Goal: Task Accomplishment & Management: Manage account settings

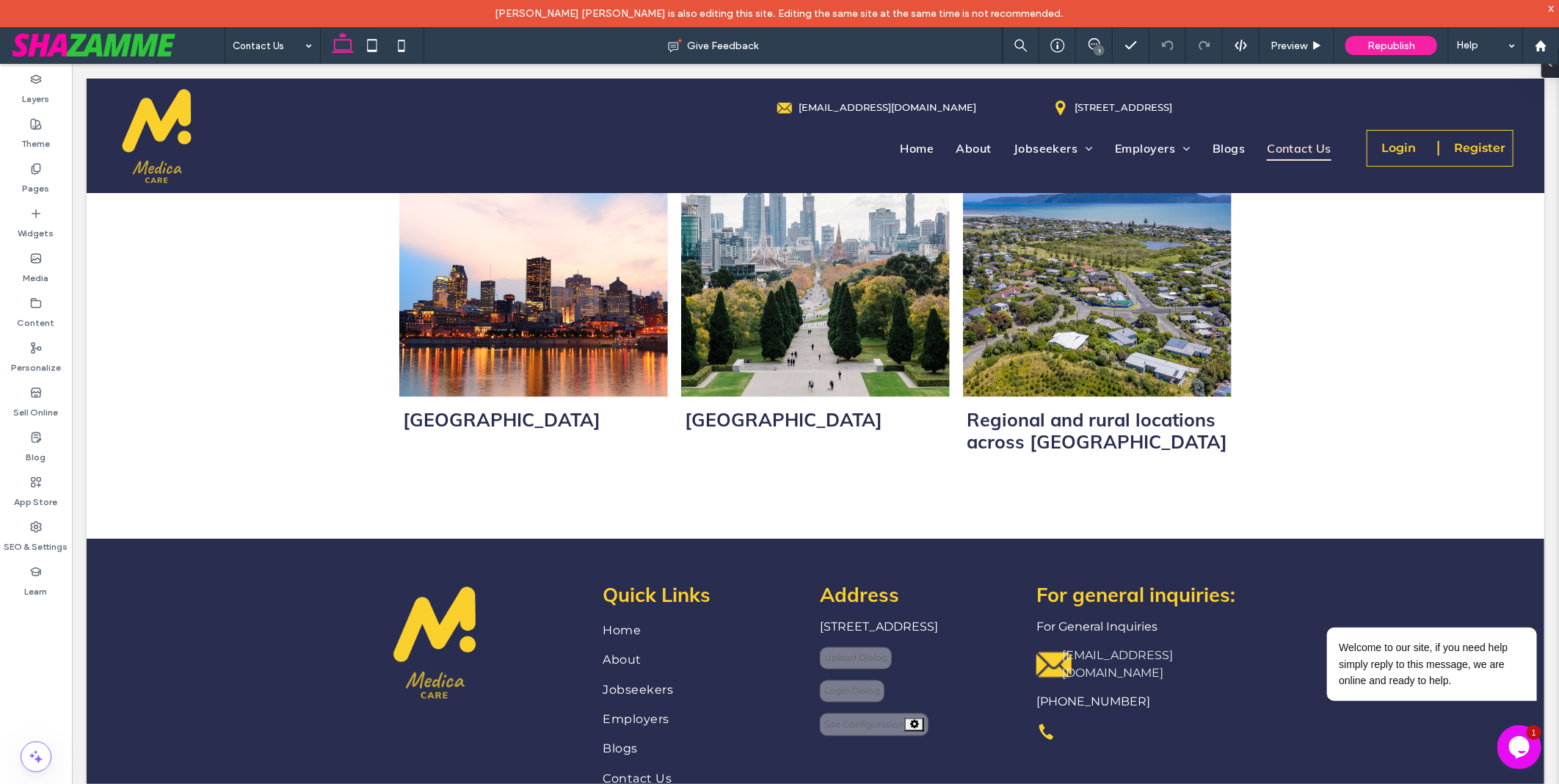
scroll to position [1458, 0]
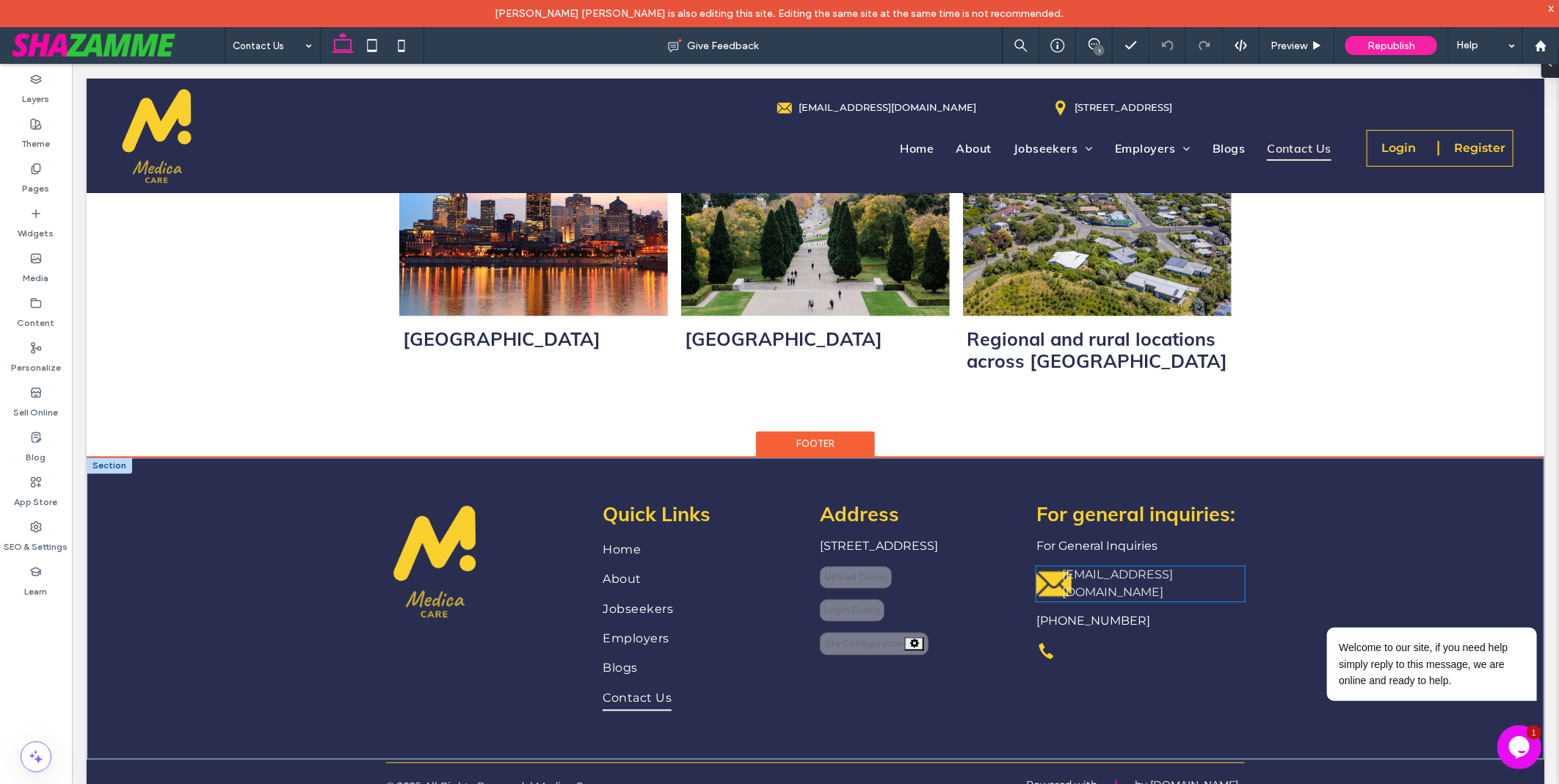
click at [1090, 569] on link "admin@medicacare.com.au" at bounding box center [1117, 582] width 111 height 32
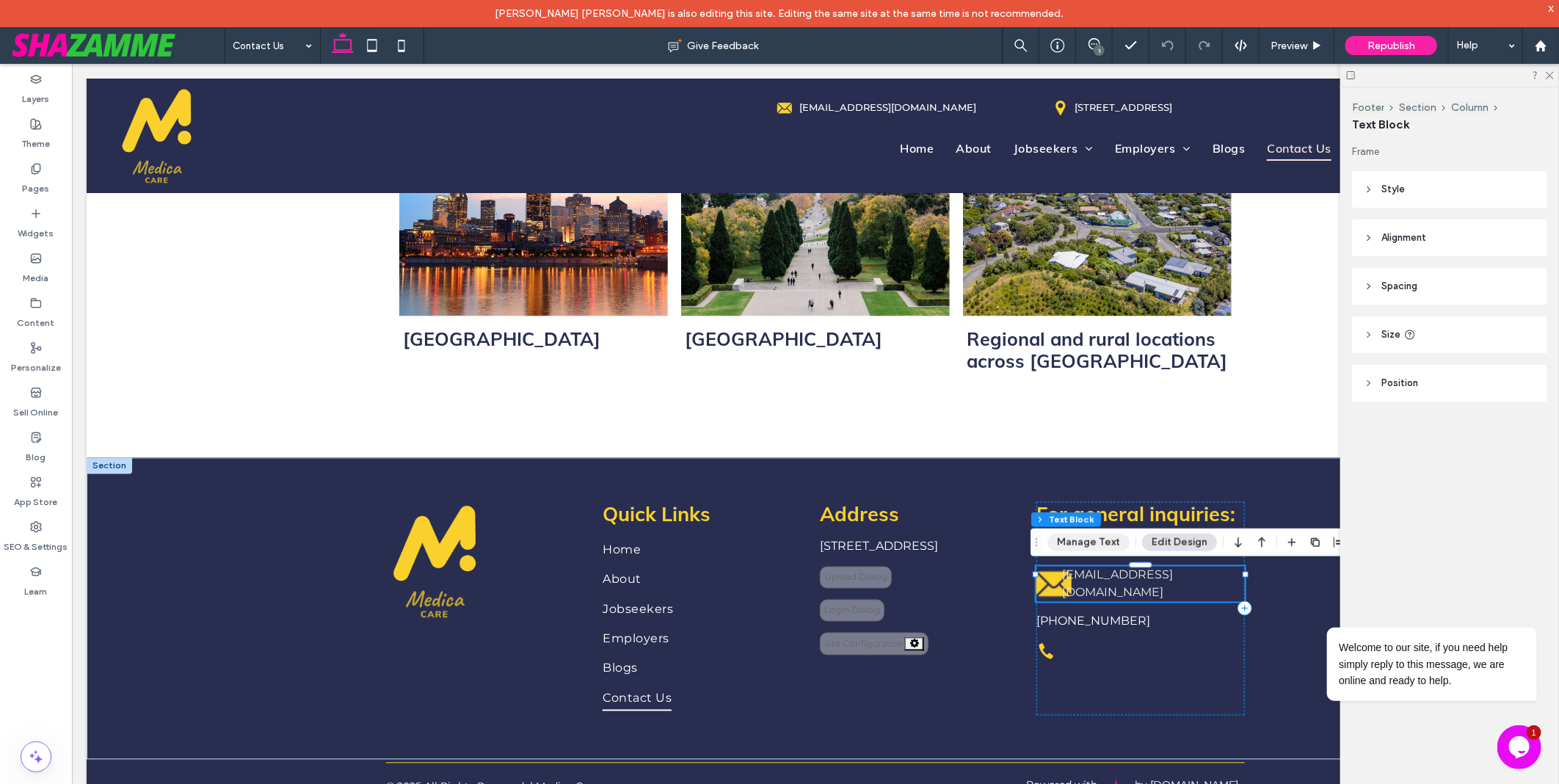
drag, startPoint x: 1006, startPoint y: 495, endPoint x: 1081, endPoint y: 549, distance: 92.4
click at [1081, 549] on button "Manage Text" at bounding box center [1088, 542] width 82 height 18
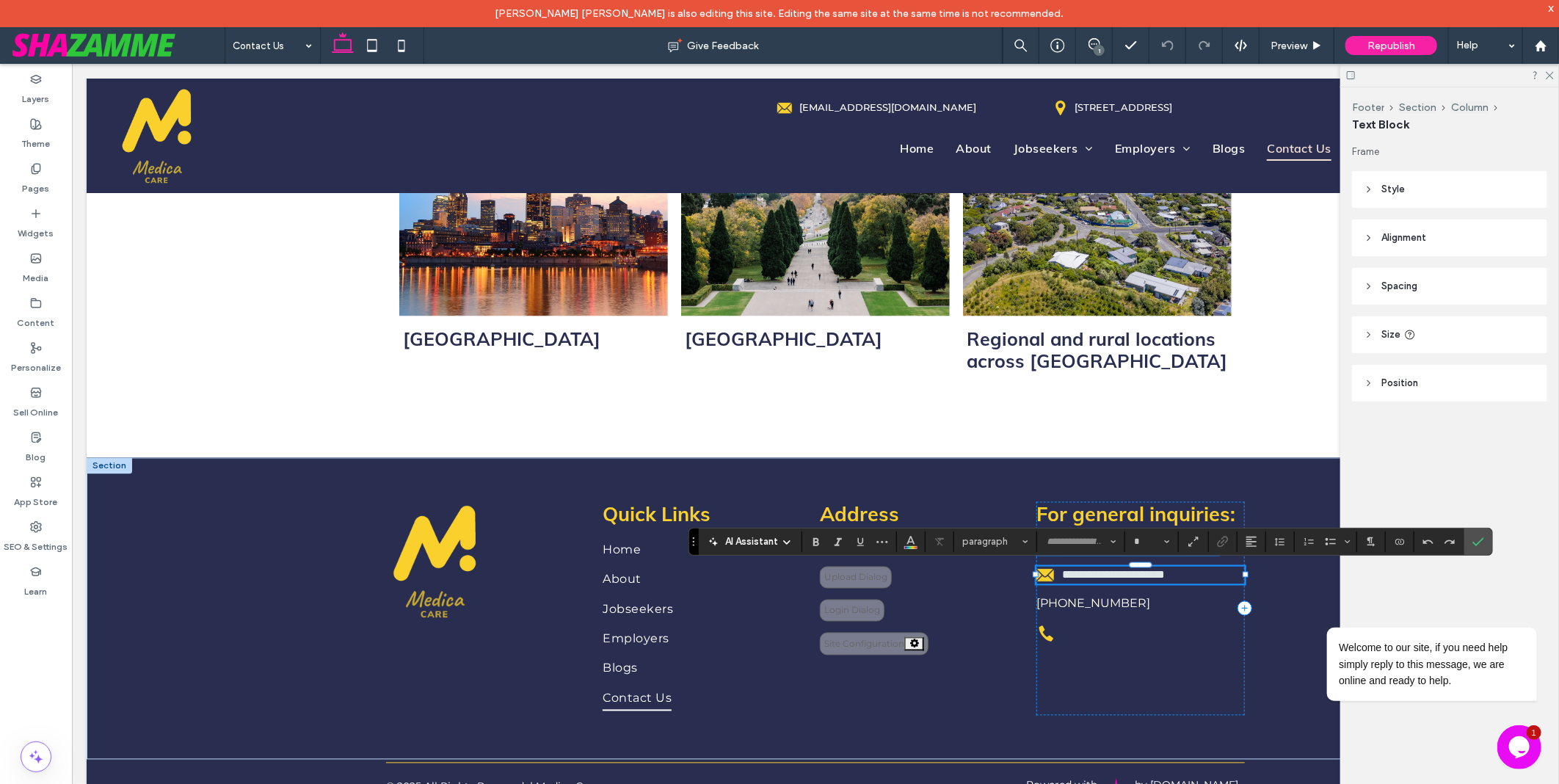
type input "**********"
type input "**"
click at [1378, 181] on header "Style" at bounding box center [1450, 189] width 195 height 37
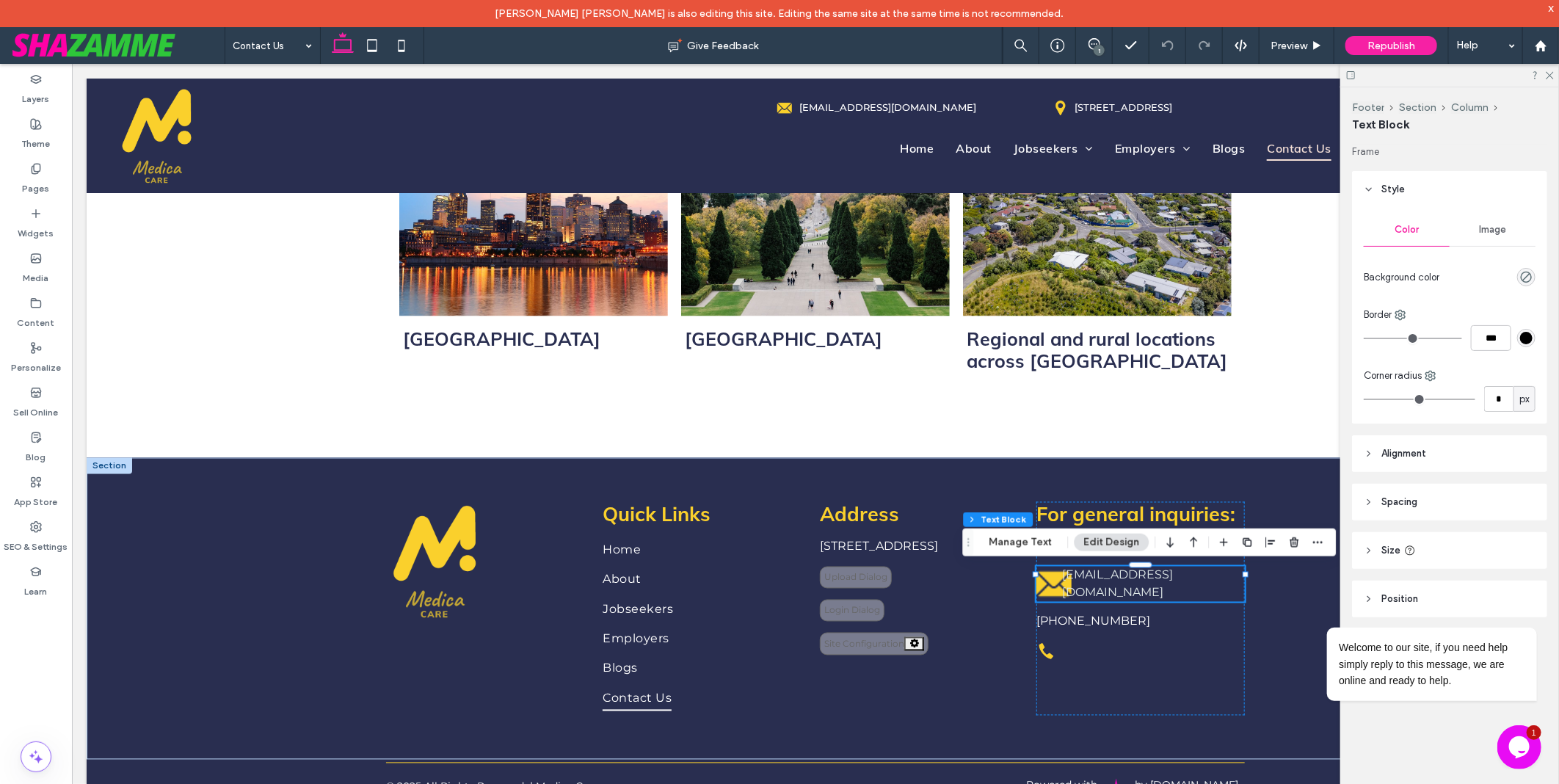
click at [1378, 181] on header "Style" at bounding box center [1450, 189] width 195 height 37
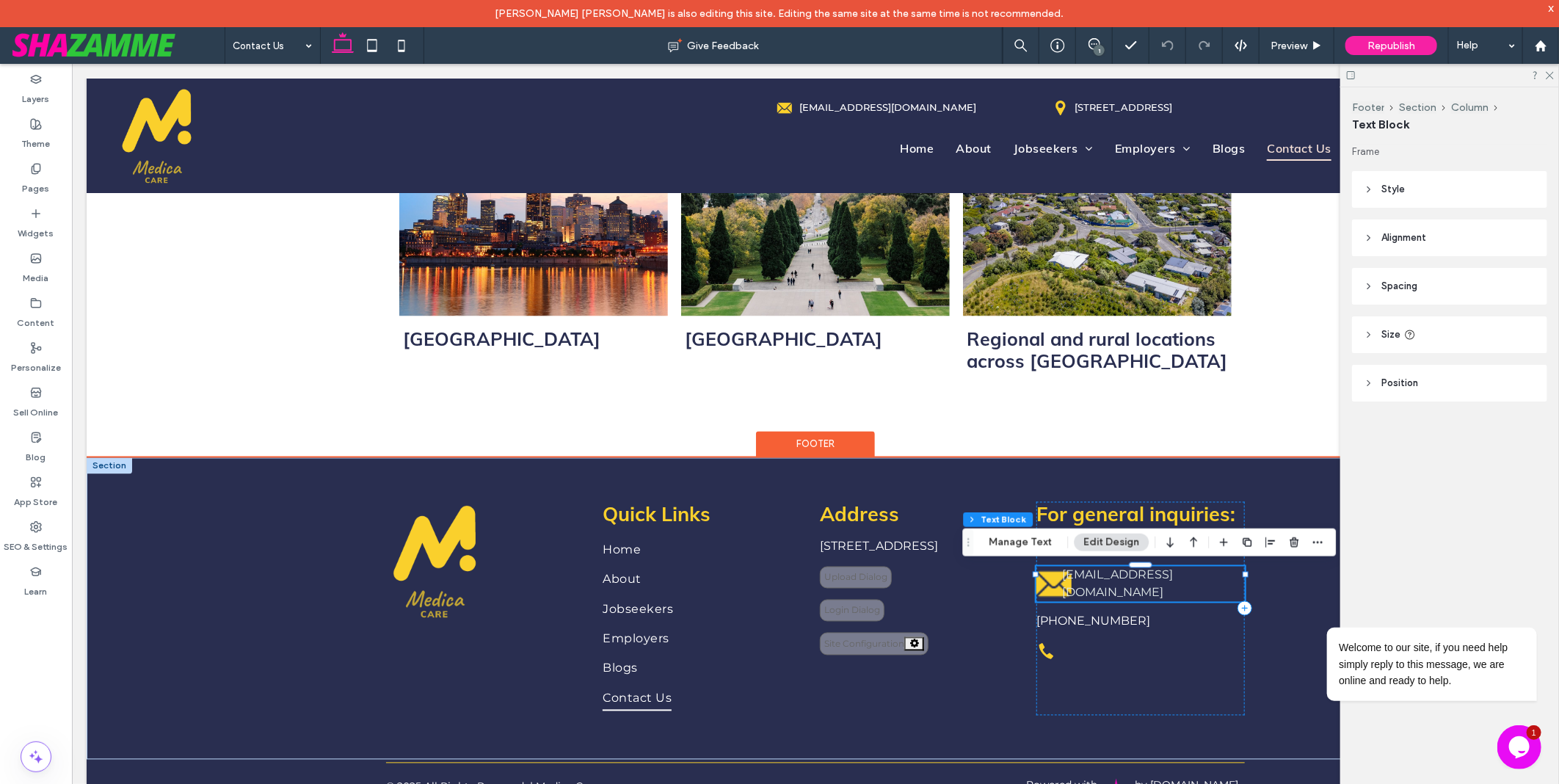
click at [1041, 579] on div "admin@medicacare.com.au" at bounding box center [1140, 583] width 209 height 35
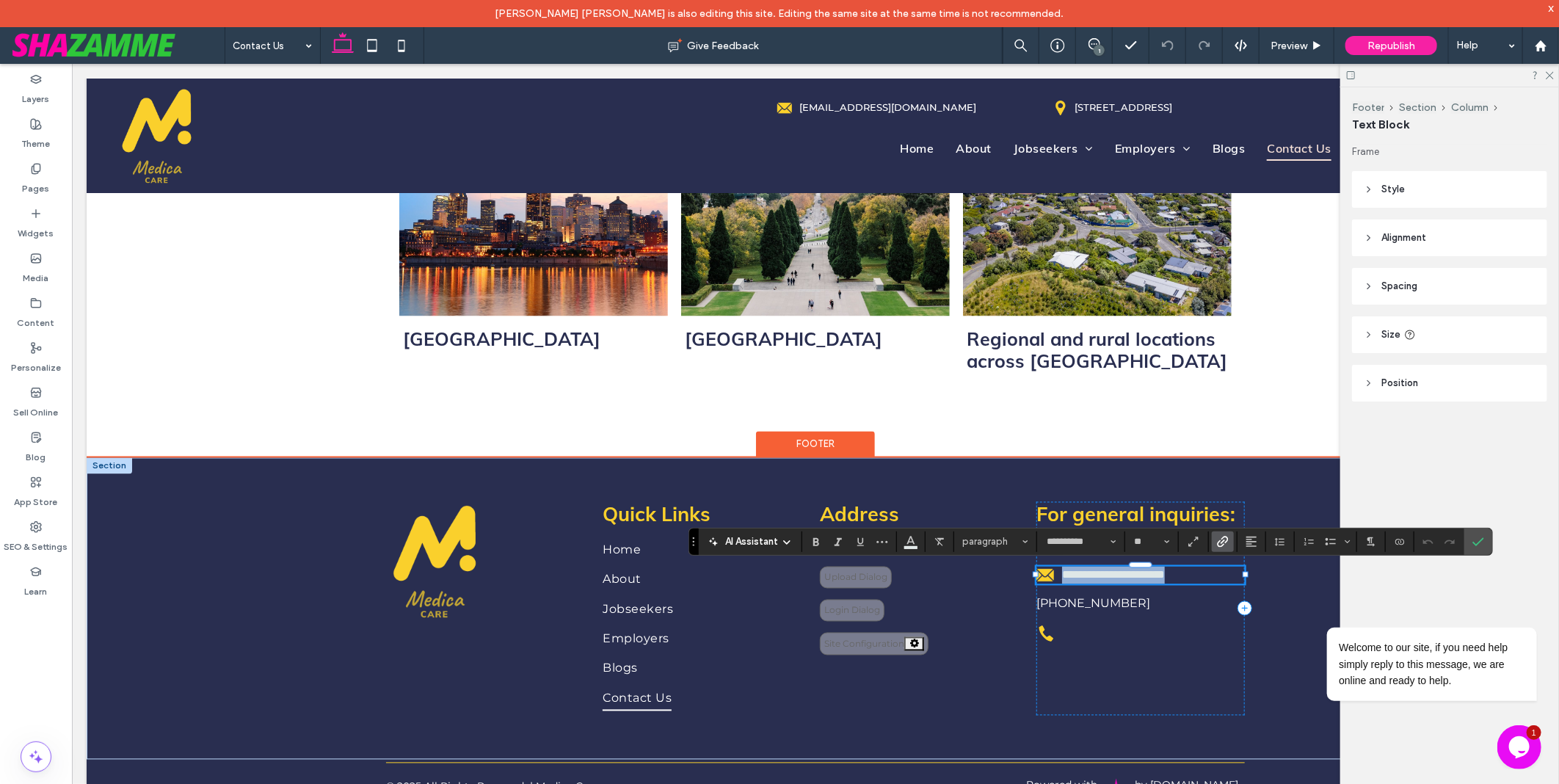
click at [1040, 578] on div "**********" at bounding box center [1140, 574] width 209 height 18
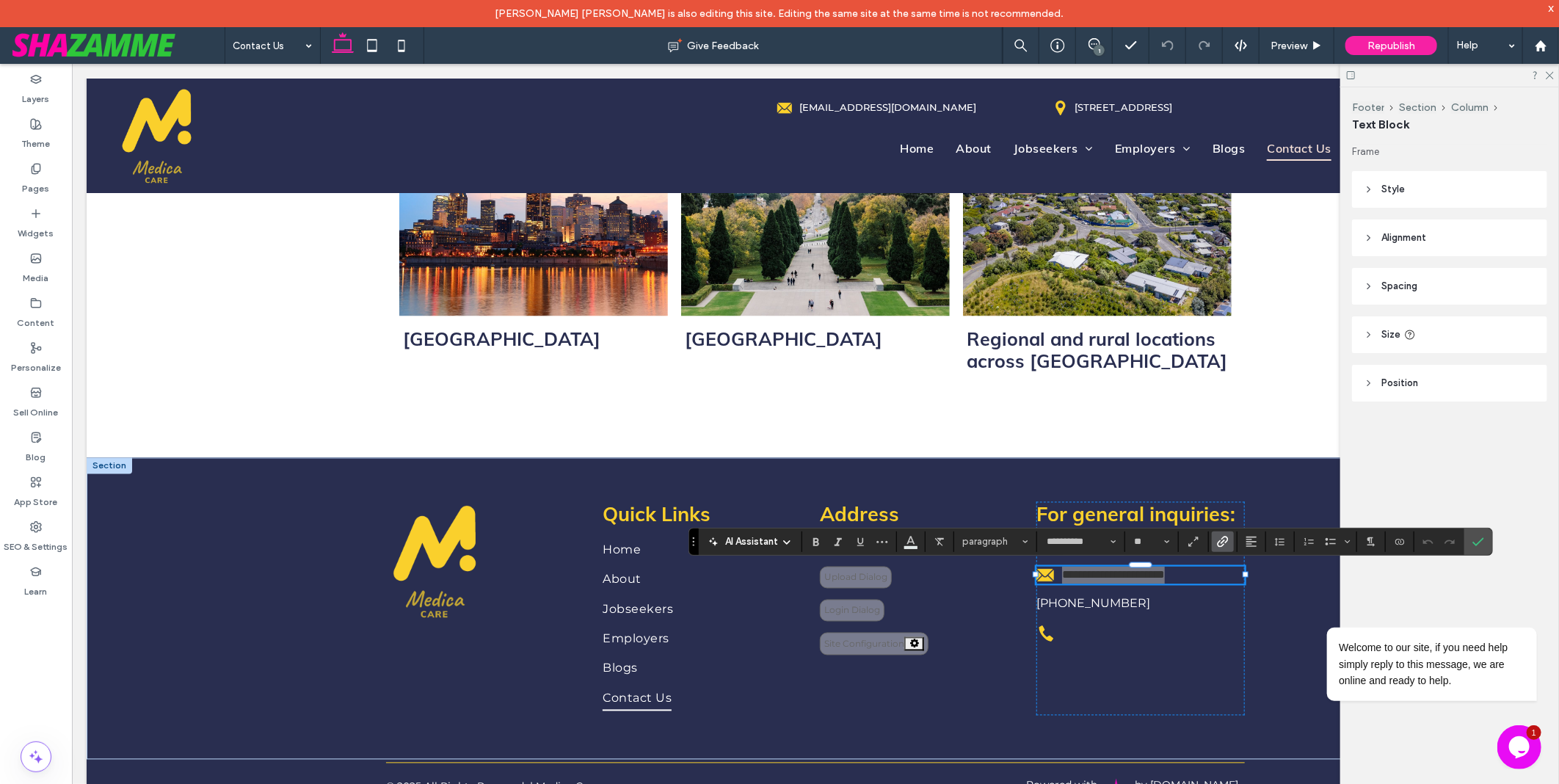
click at [28, 644] on div "Layers Theme Pages Widgets Media Content Personalize Sell Online Blog App Store…" at bounding box center [35, 437] width 72 height 747
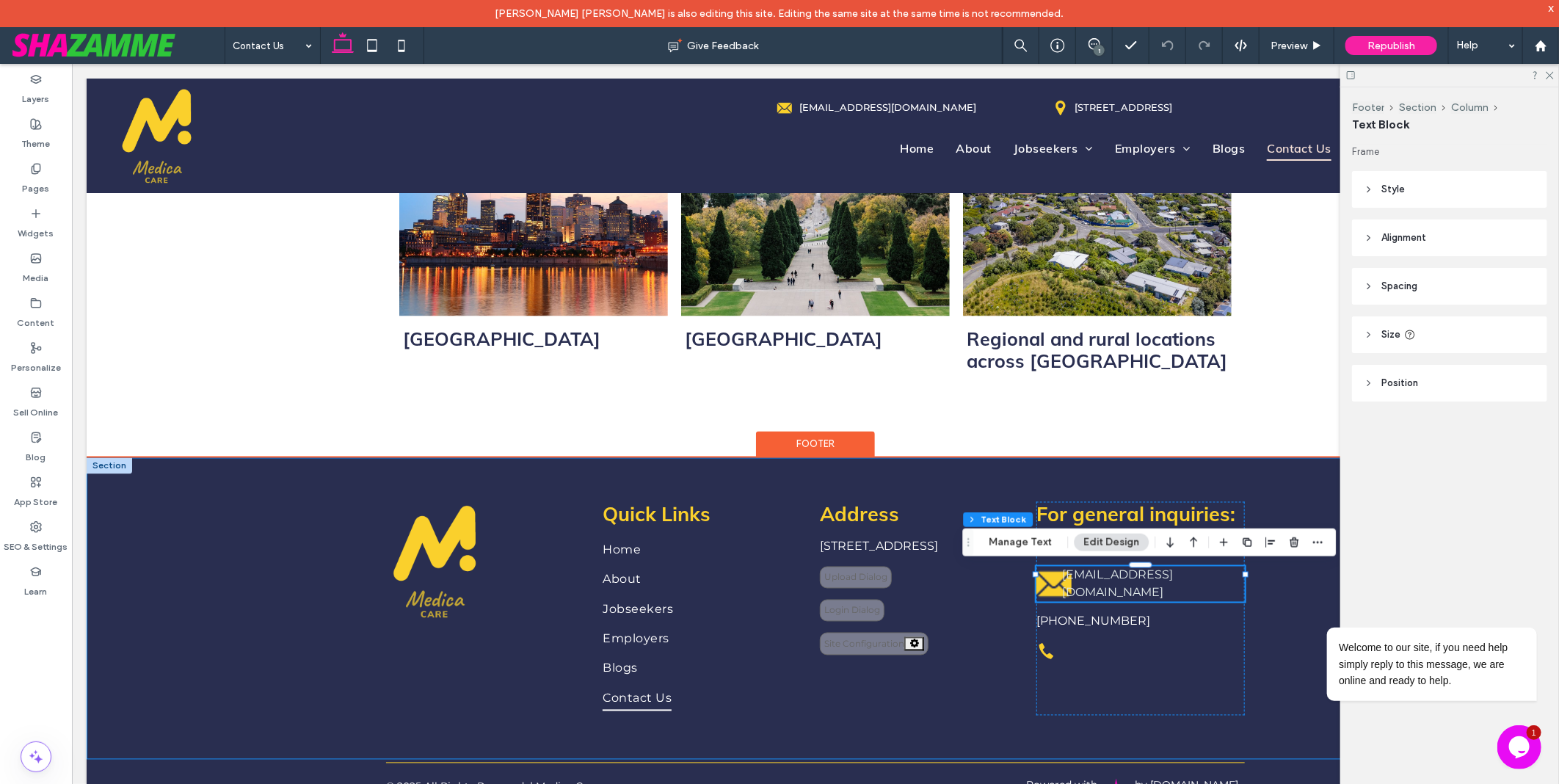
click at [211, 612] on div "**********" at bounding box center [815, 608] width 1457 height 302
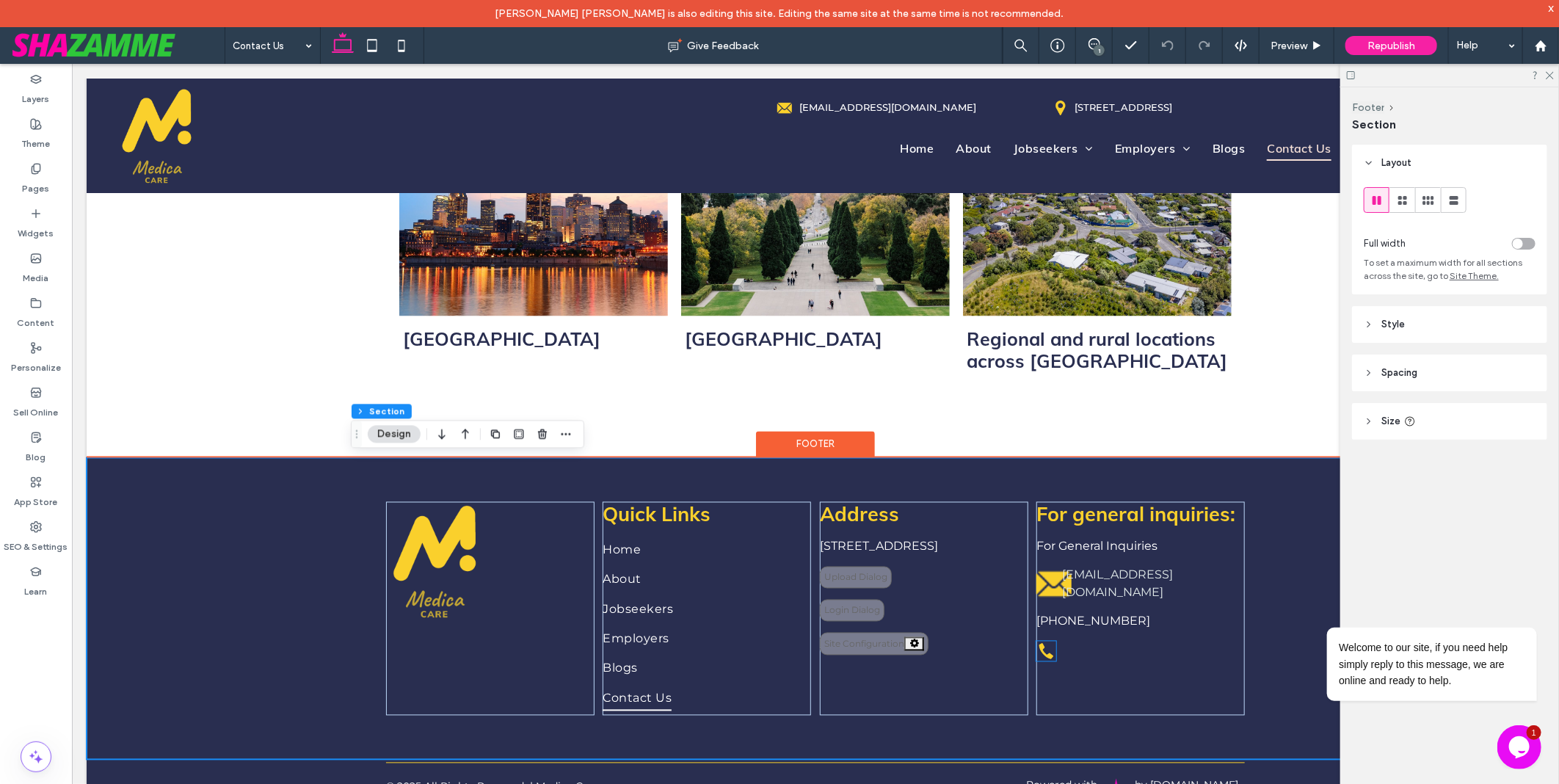
click at [1050, 641] on icon "phone" at bounding box center [1046, 651] width 20 height 20
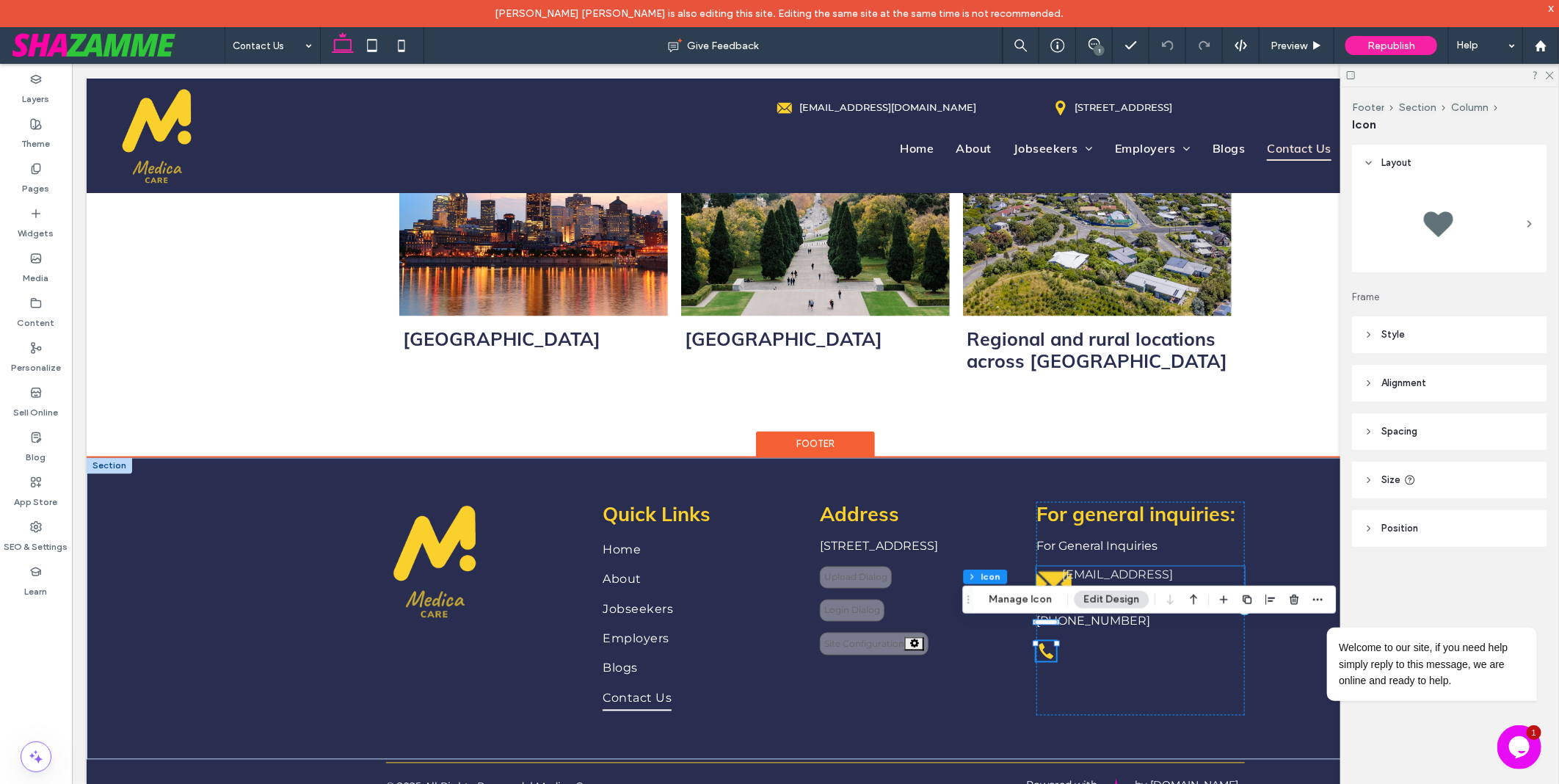
click at [1041, 579] on div "admin@medicacare.com.au" at bounding box center [1140, 583] width 209 height 35
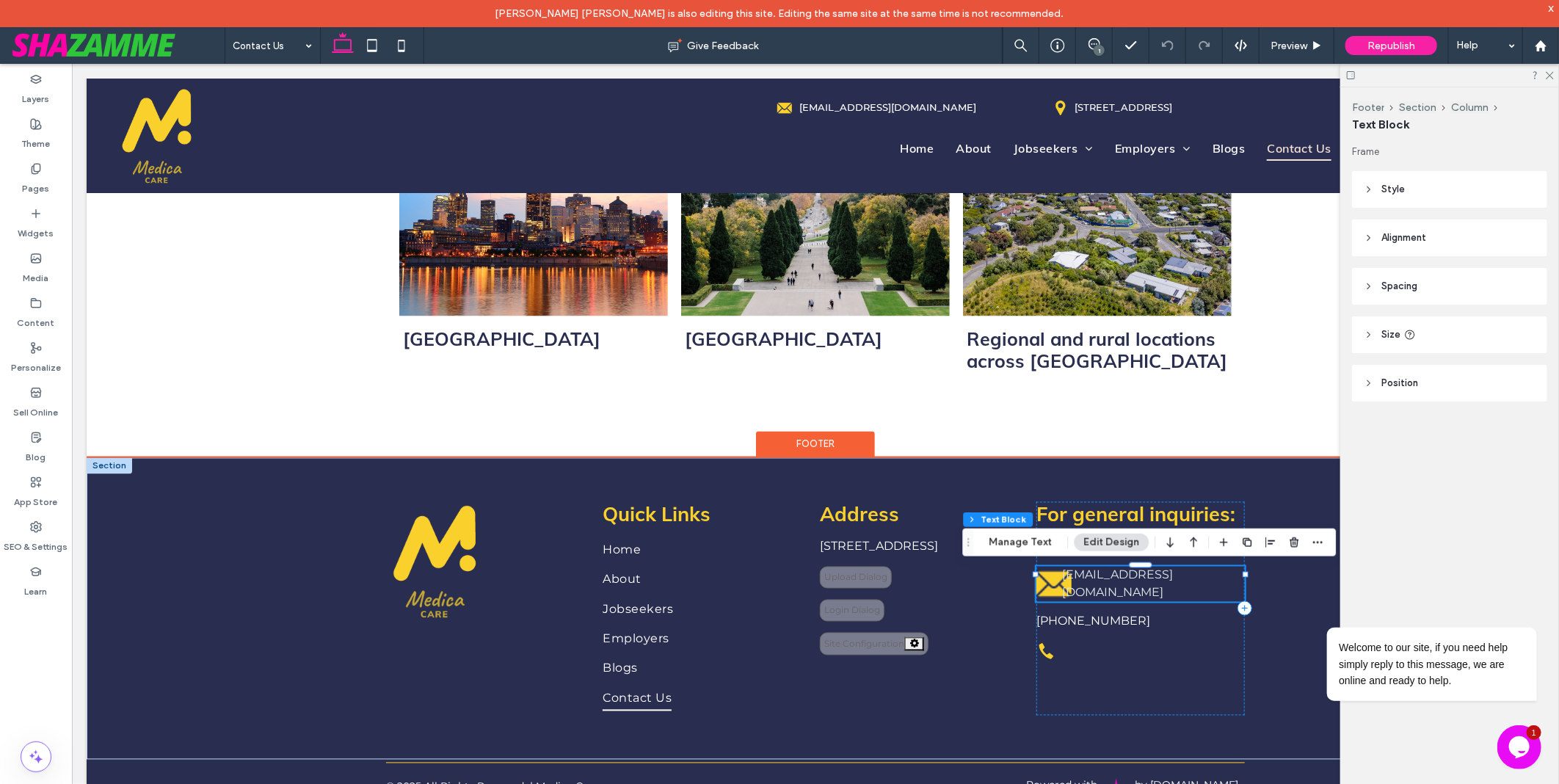
click at [1041, 579] on div "admin@medicacare.com.au" at bounding box center [1140, 583] width 209 height 35
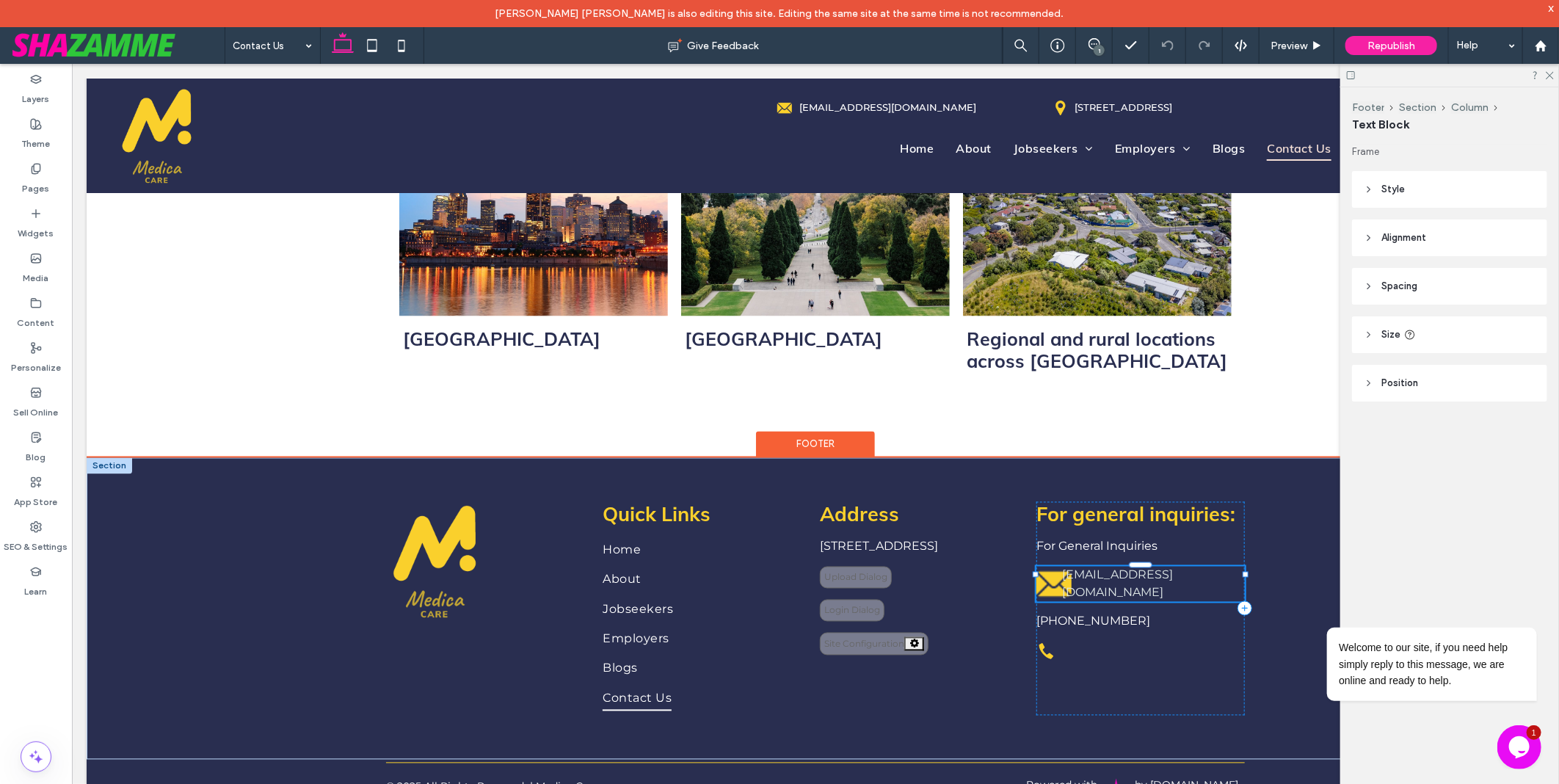
type input "**********"
type input "**"
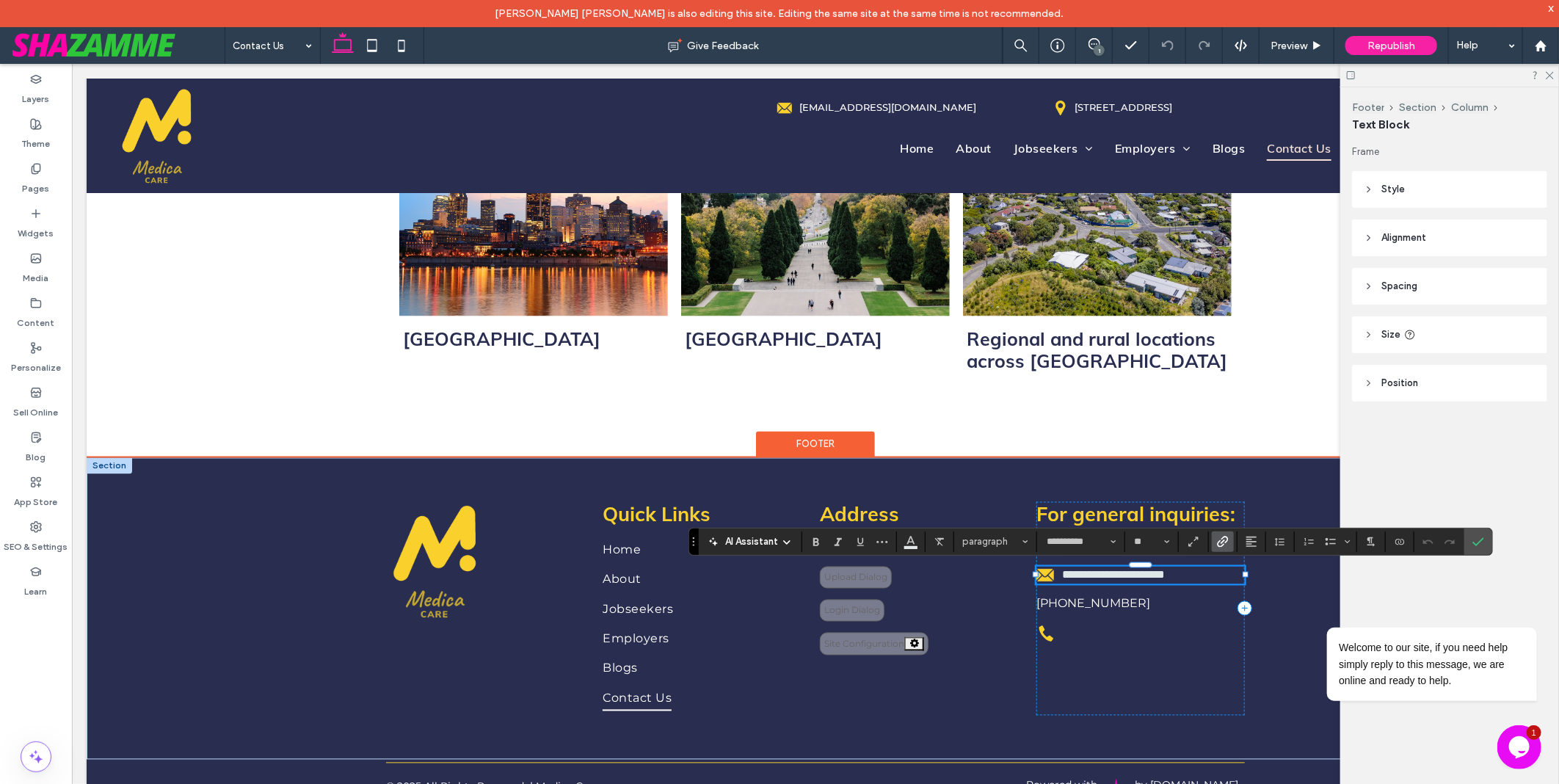
click at [1041, 579] on div "**********" at bounding box center [1140, 574] width 209 height 18
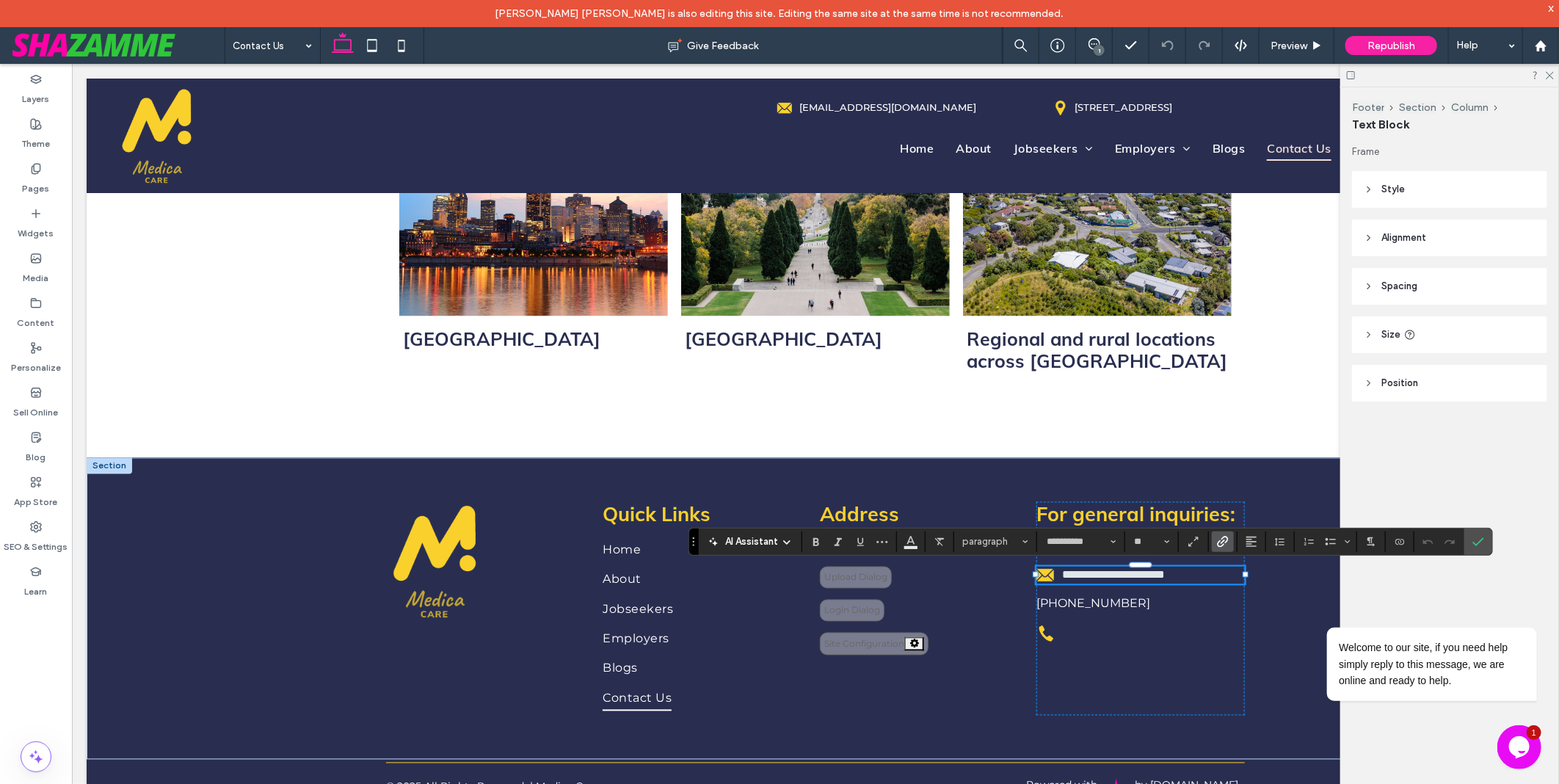
click at [24, 649] on div "Layers Theme Pages Widgets Media Content Personalize Sell Online Blog App Store…" at bounding box center [35, 437] width 72 height 747
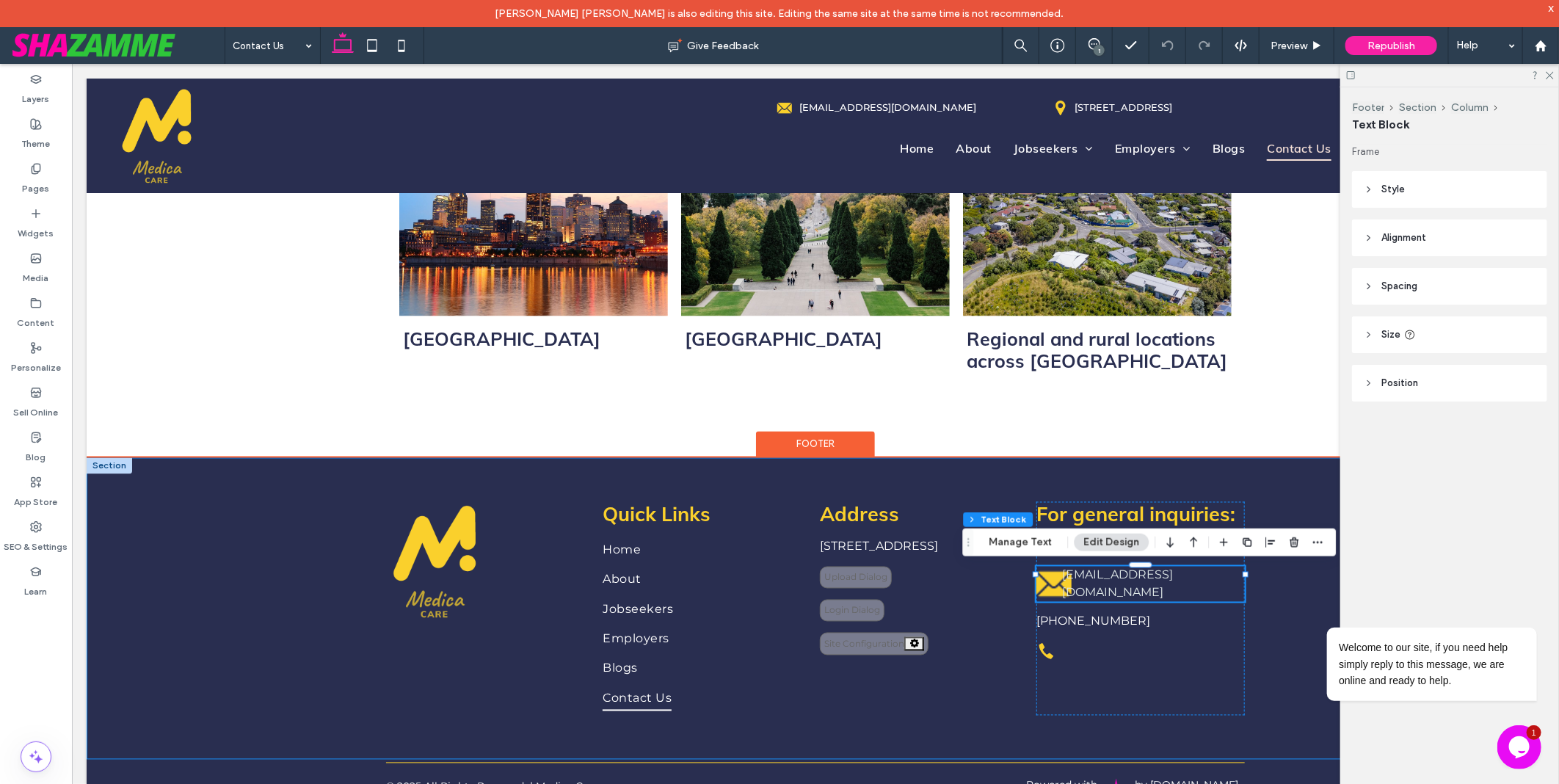
click at [252, 541] on div "**********" at bounding box center [815, 608] width 1457 height 302
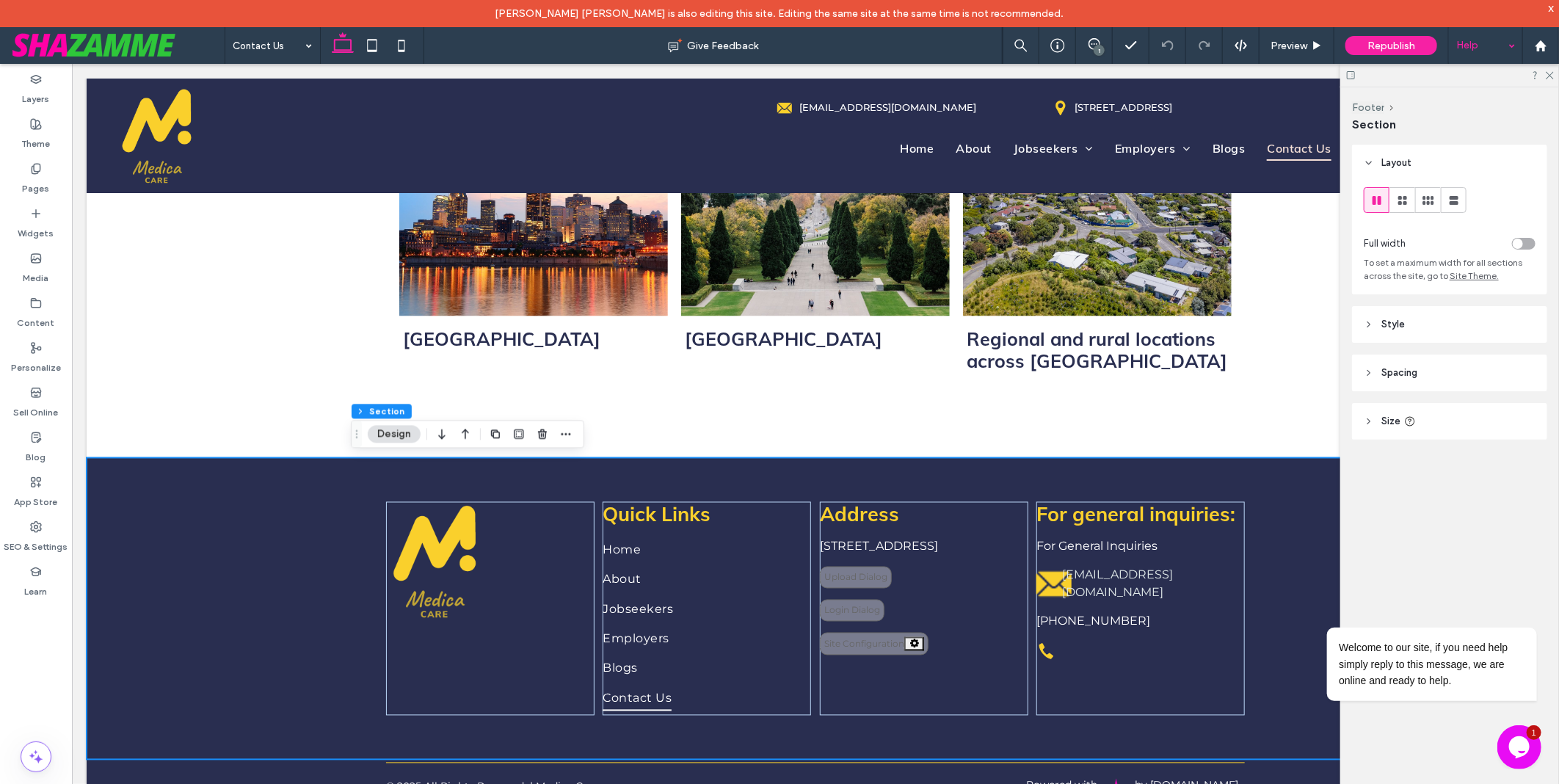
click at [1461, 55] on div "Help" at bounding box center [1485, 45] width 73 height 37
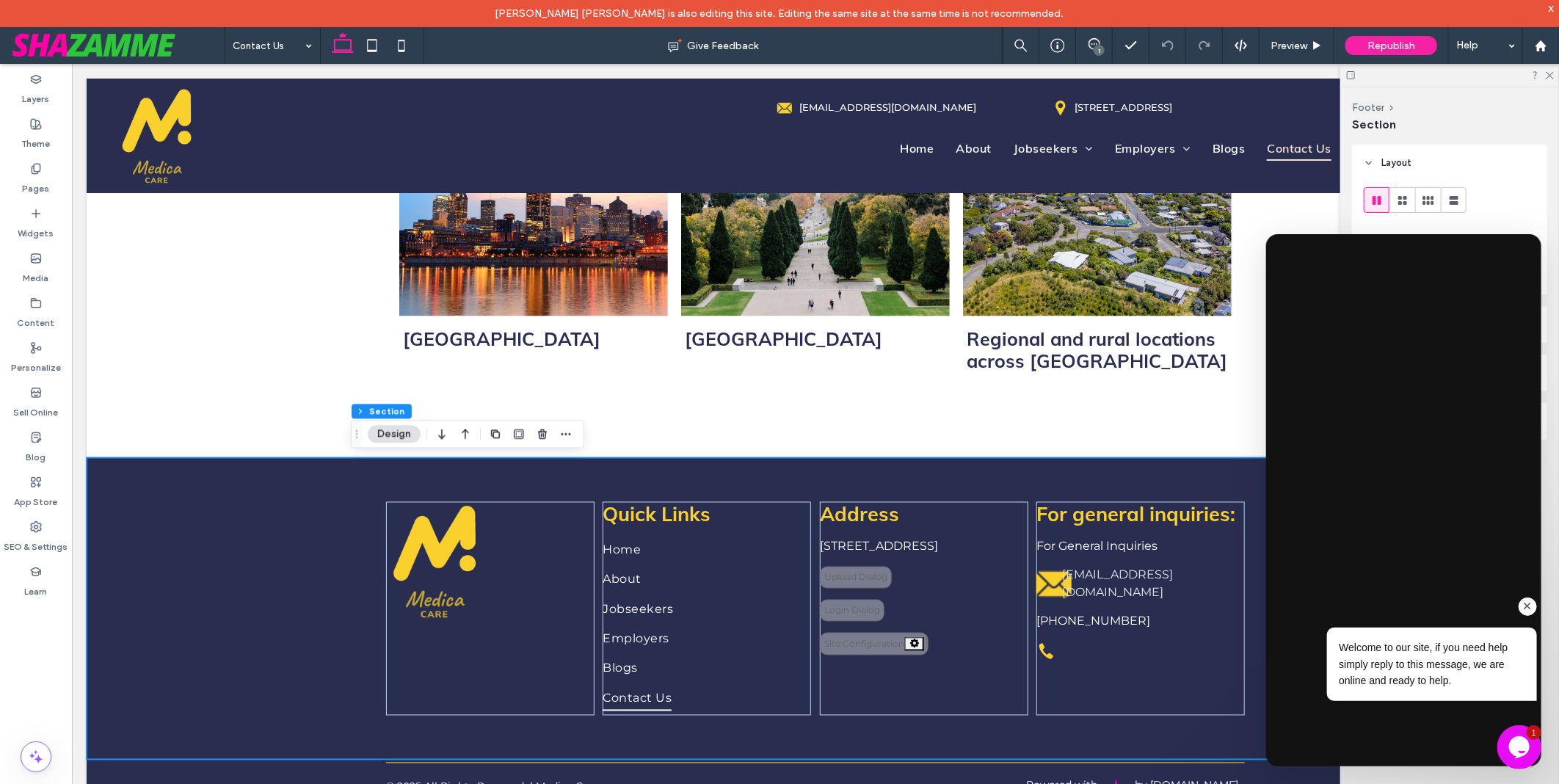
click at [1294, 662] on div "Welcome to our site, if you need help simply reply to this message, we are onli…" at bounding box center [1412, 663] width 249 height 73
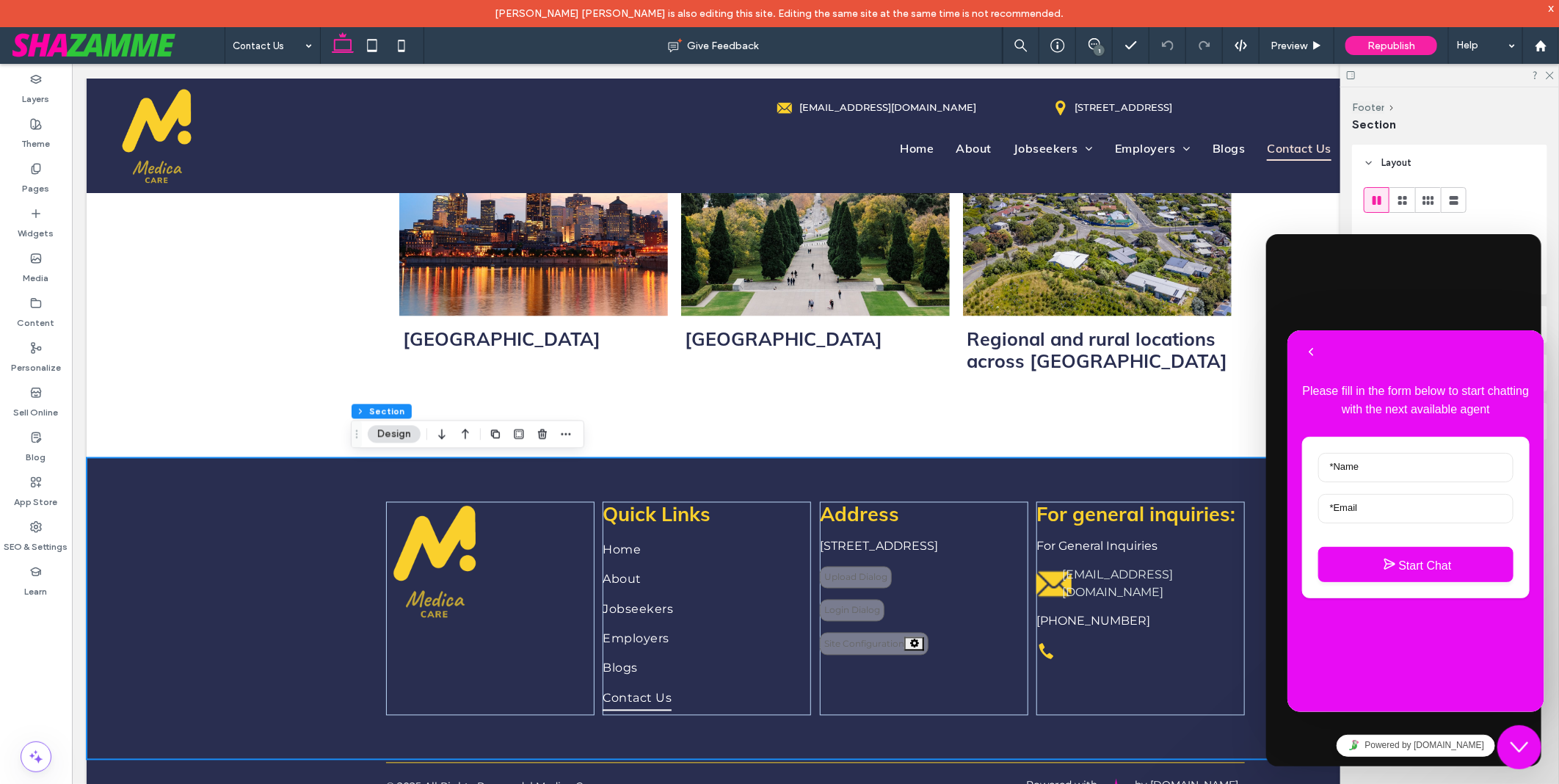
click at [1511, 741] on icon "Chat widget" at bounding box center [1518, 746] width 18 height 10
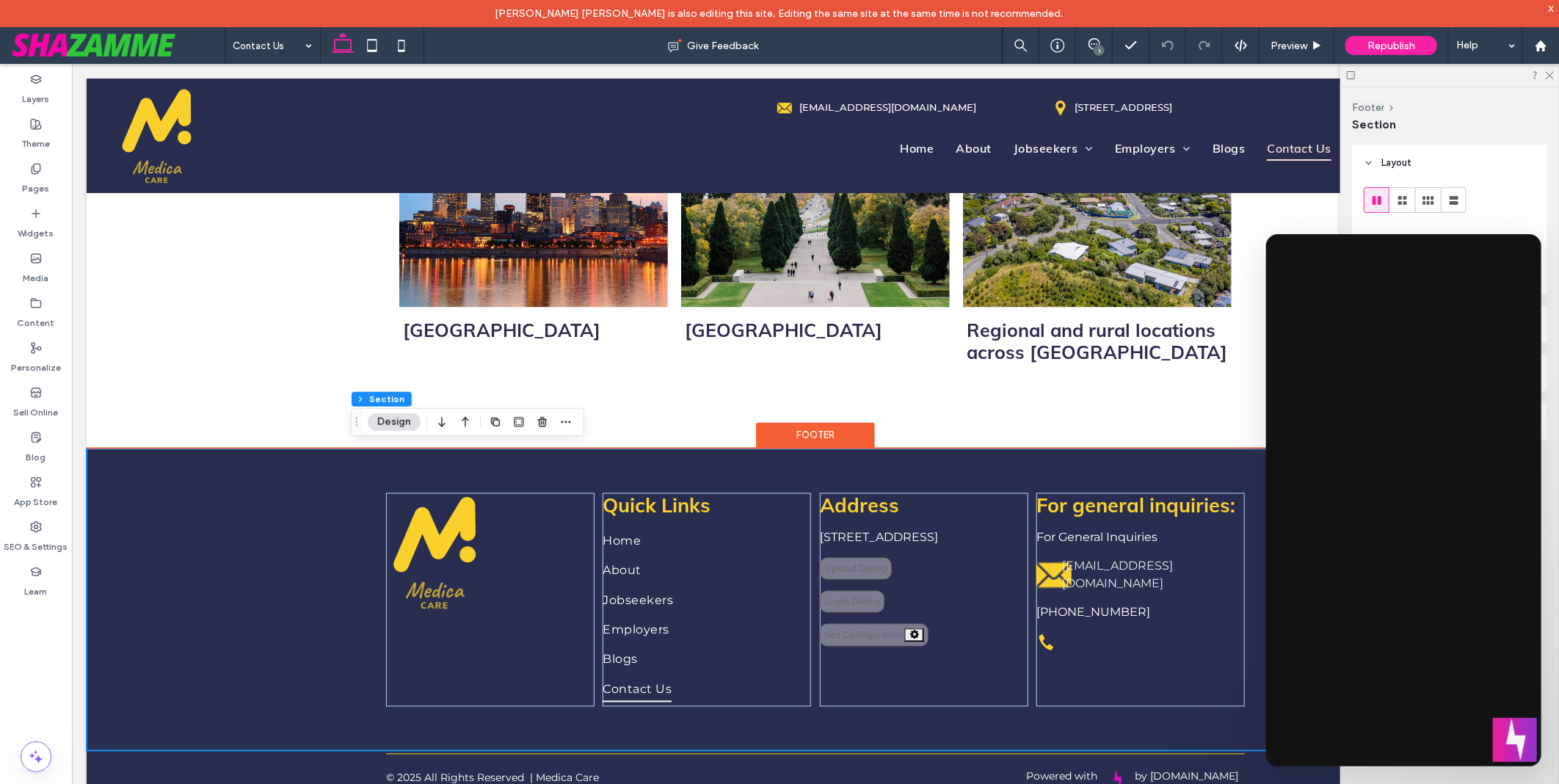
scroll to position [1470, 0]
click at [1044, 568] on div "admin@medicacare.com.au" at bounding box center [1140, 575] width 209 height 35
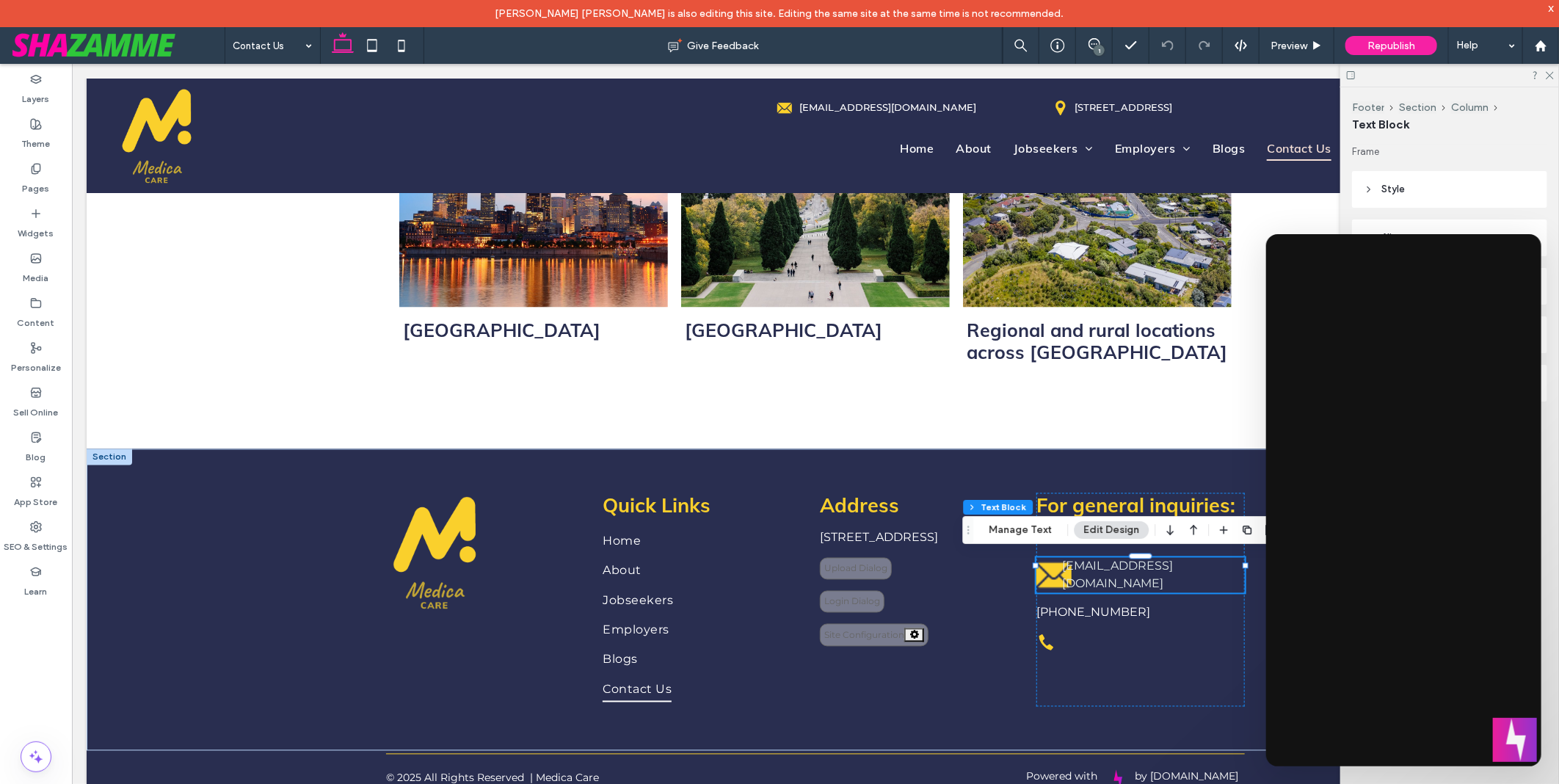
drag, startPoint x: 38, startPoint y: 657, endPoint x: 24, endPoint y: 588, distance: 70.4
click at [38, 657] on div "Layers Theme Pages Widgets Media Content Personalize Sell Online Blog App Store…" at bounding box center [35, 437] width 72 height 747
click at [45, 649] on div "Layers Theme Pages Widgets Media Content Personalize Sell Online Blog App Store…" at bounding box center [35, 437] width 72 height 747
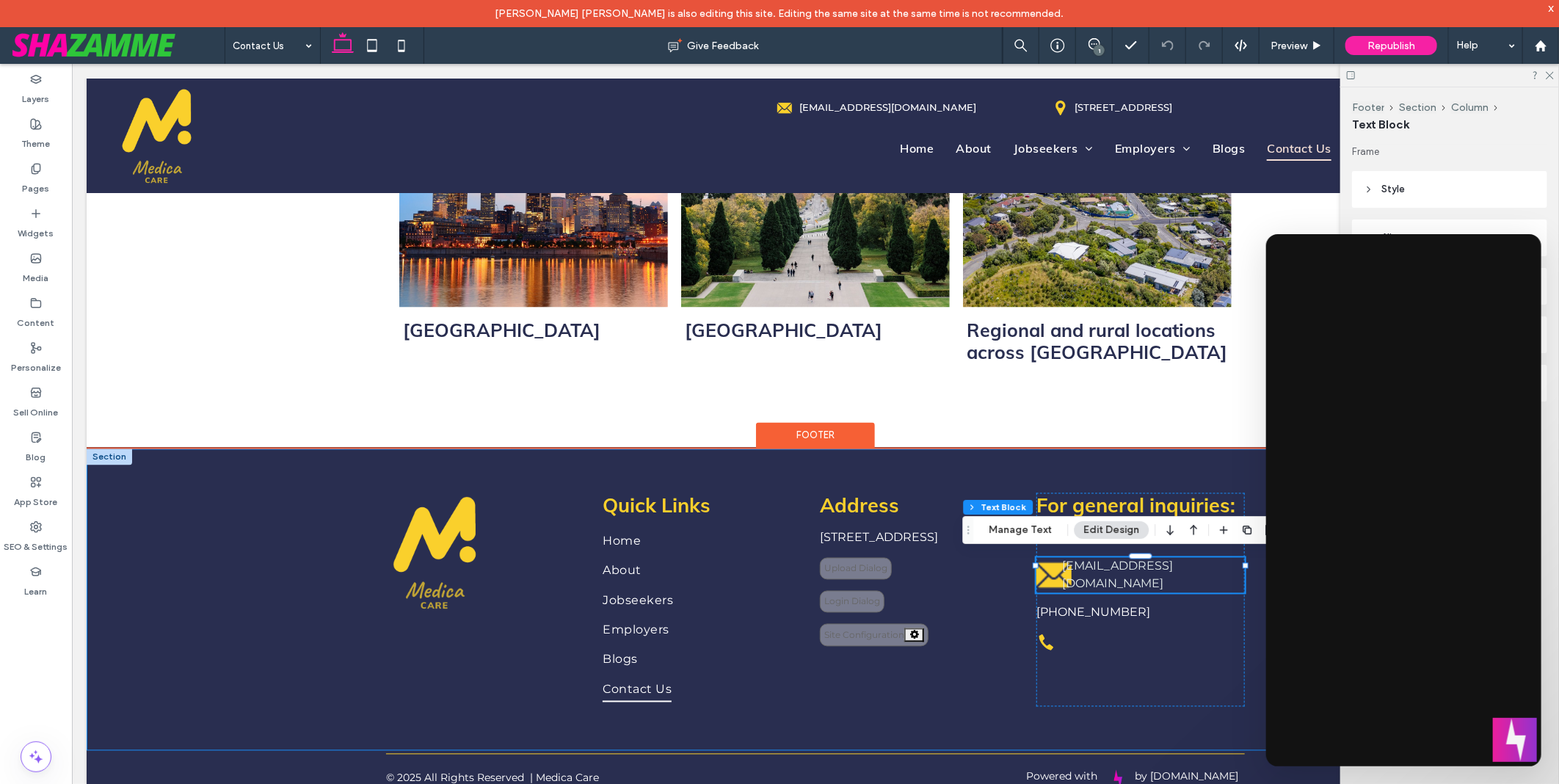
click at [251, 603] on div "**********" at bounding box center [815, 599] width 1457 height 302
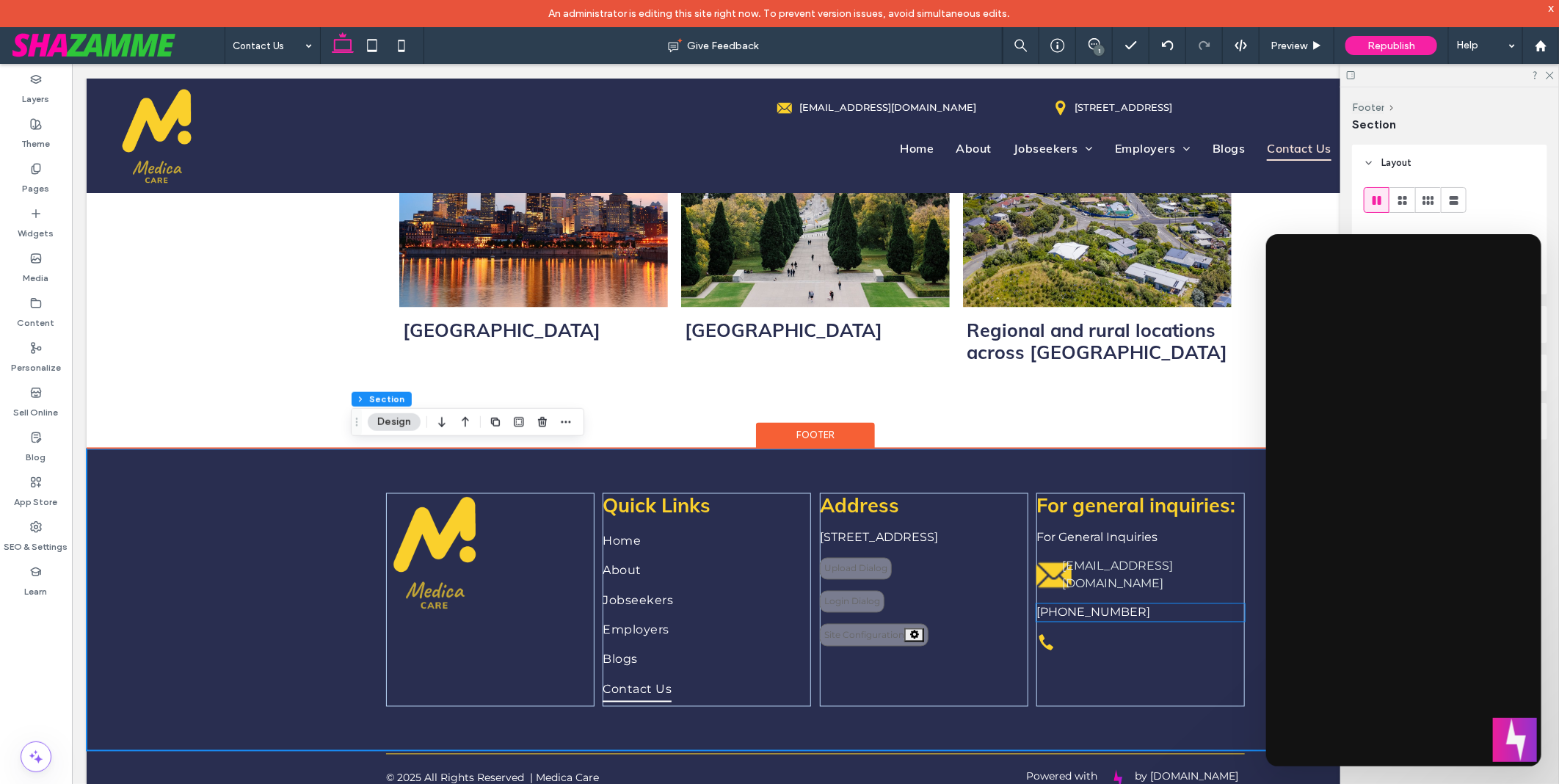
click at [1125, 603] on p "+61417162751‬" at bounding box center [1140, 612] width 209 height 18
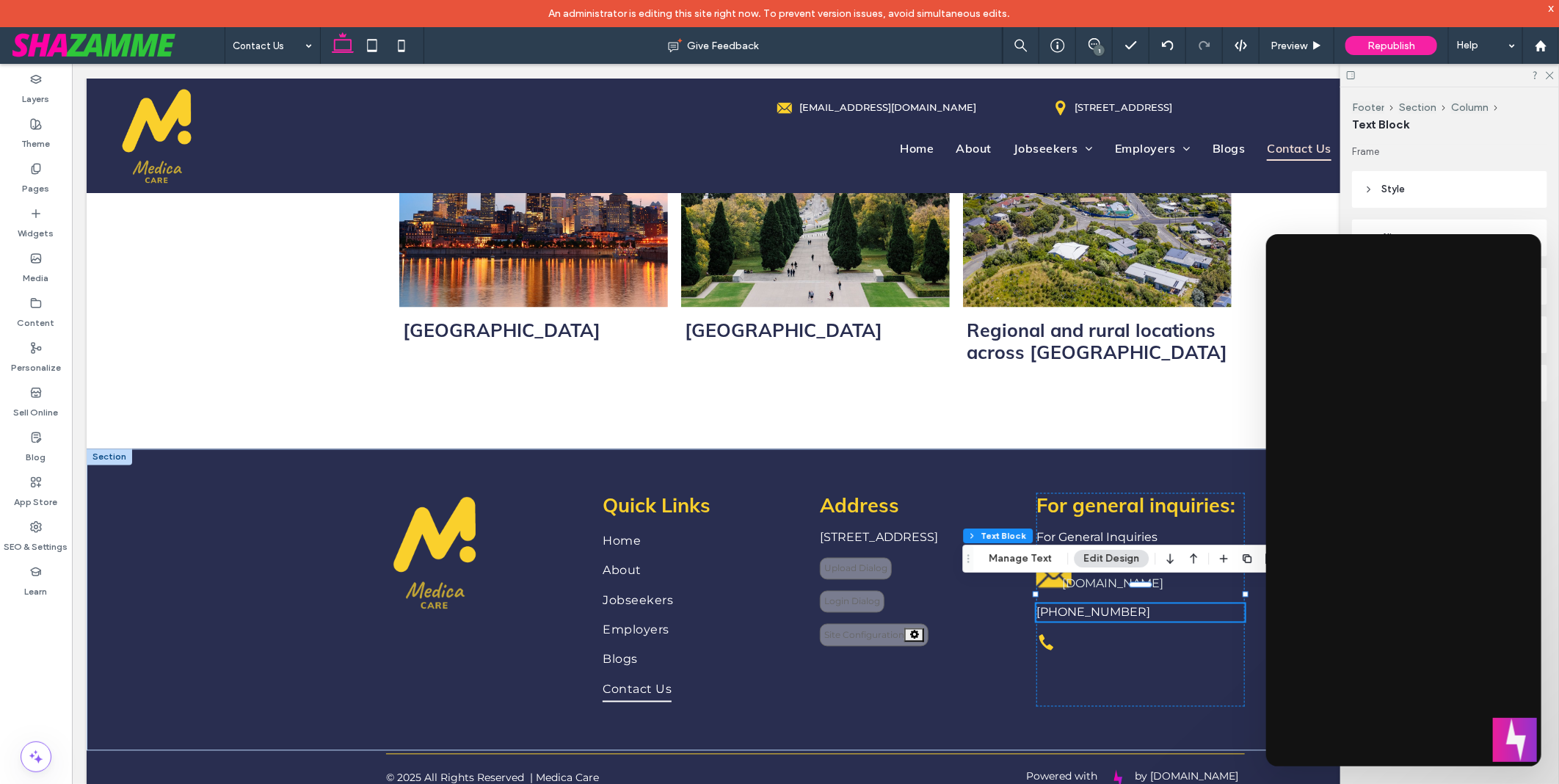
click at [1119, 554] on button "Edit Design" at bounding box center [1110, 558] width 75 height 18
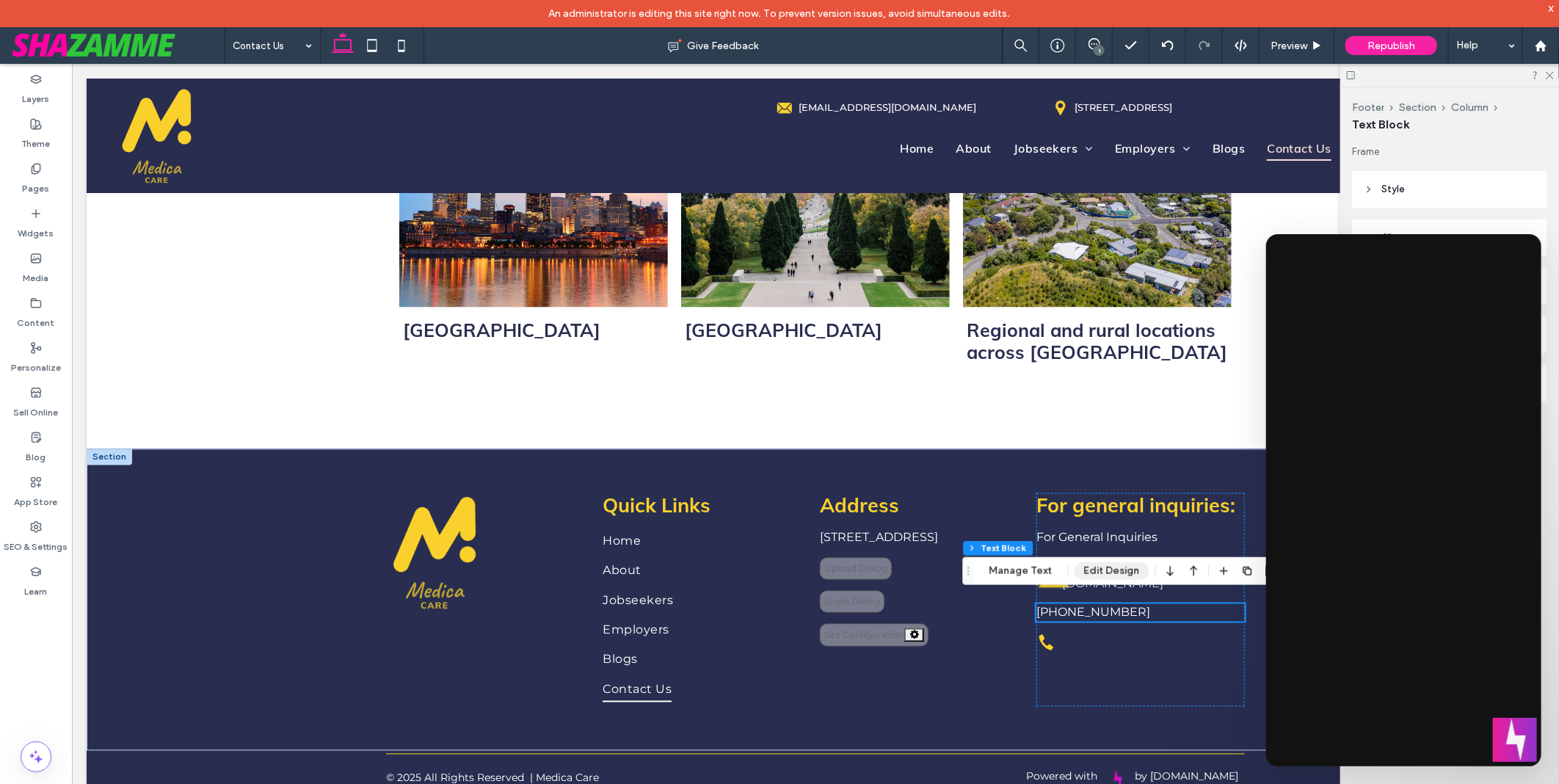
scroll to position [1458, 0]
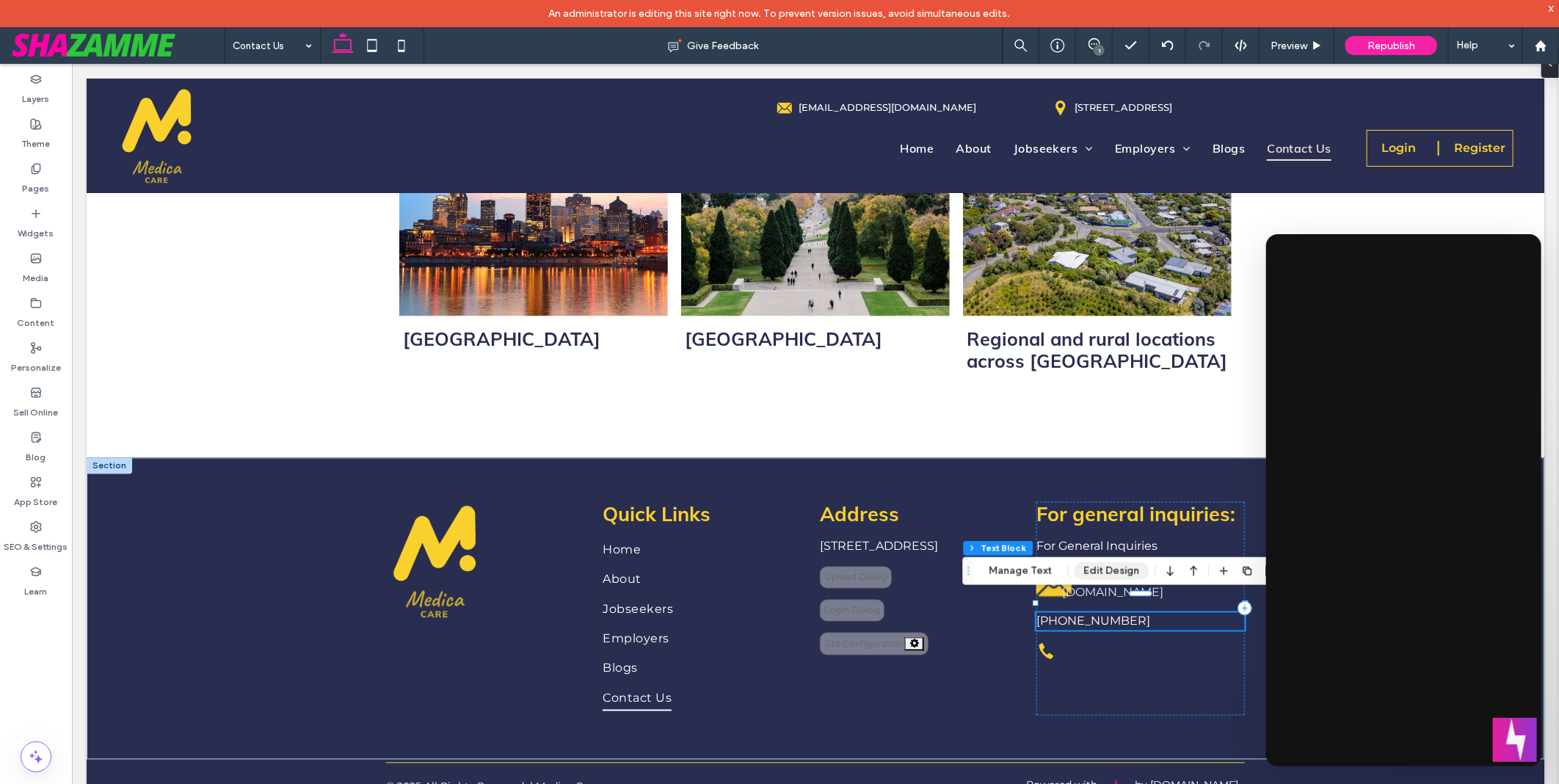
click at [1104, 569] on button "Edit Design" at bounding box center [1110, 571] width 75 height 18
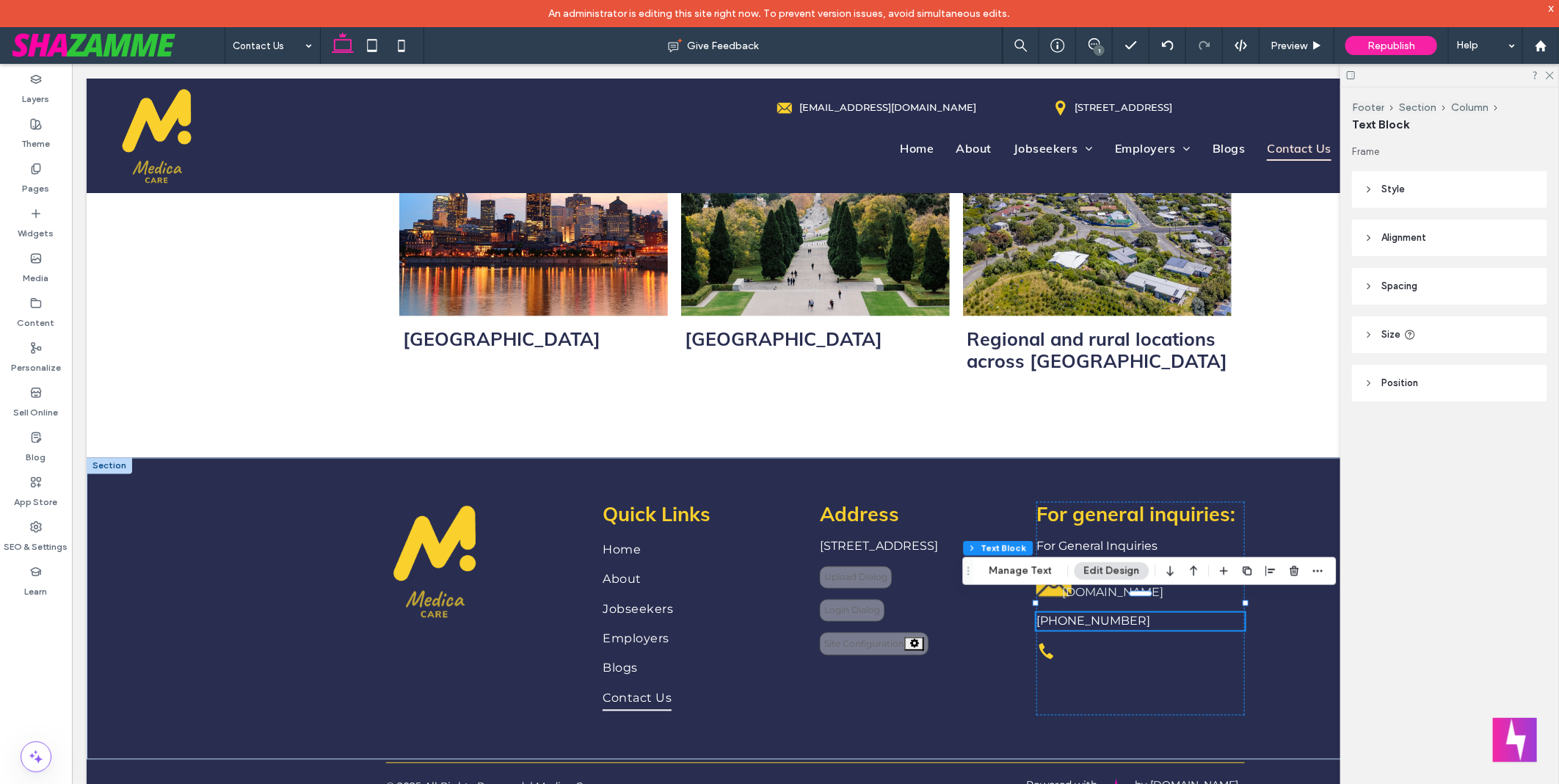
click at [1436, 187] on header "Style" at bounding box center [1450, 189] width 195 height 37
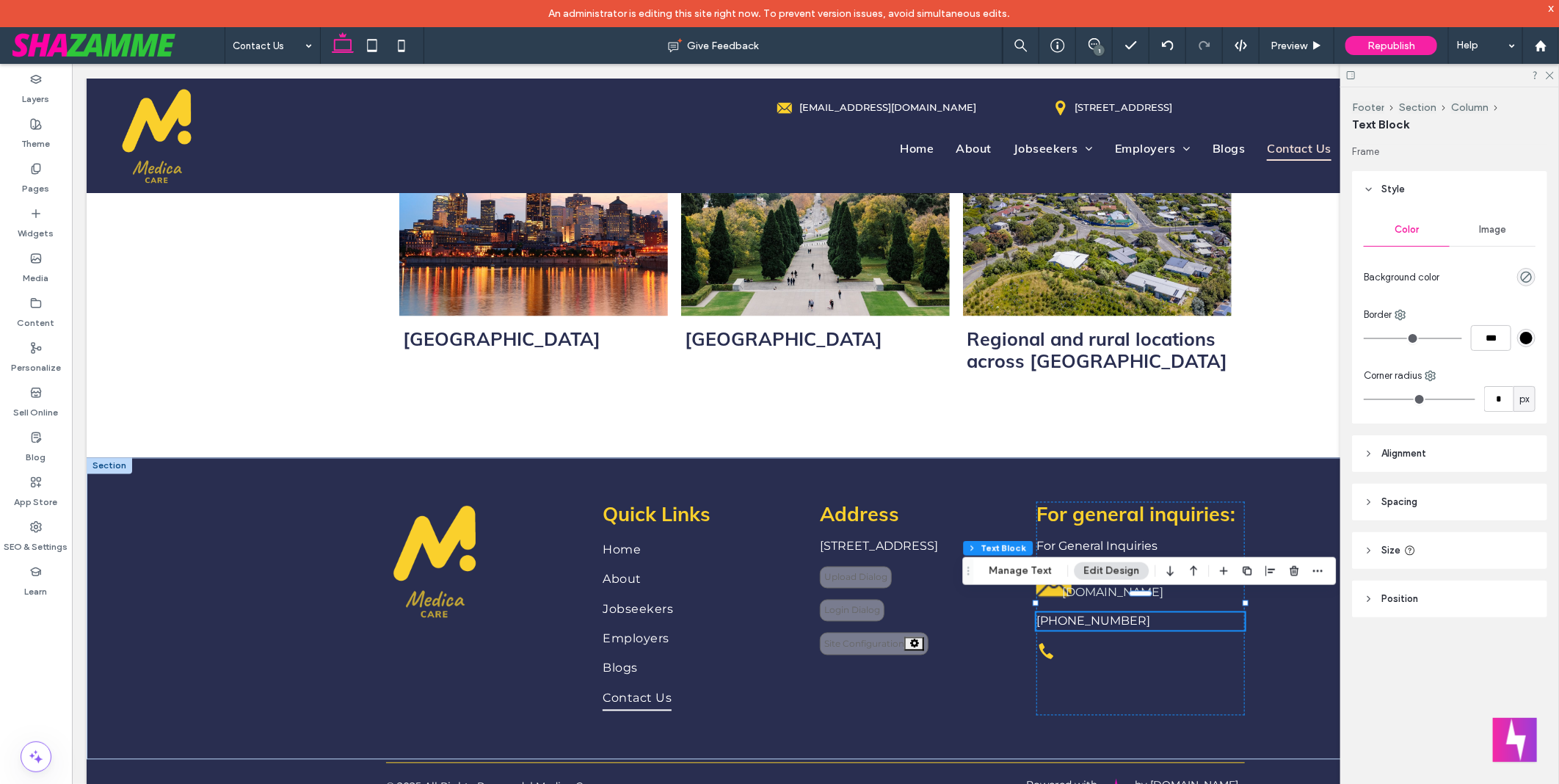
click at [1496, 219] on div "Image" at bounding box center [1493, 230] width 86 height 32
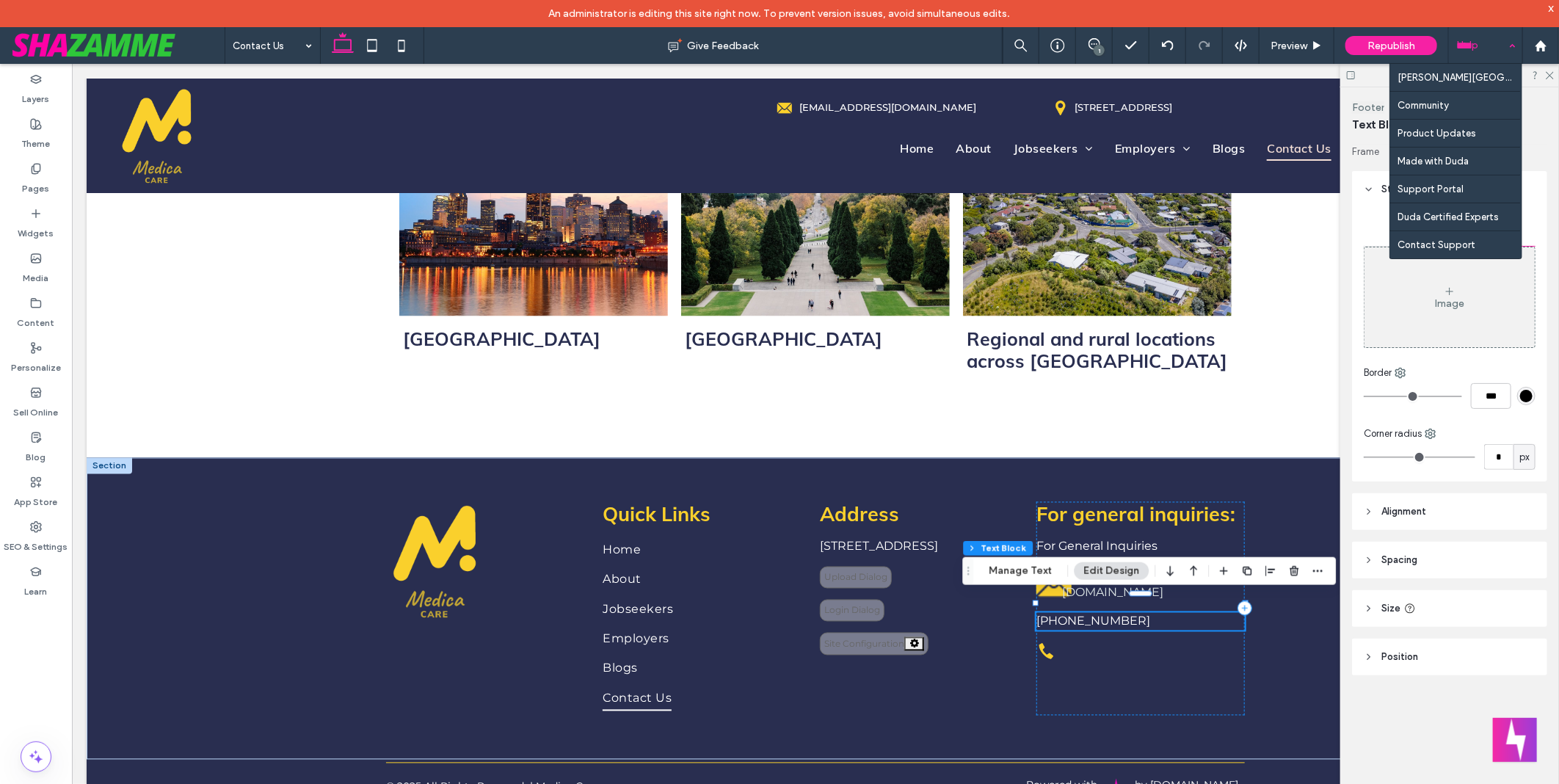
click at [1477, 54] on div "Help" at bounding box center [1485, 45] width 73 height 37
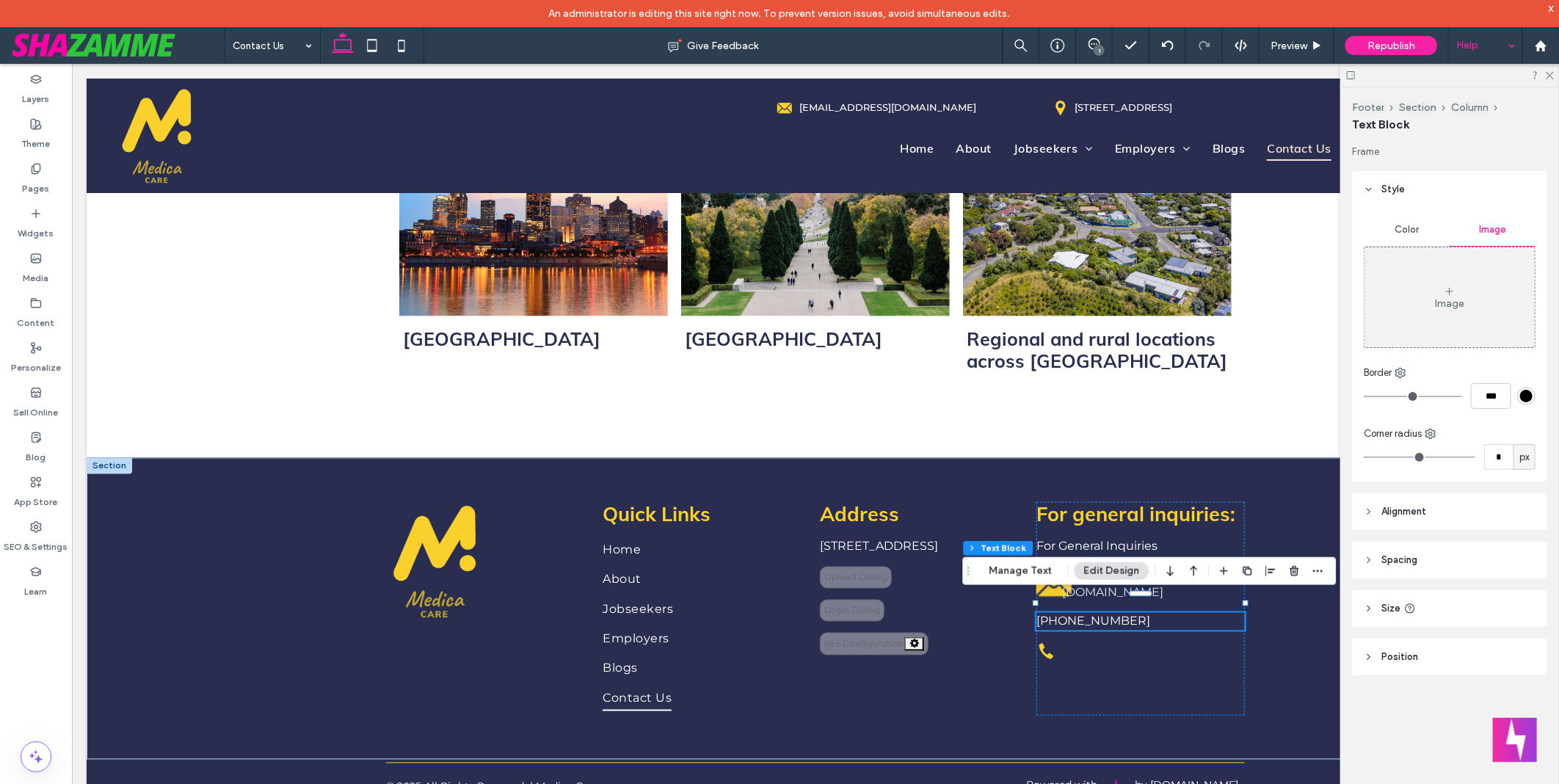
click at [1454, 305] on div "Image" at bounding box center [1450, 303] width 29 height 12
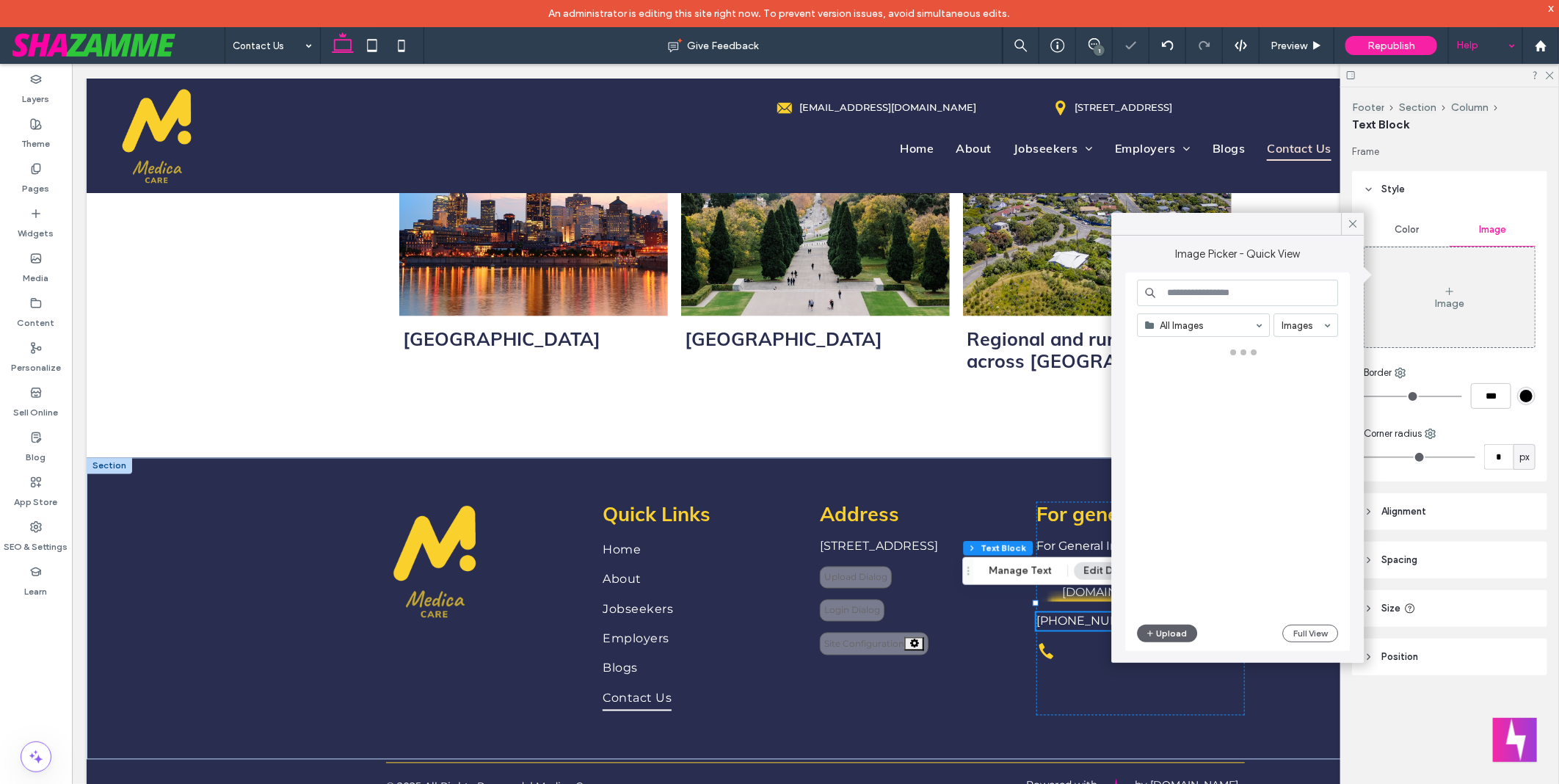
click at [1270, 303] on input at bounding box center [1237, 292] width 201 height 26
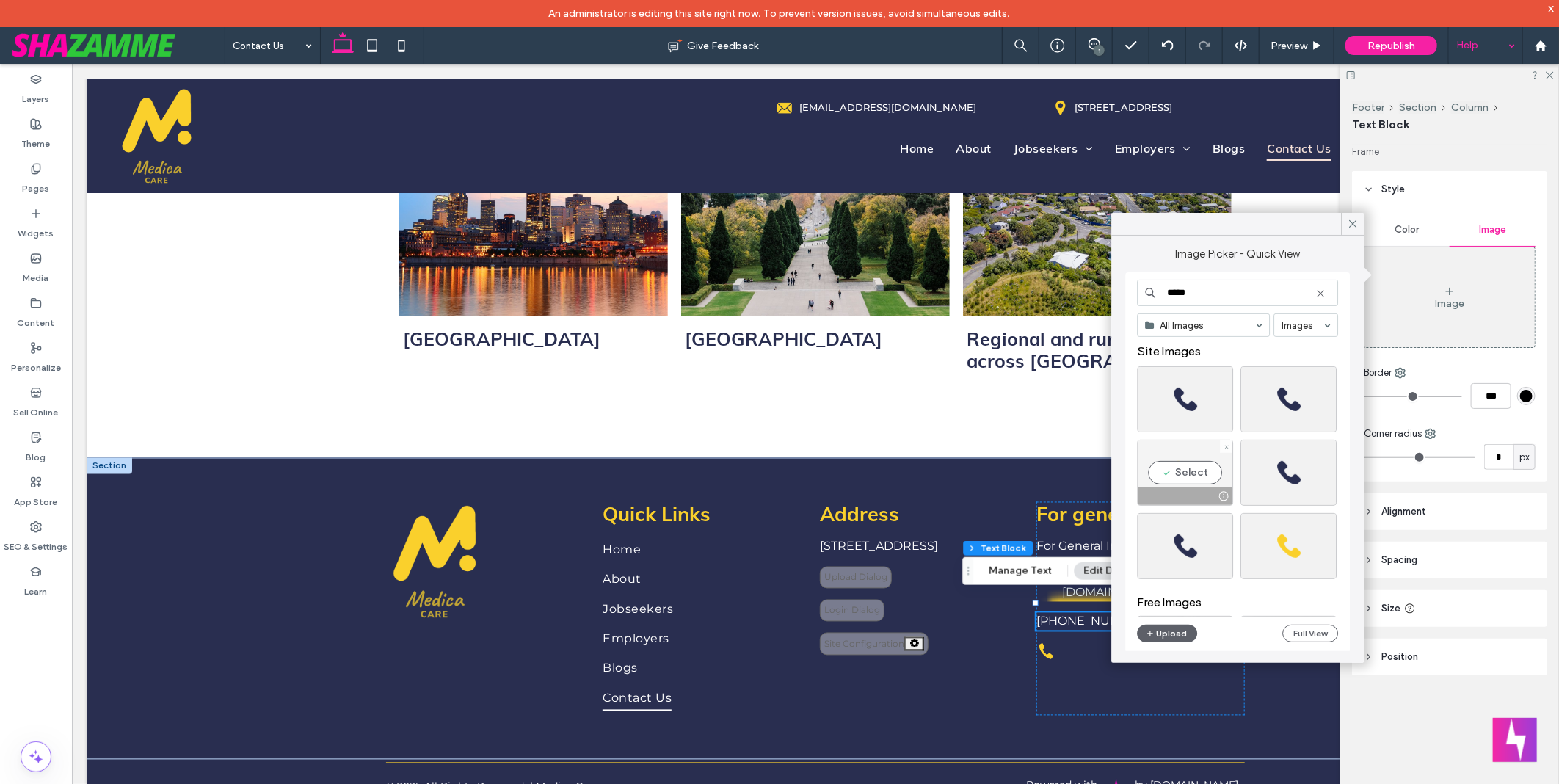
type input "*****"
click at [1182, 471] on div "Select" at bounding box center [1184, 472] width 96 height 66
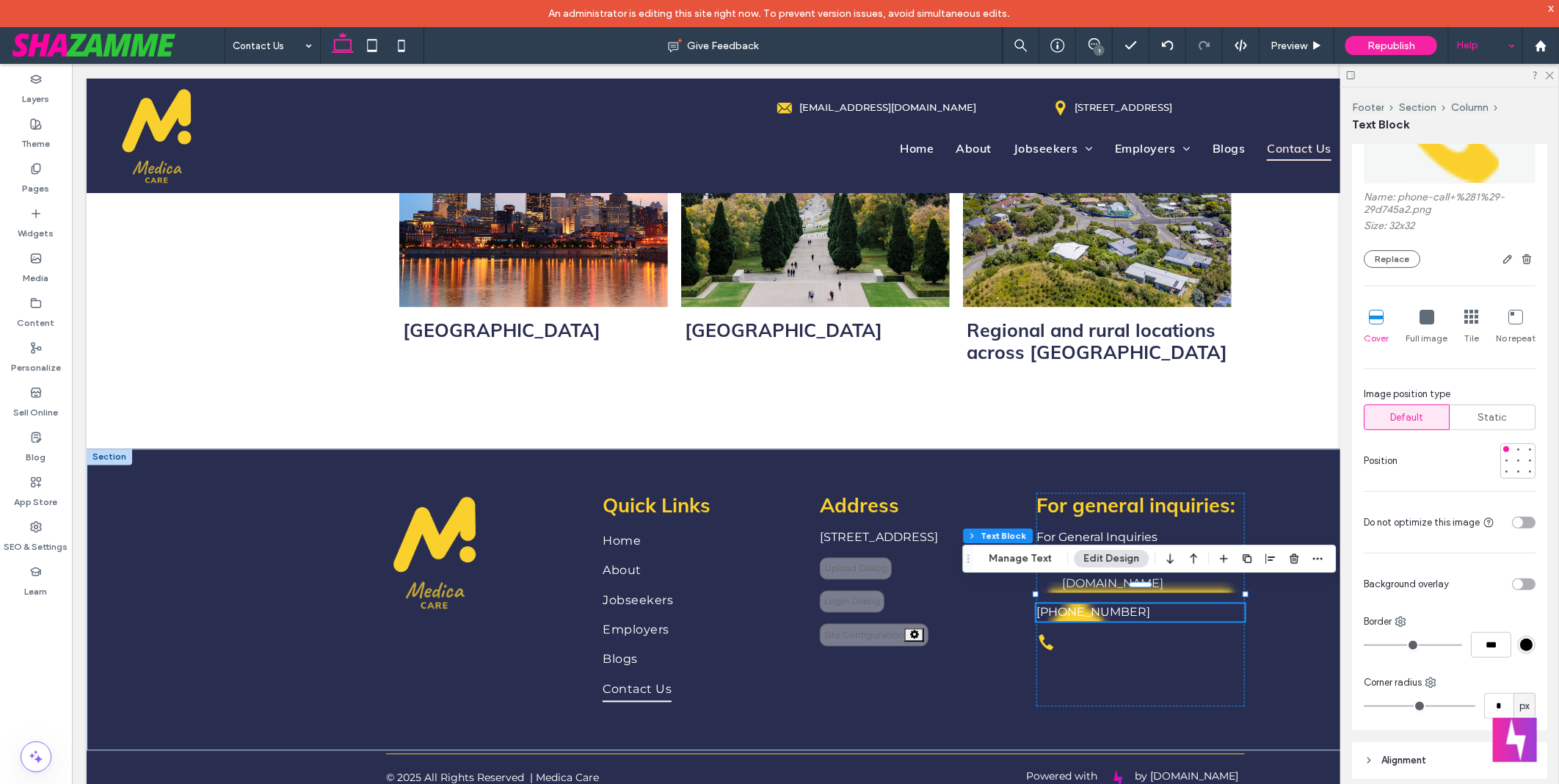
scroll to position [0, 0]
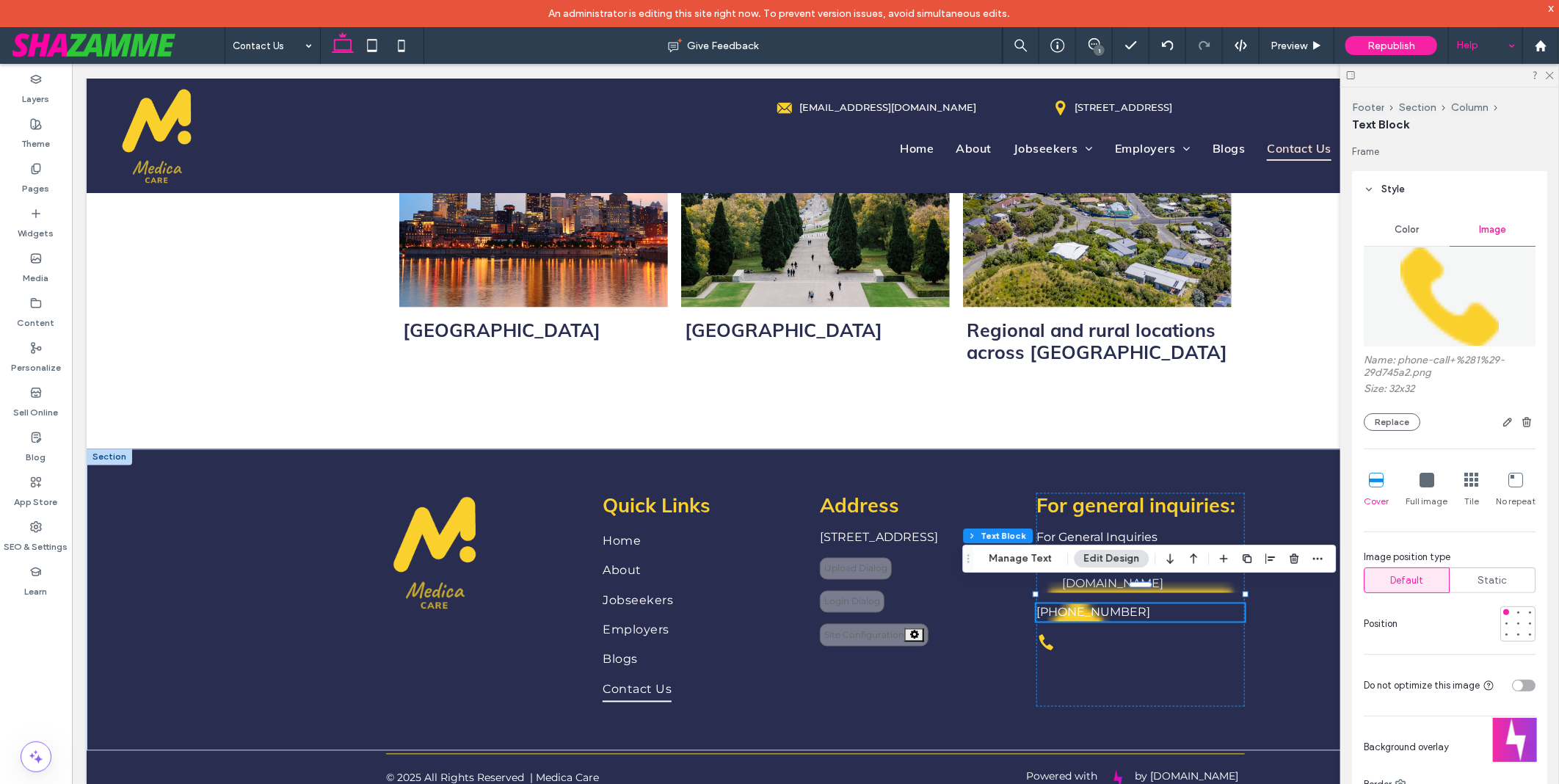
click at [1420, 479] on icon at bounding box center [1427, 479] width 15 height 15
click at [62, 665] on div "Layers Theme Pages Widgets Media Content Personalize Sell Online Blog App Store…" at bounding box center [35, 437] width 72 height 747
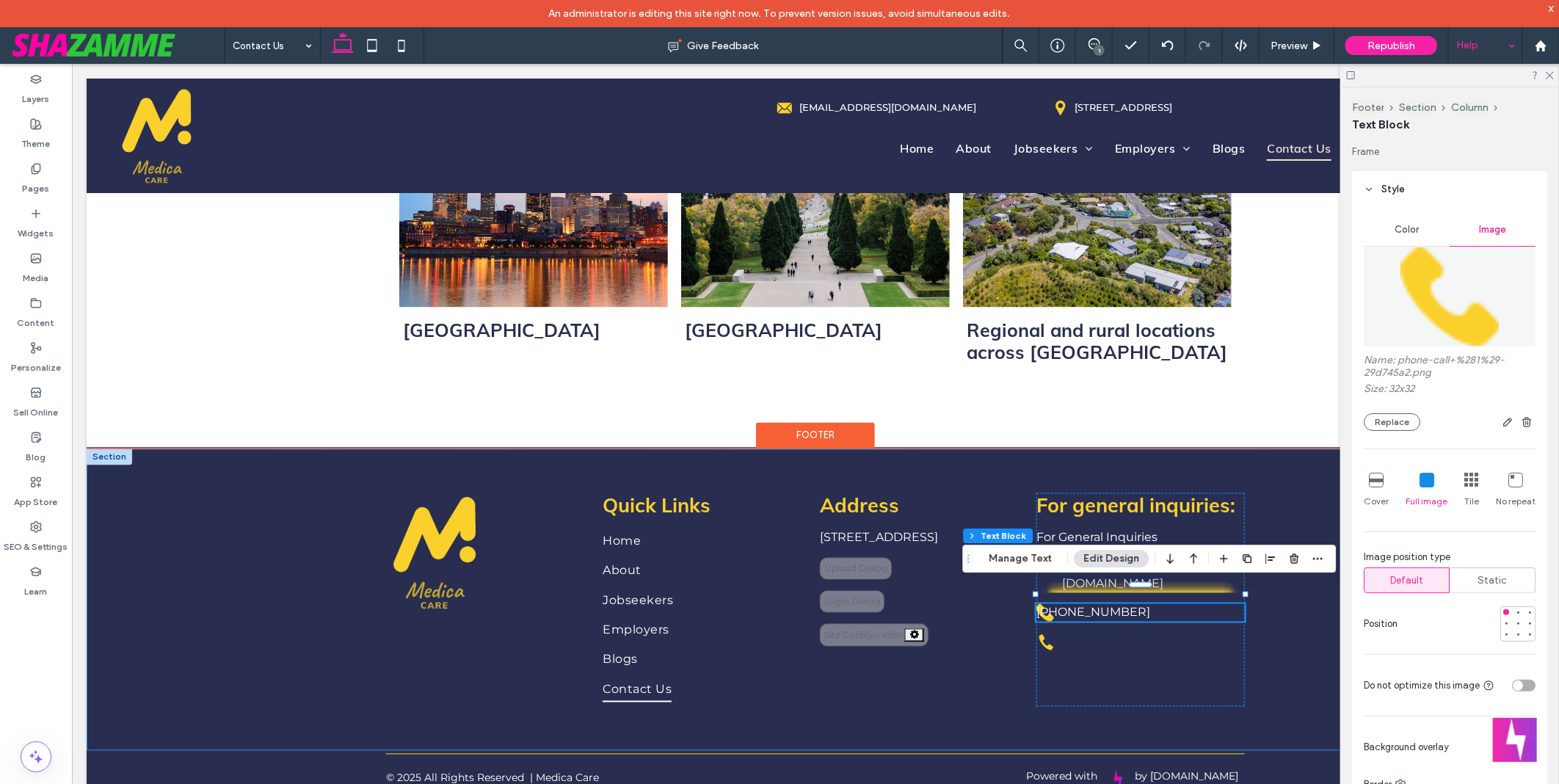
click at [1308, 609] on div "**********" at bounding box center [815, 599] width 1457 height 302
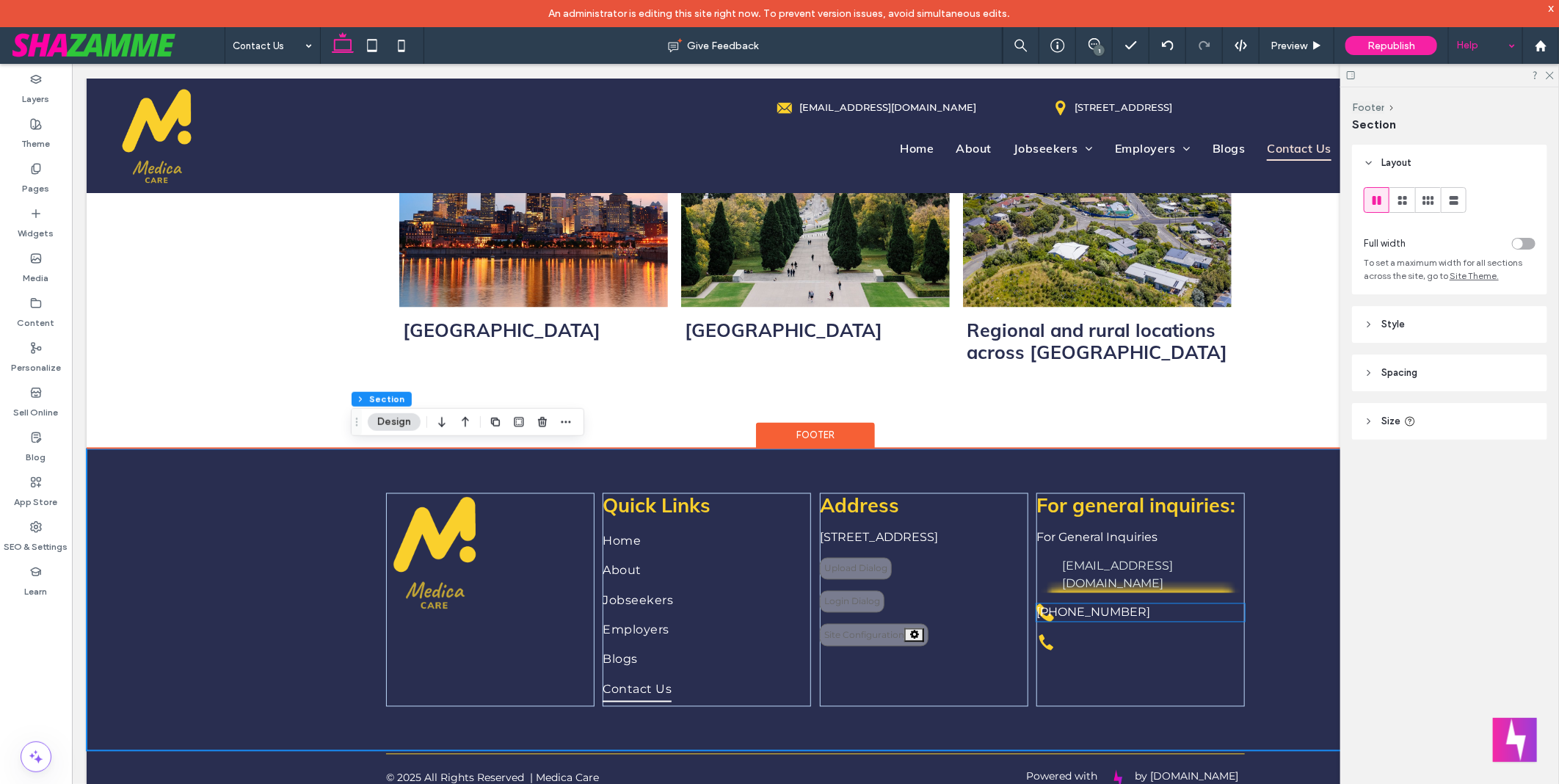
click at [1079, 605] on span "+61417162751‬" at bounding box center [1093, 612] width 114 height 14
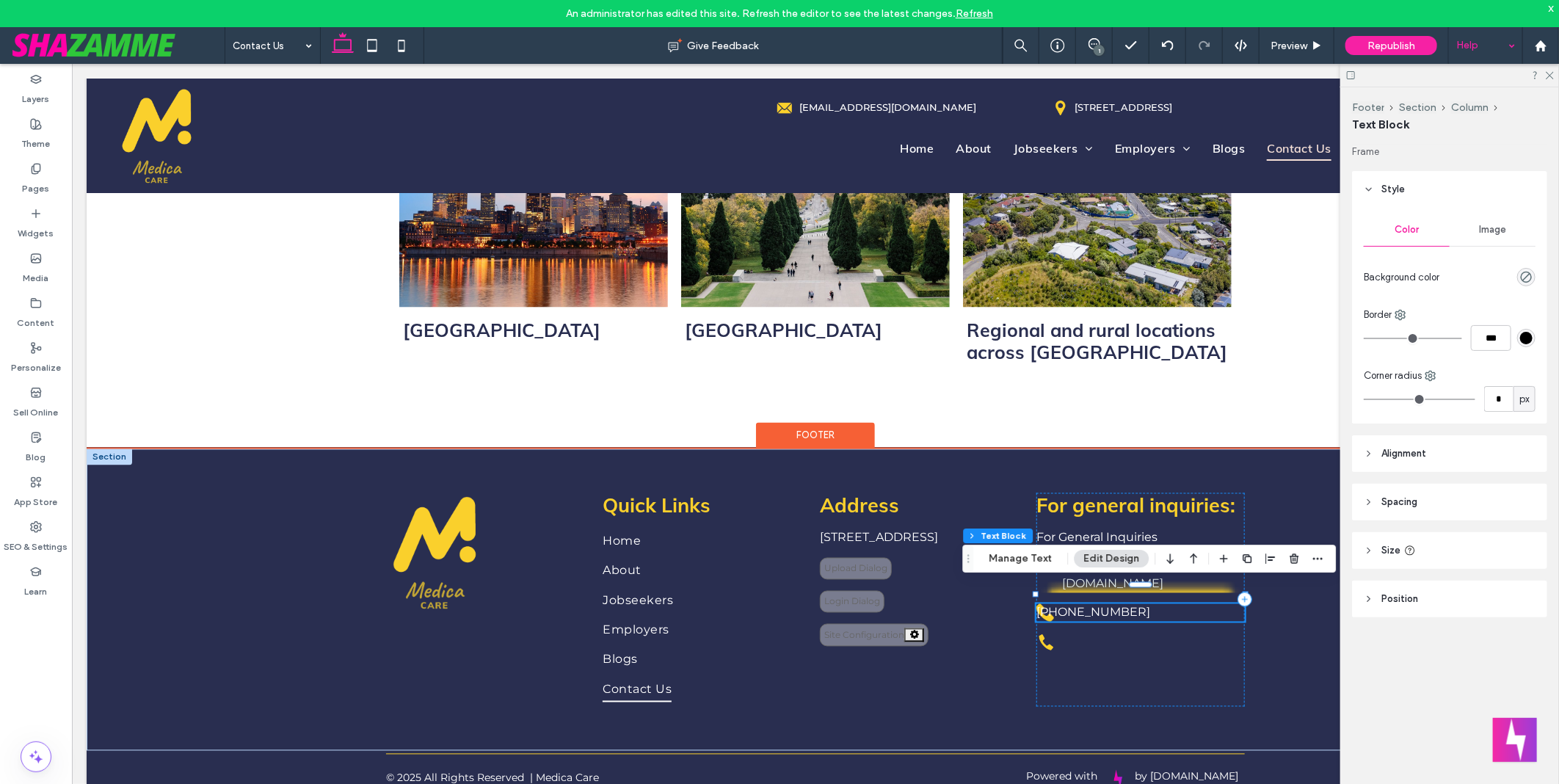
click at [1153, 603] on p "+61417162751‬" at bounding box center [1140, 612] width 209 height 18
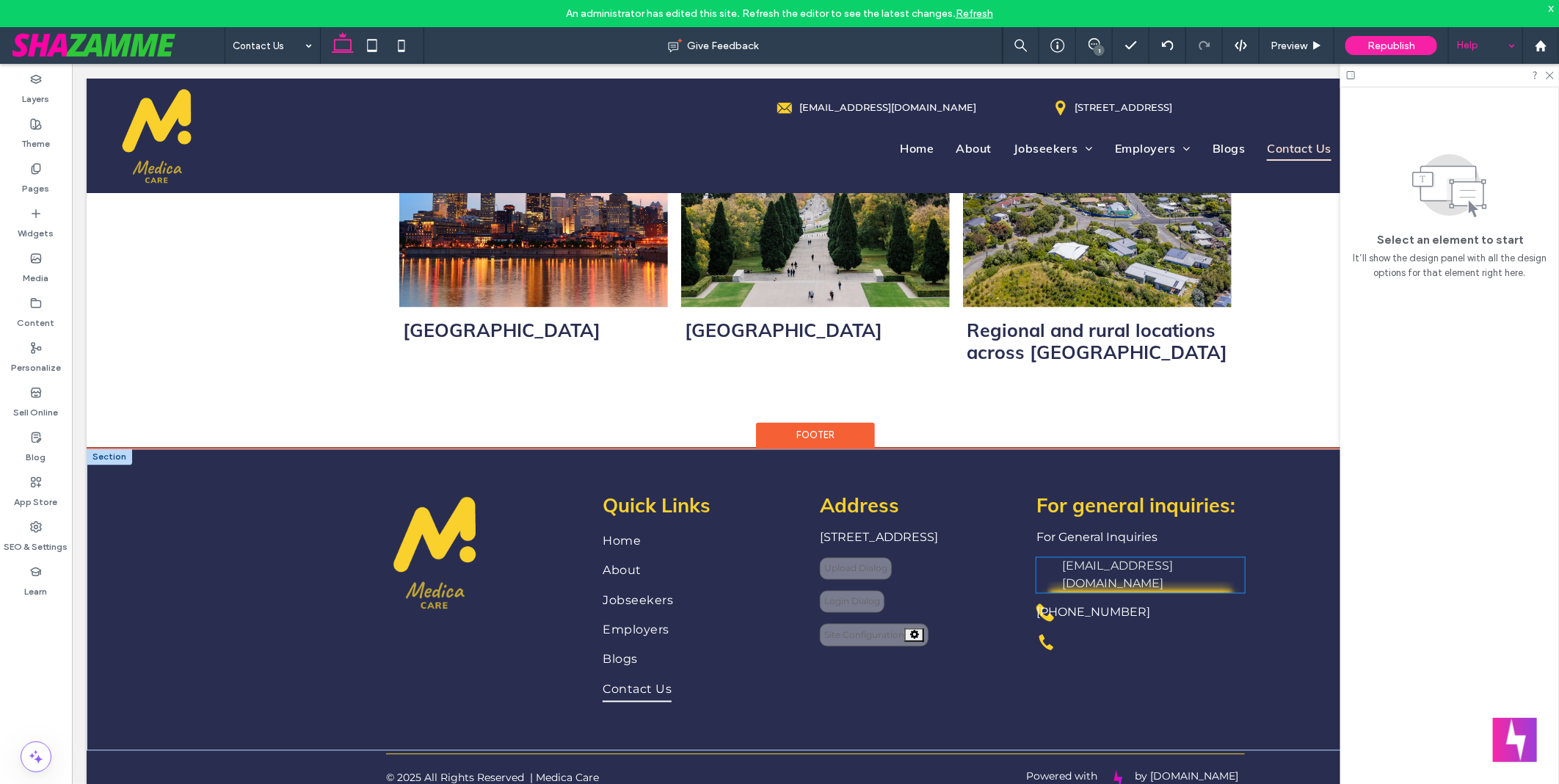
click at [1134, 559] on link "admin@medicacare.com.au" at bounding box center [1117, 574] width 111 height 32
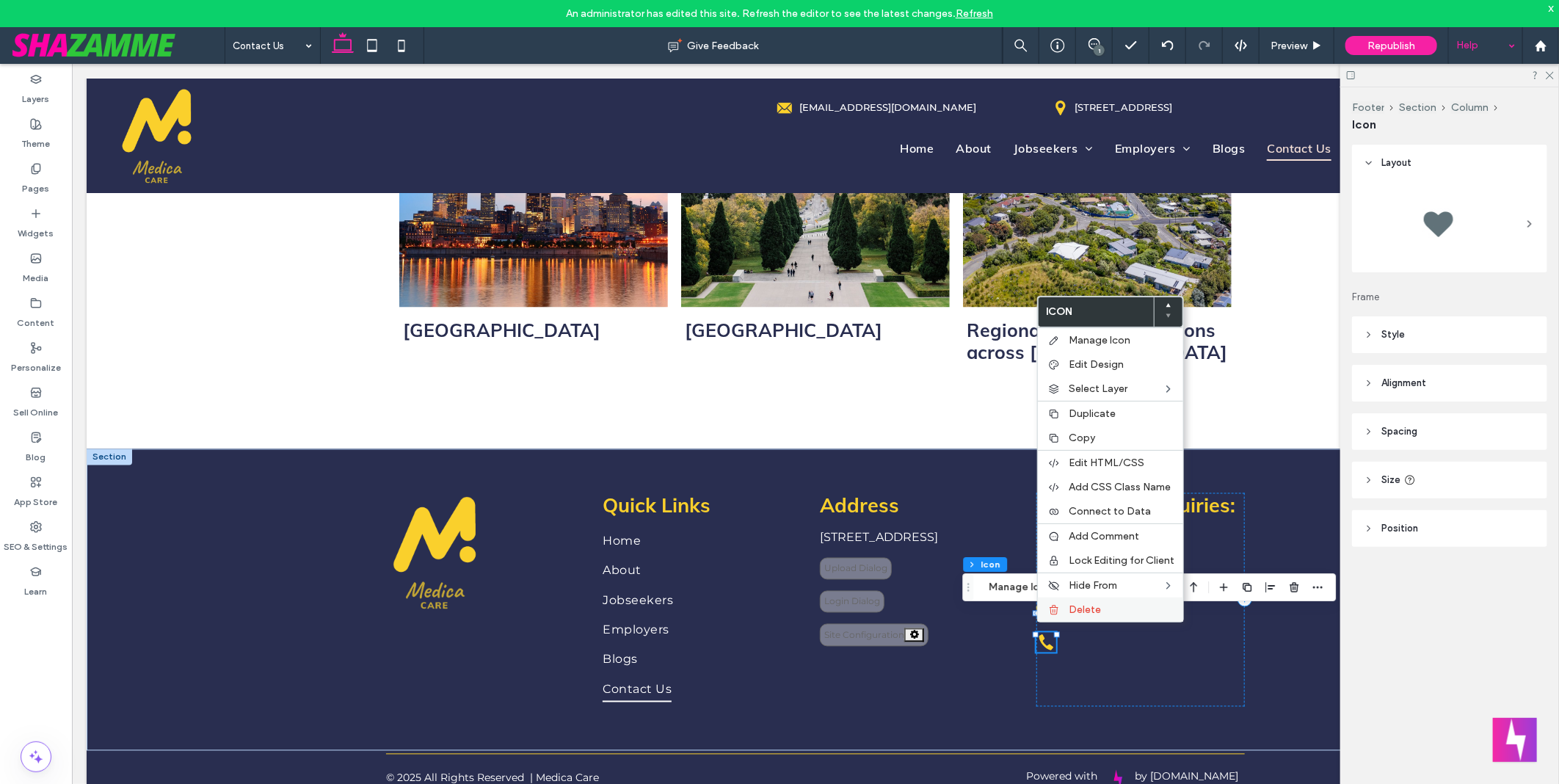
click at [1103, 605] on label "Delete" at bounding box center [1121, 609] width 105 height 12
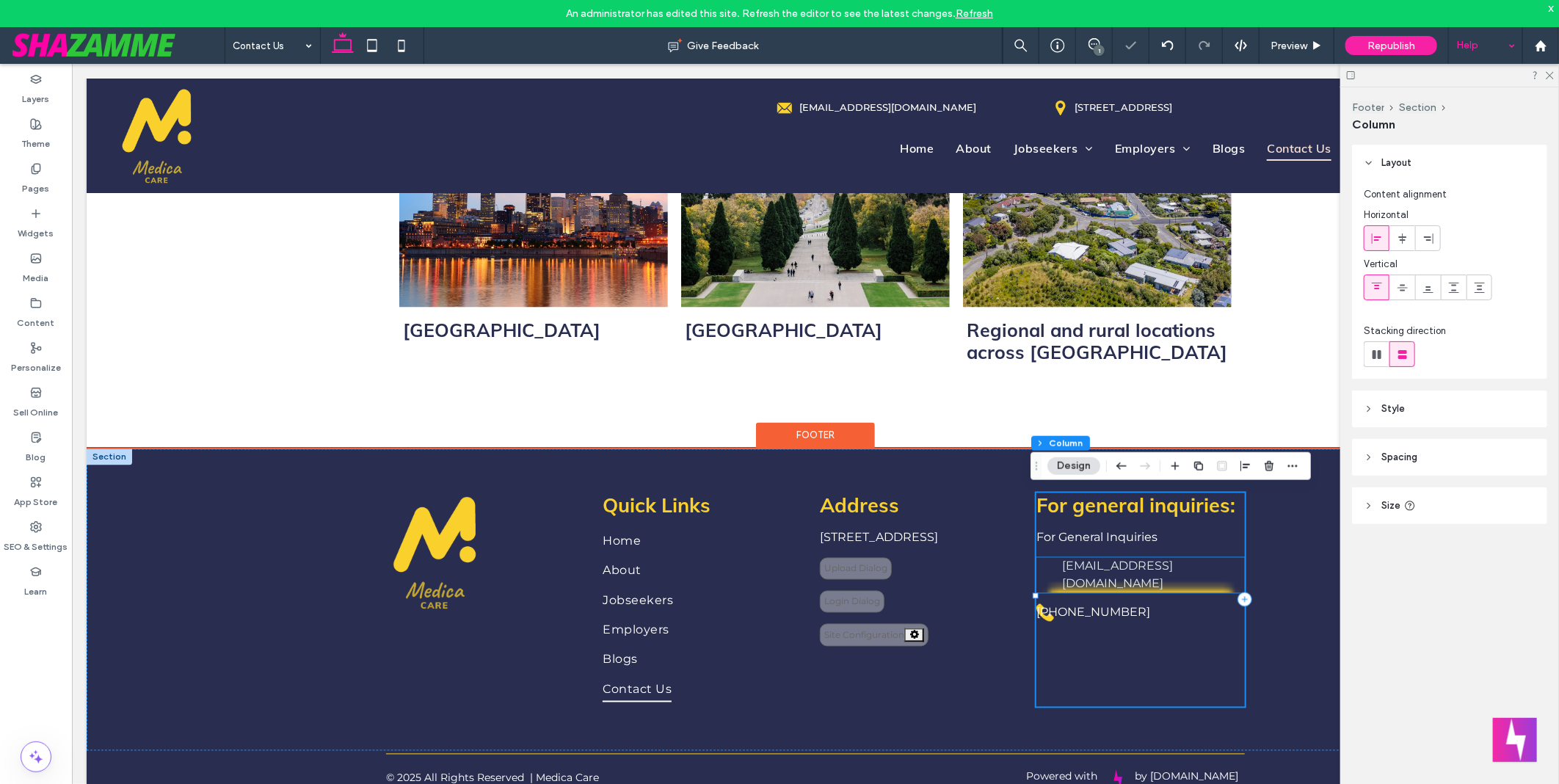
click at [1134, 561] on link "admin@medicacare.com.au" at bounding box center [1117, 574] width 111 height 32
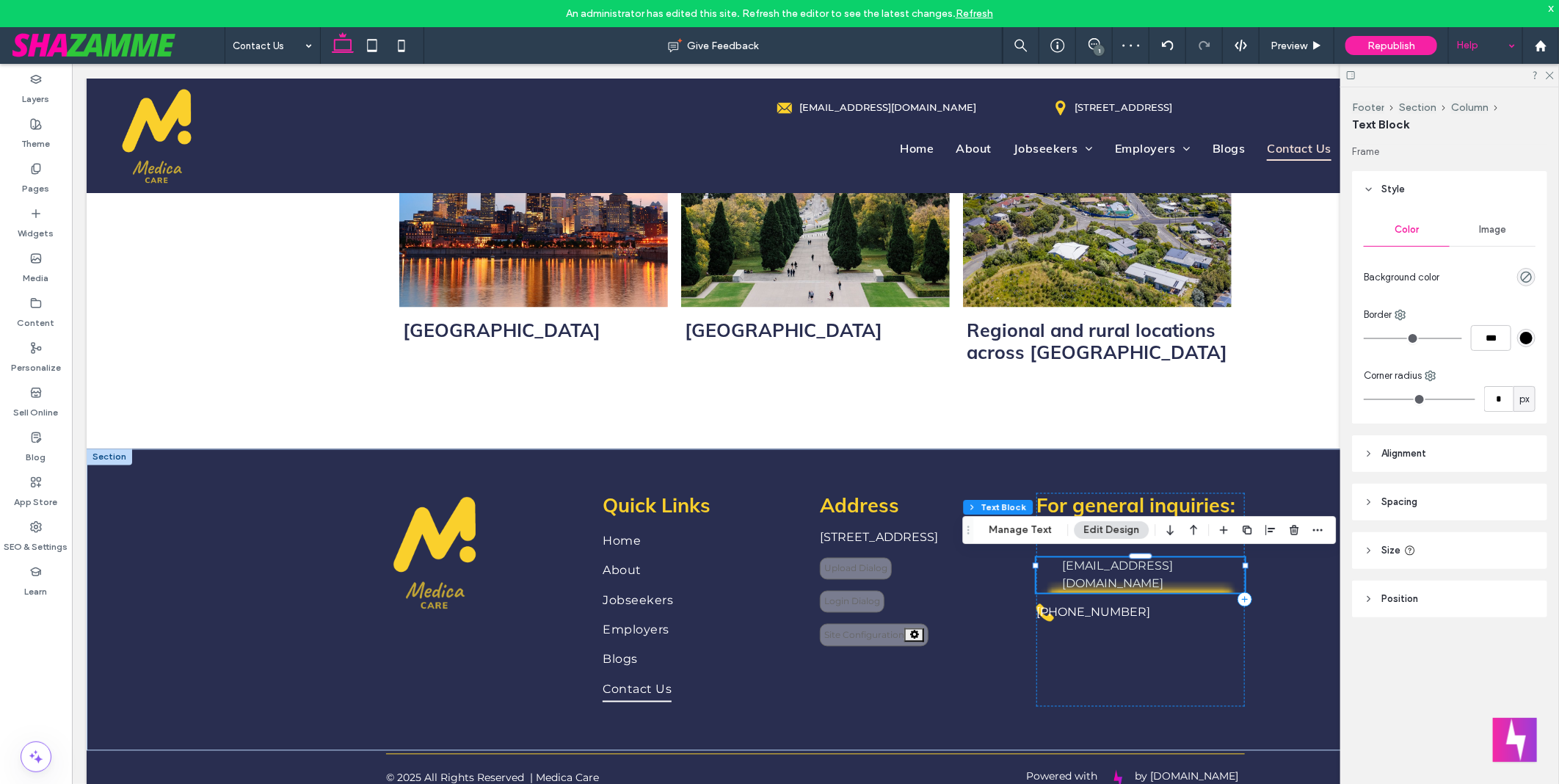
click at [1091, 526] on button "Edit Design" at bounding box center [1110, 529] width 75 height 18
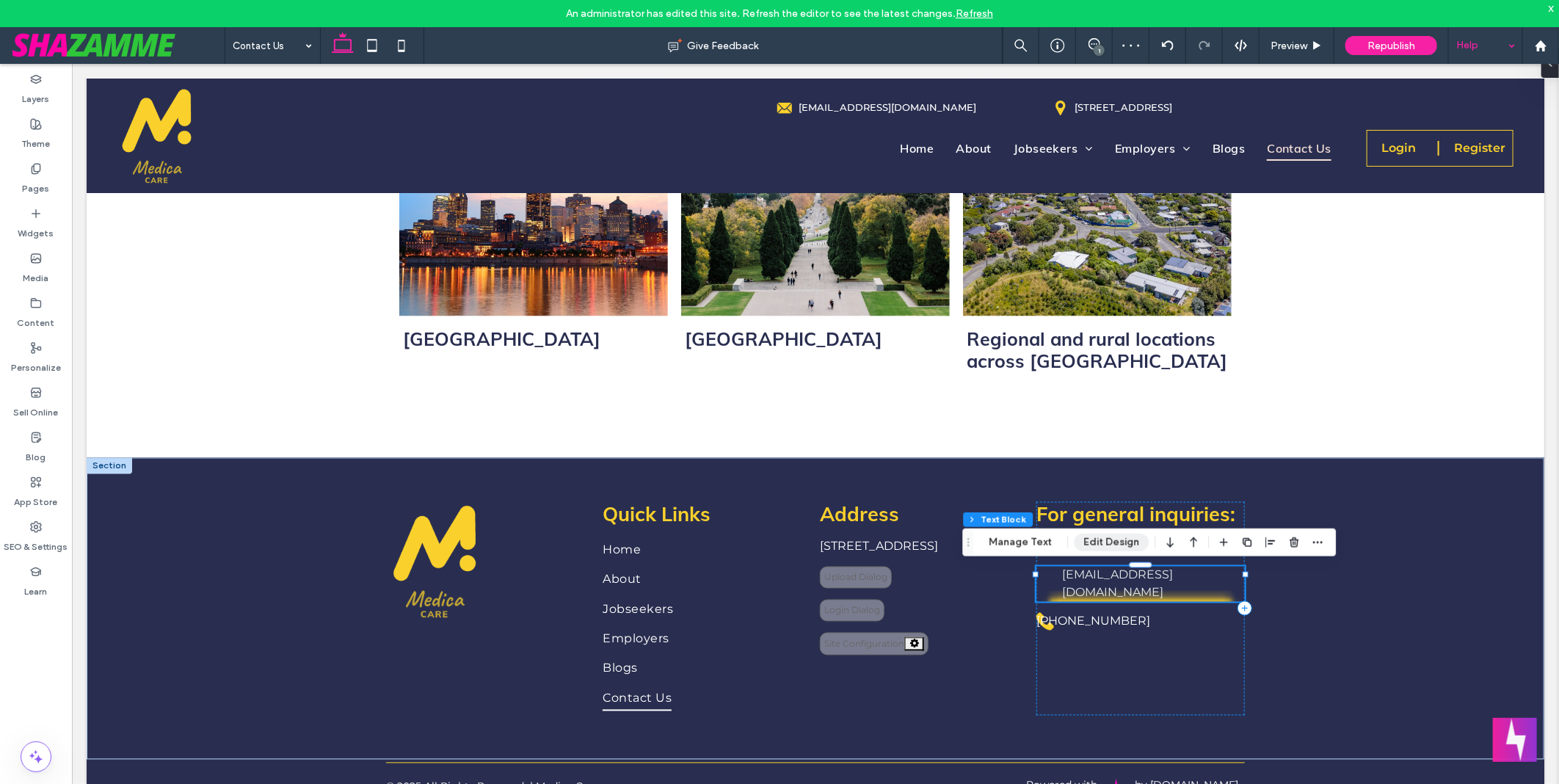
click at [1117, 541] on button "Edit Design" at bounding box center [1110, 542] width 75 height 18
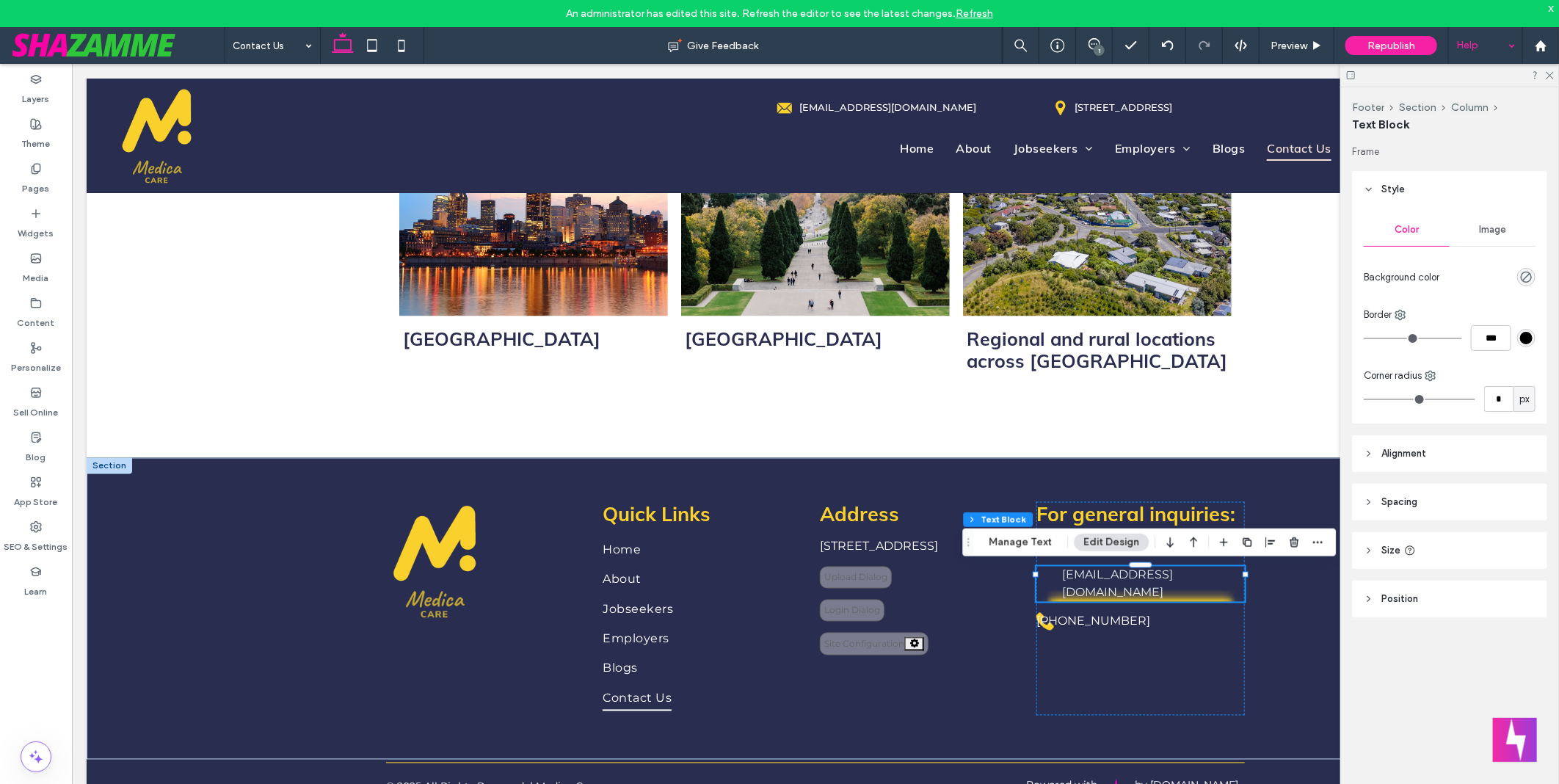
click at [1483, 246] on hr at bounding box center [1449, 246] width 172 height 1
click at [1494, 232] on span "Image" at bounding box center [1492, 229] width 27 height 12
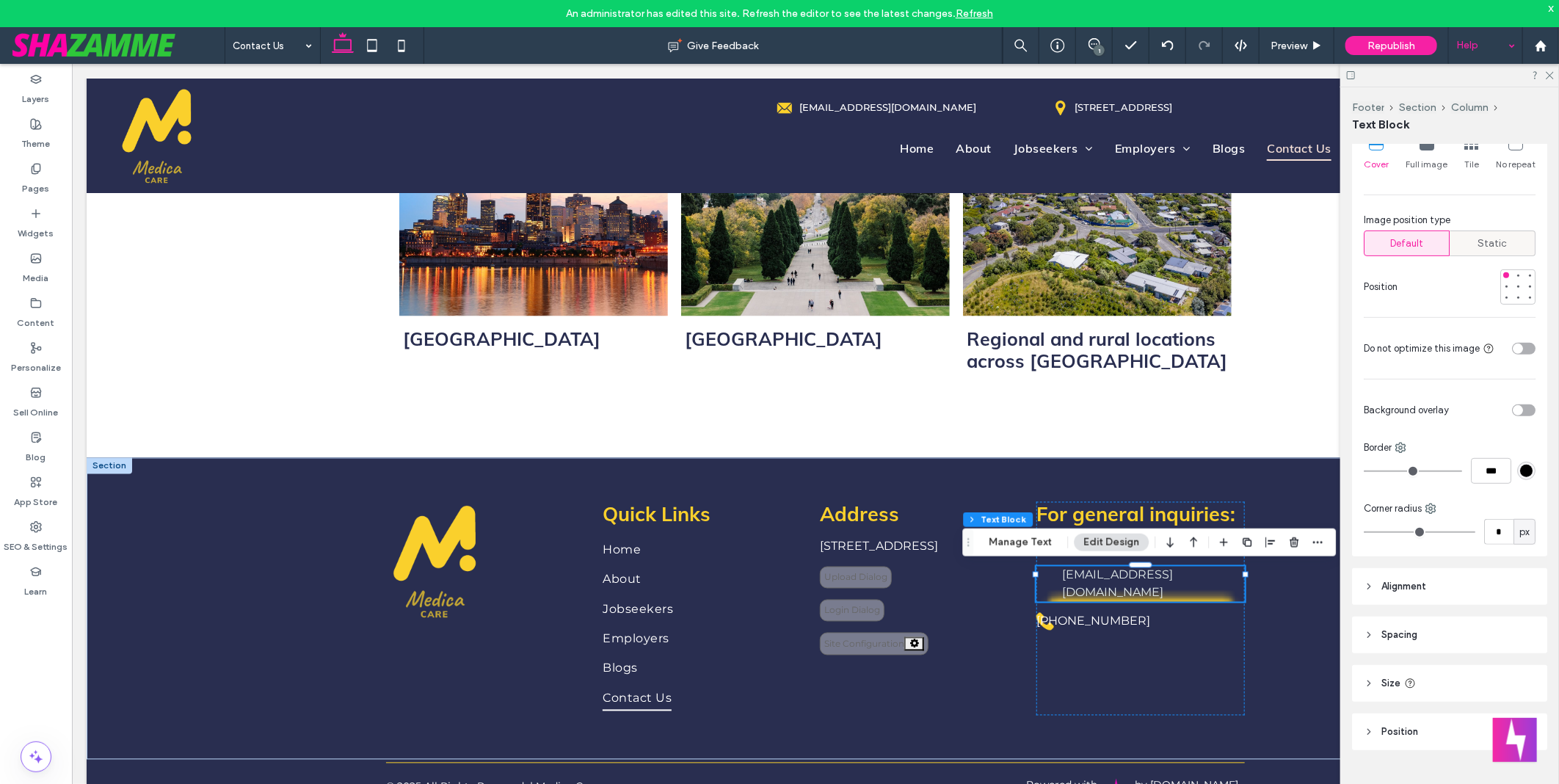
scroll to position [326, 0]
click at [55, 635] on div "Layers Theme Pages Widgets Media Content Personalize Sell Online Blog App Store…" at bounding box center [35, 437] width 72 height 747
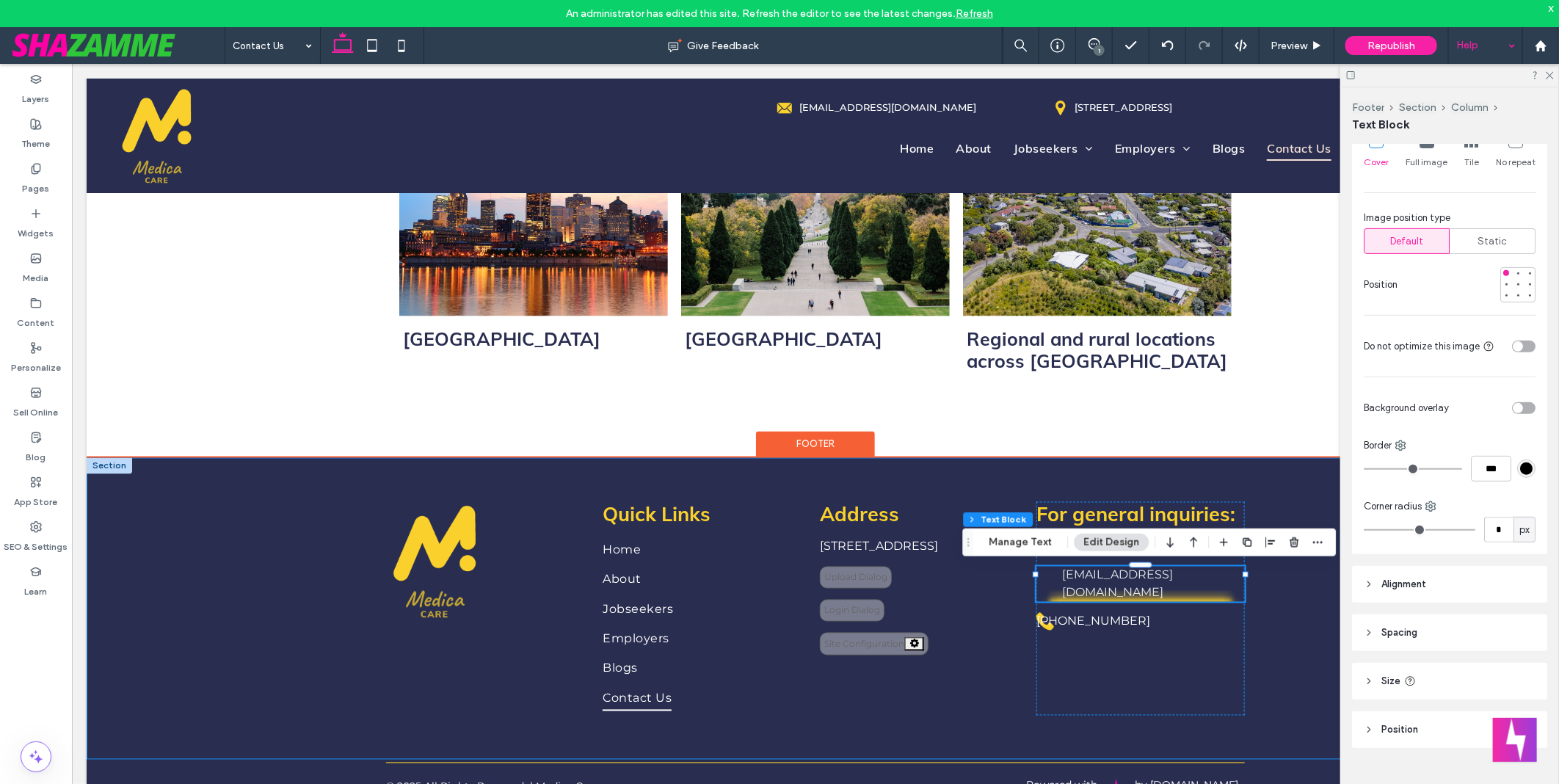
click at [1292, 626] on div "**********" at bounding box center [815, 608] width 1457 height 302
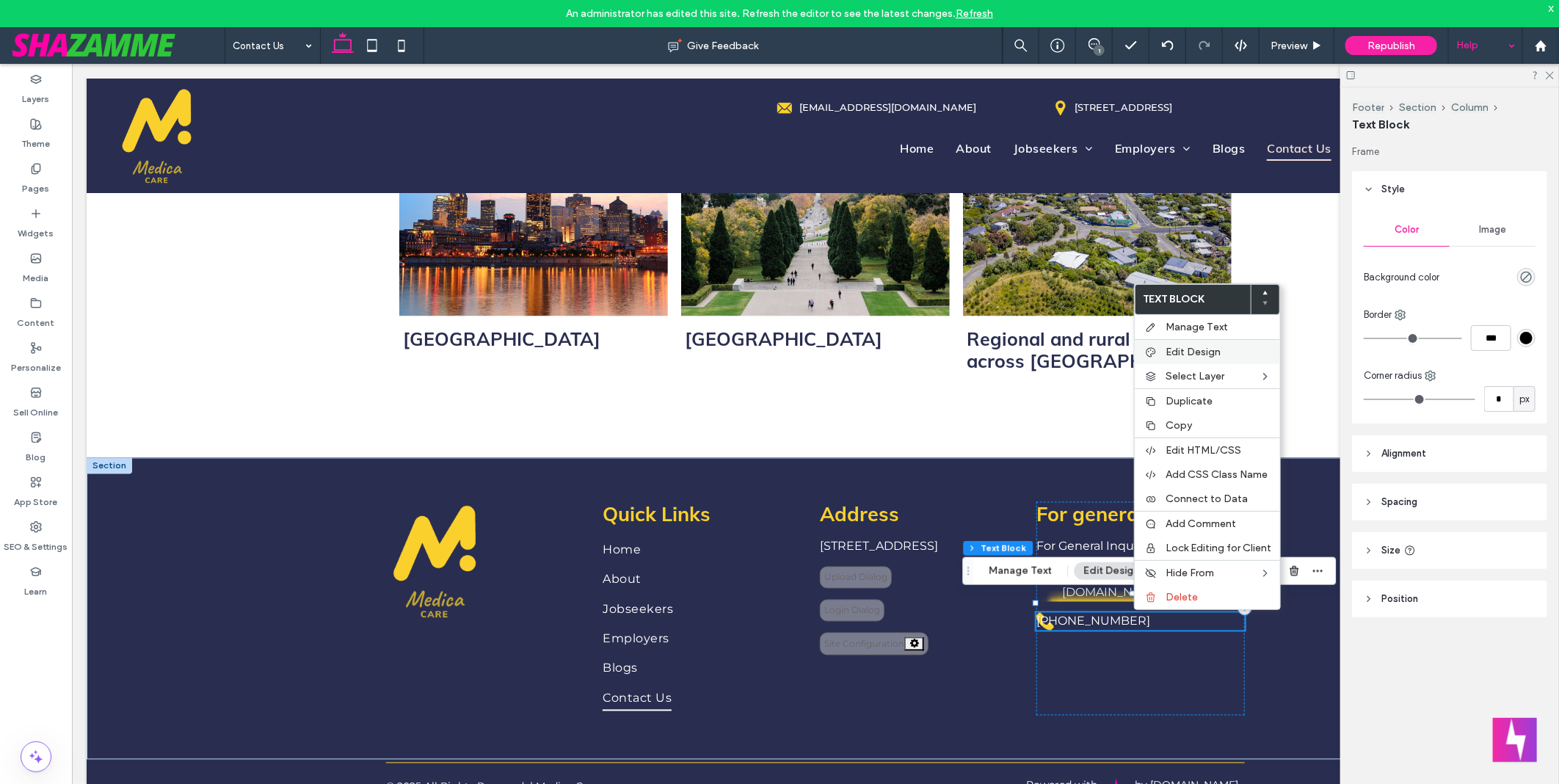
click at [1216, 356] on span "Edit Design" at bounding box center [1193, 352] width 55 height 12
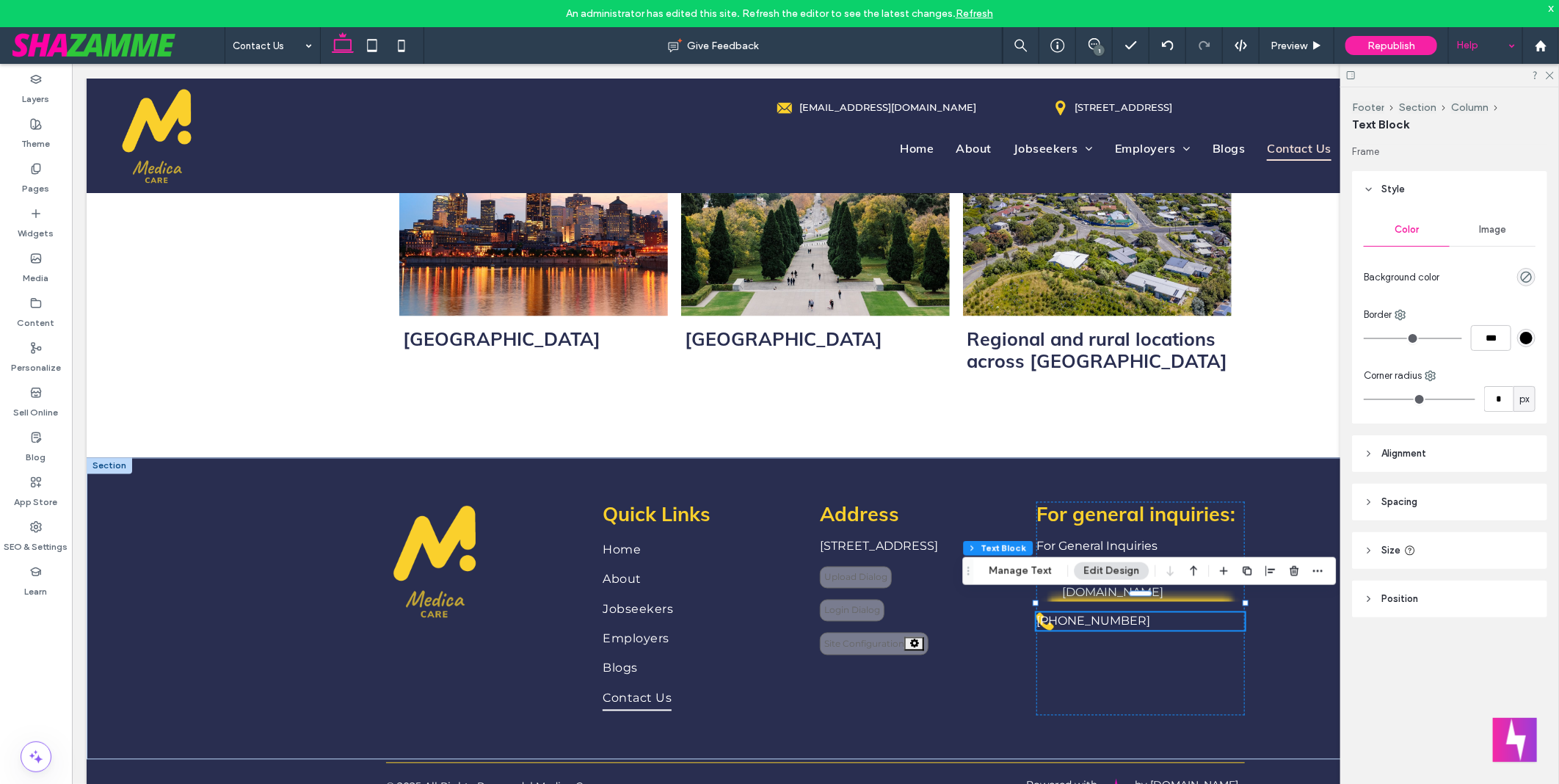
click at [1101, 567] on button "Edit Design" at bounding box center [1110, 571] width 75 height 18
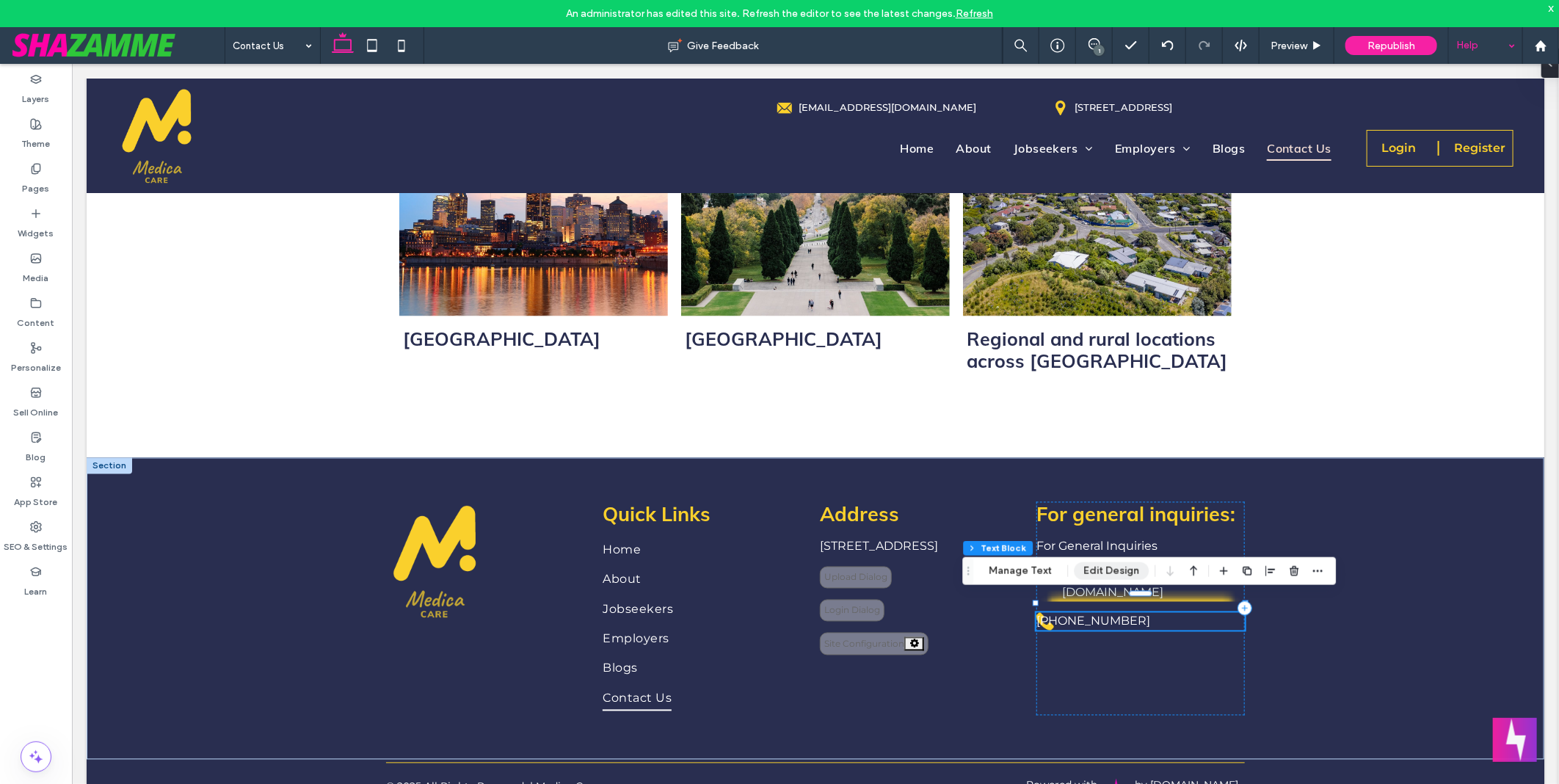
click at [1106, 571] on button "Edit Design" at bounding box center [1110, 571] width 75 height 18
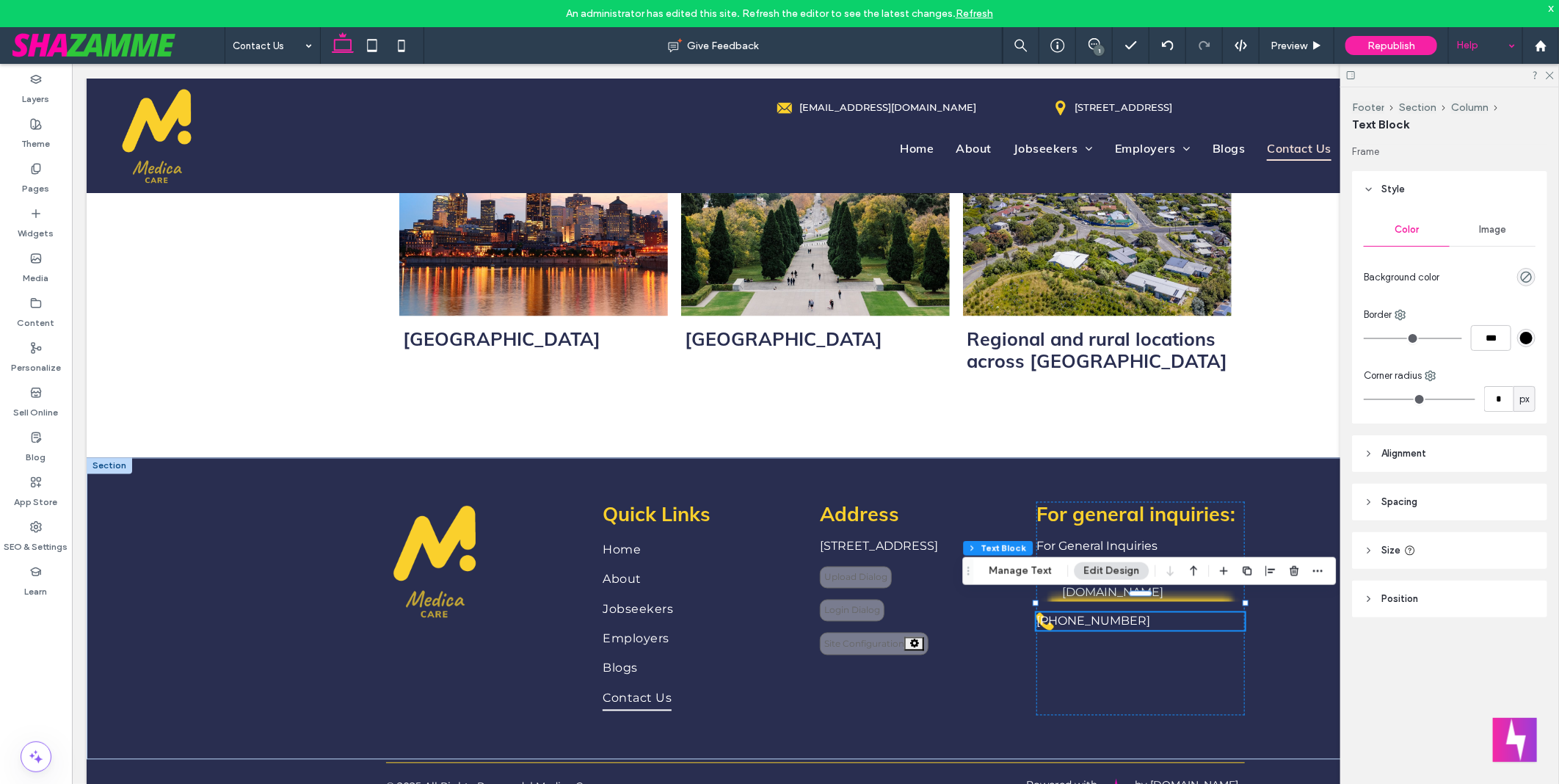
click at [1494, 232] on span "Image" at bounding box center [1492, 229] width 27 height 12
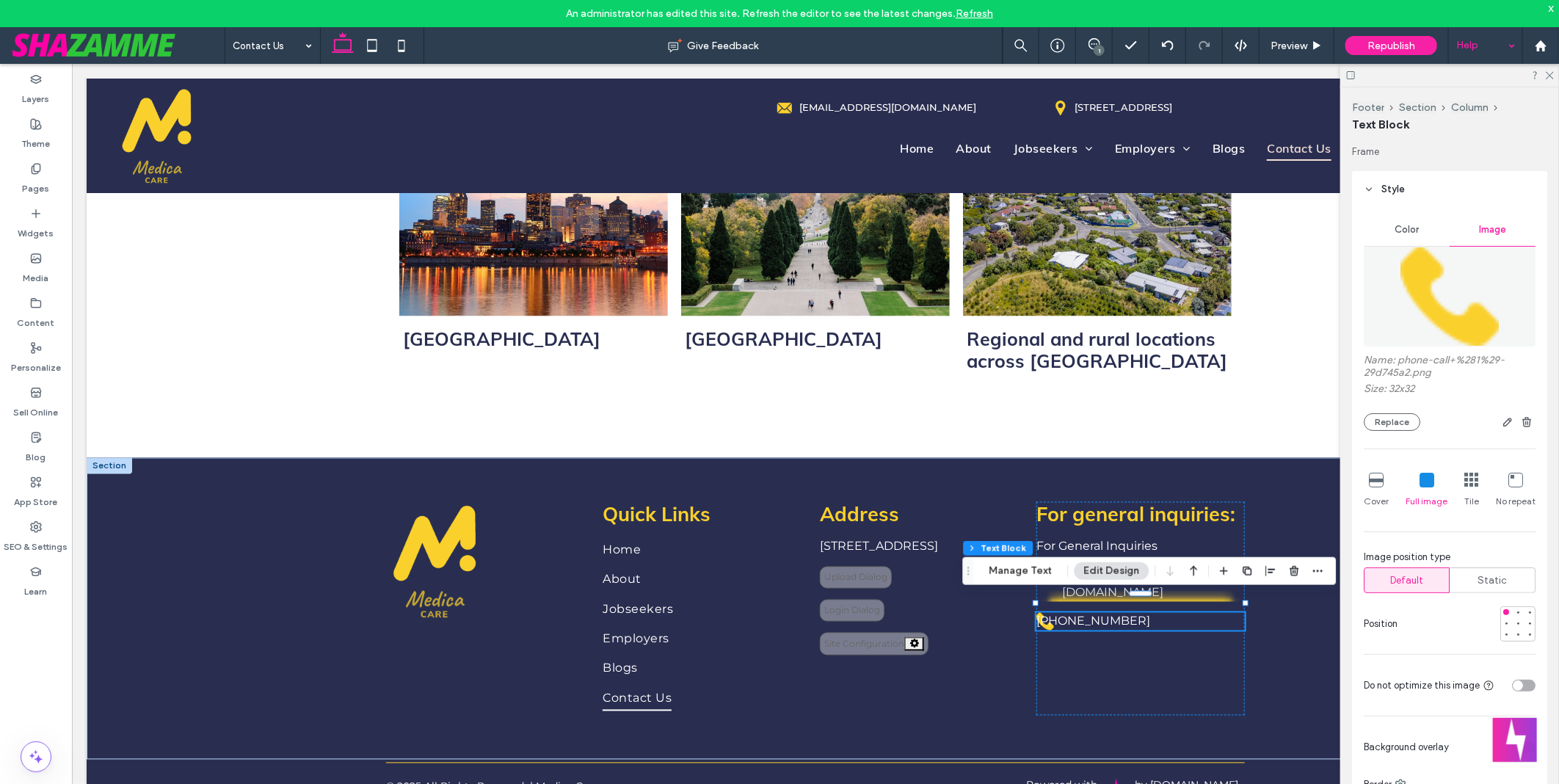
click at [1377, 478] on icon at bounding box center [1376, 479] width 15 height 15
click at [1420, 475] on icon at bounding box center [1427, 479] width 15 height 15
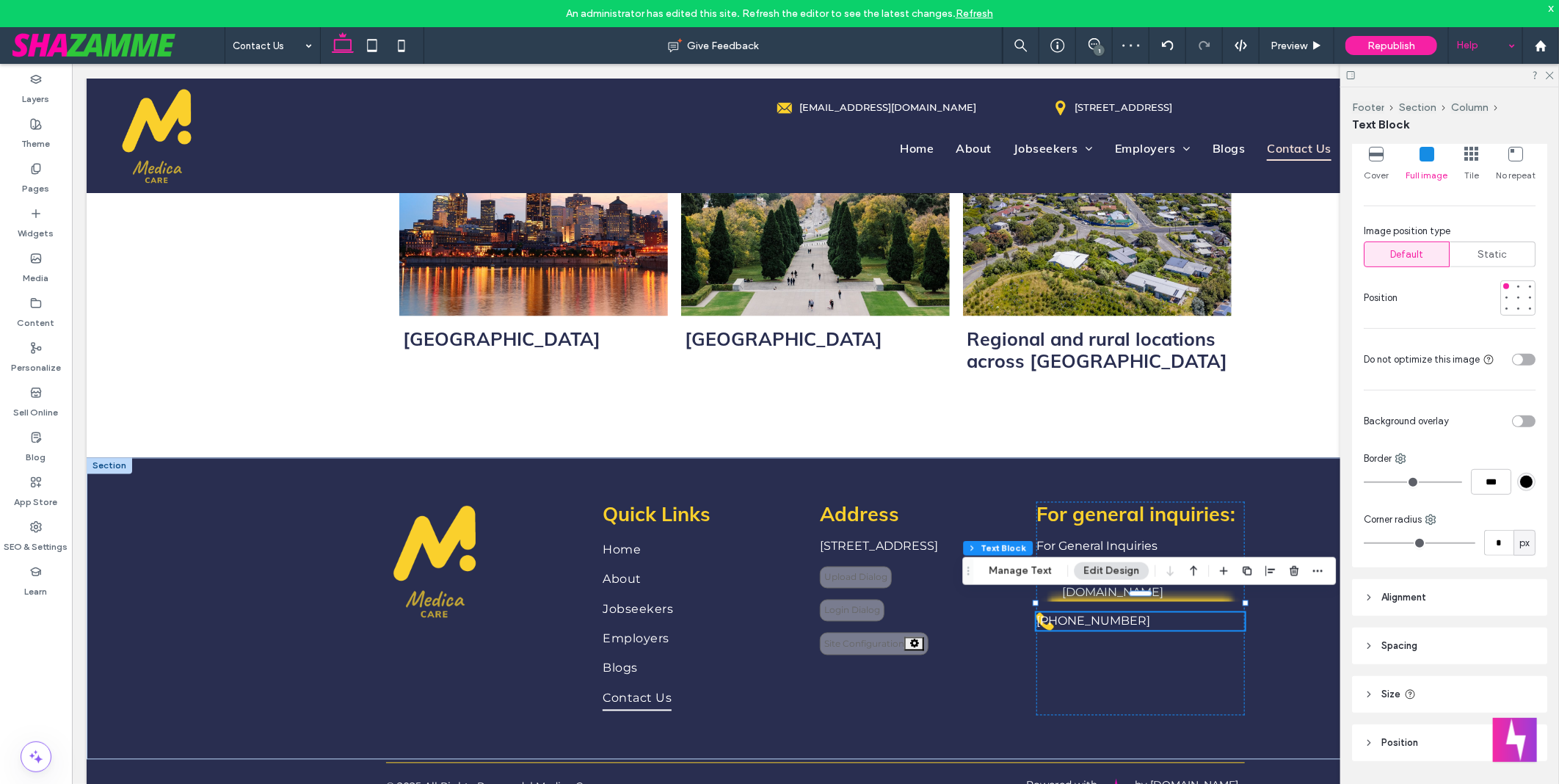
scroll to position [339, 0]
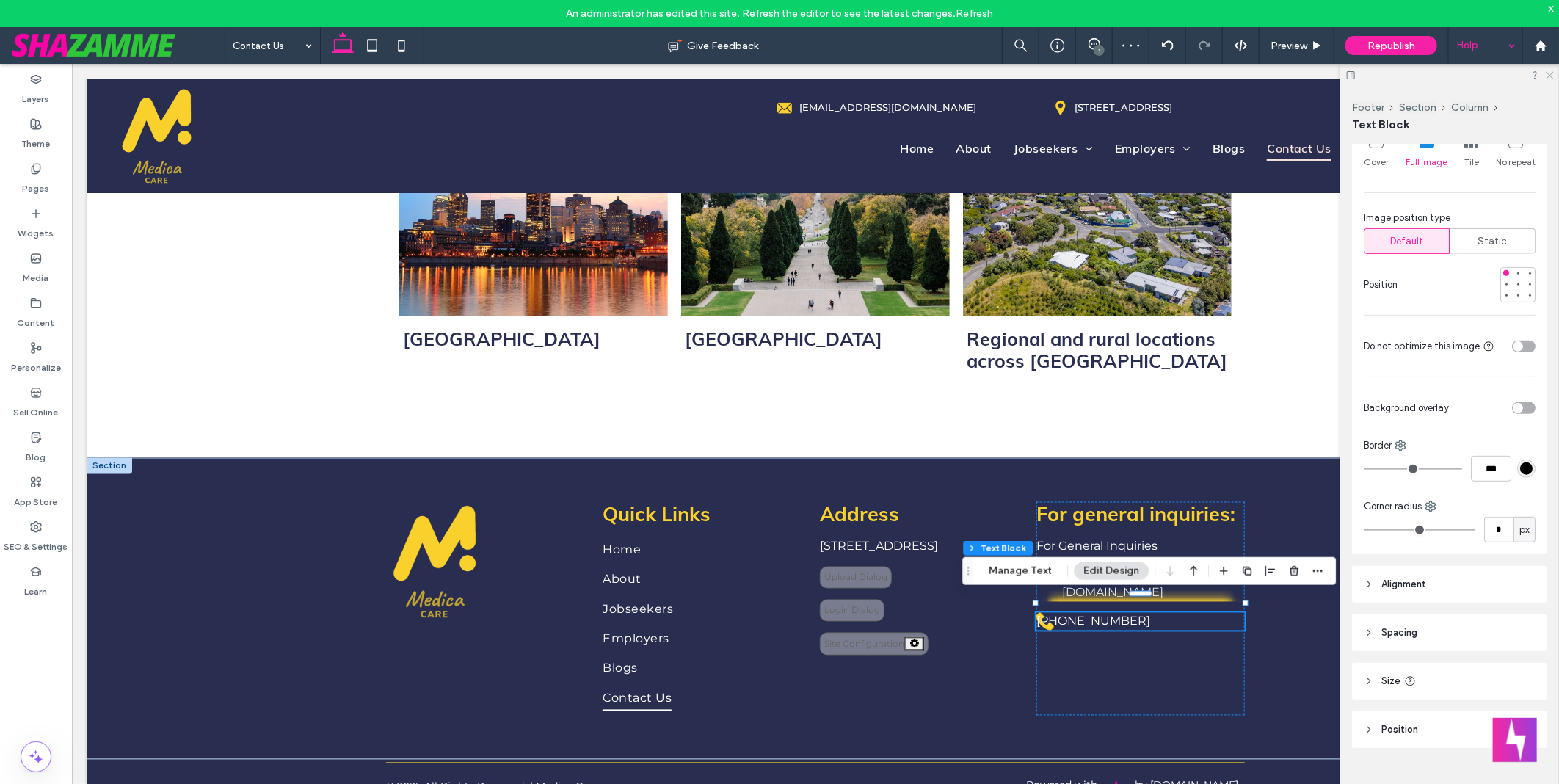
drag, startPoint x: 1552, startPoint y: 77, endPoint x: 1473, endPoint y: 28, distance: 93.0
click at [1552, 77] on icon at bounding box center [1549, 75] width 9 height 9
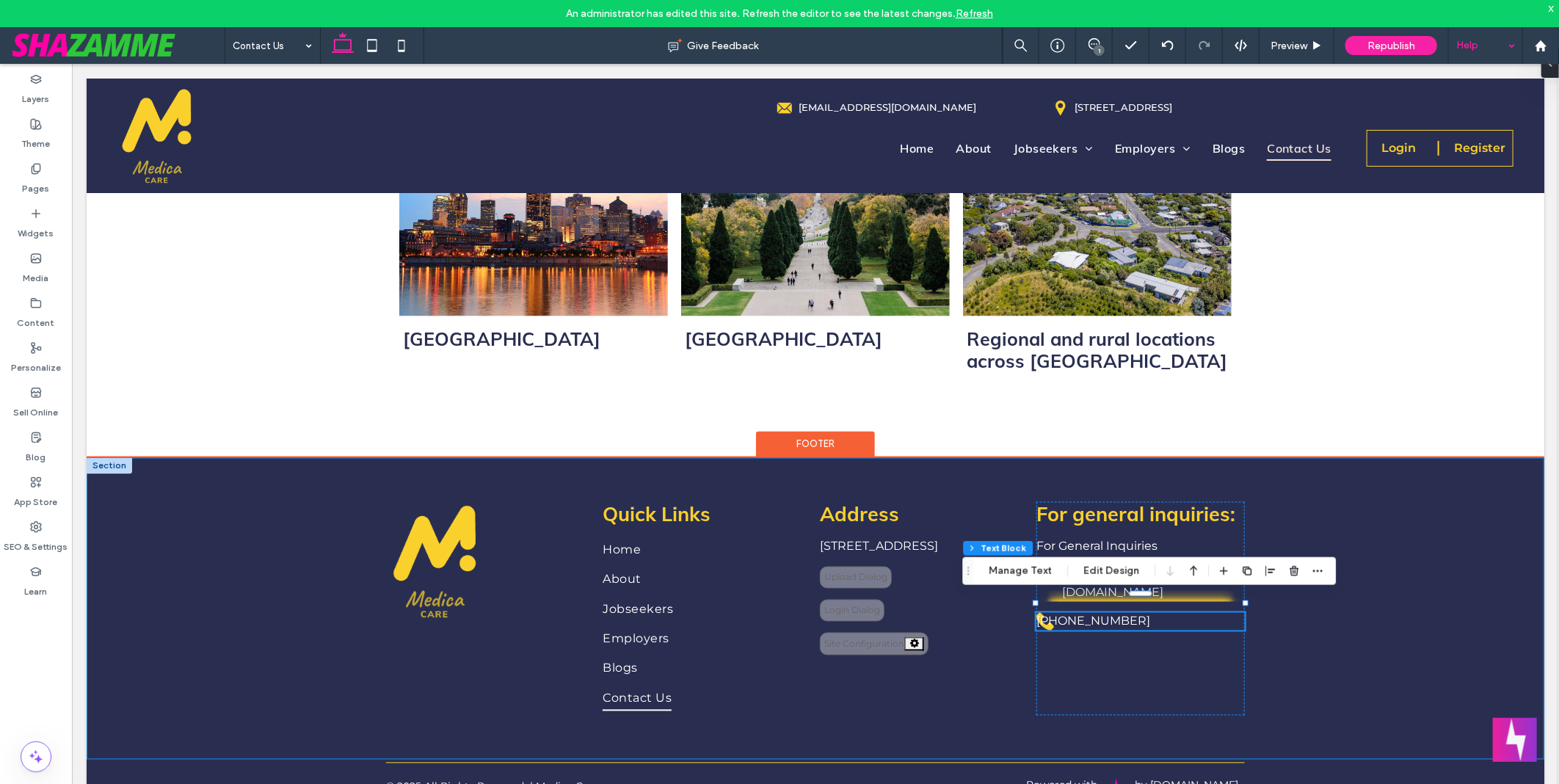
click at [1376, 627] on div "**********" at bounding box center [815, 608] width 1457 height 302
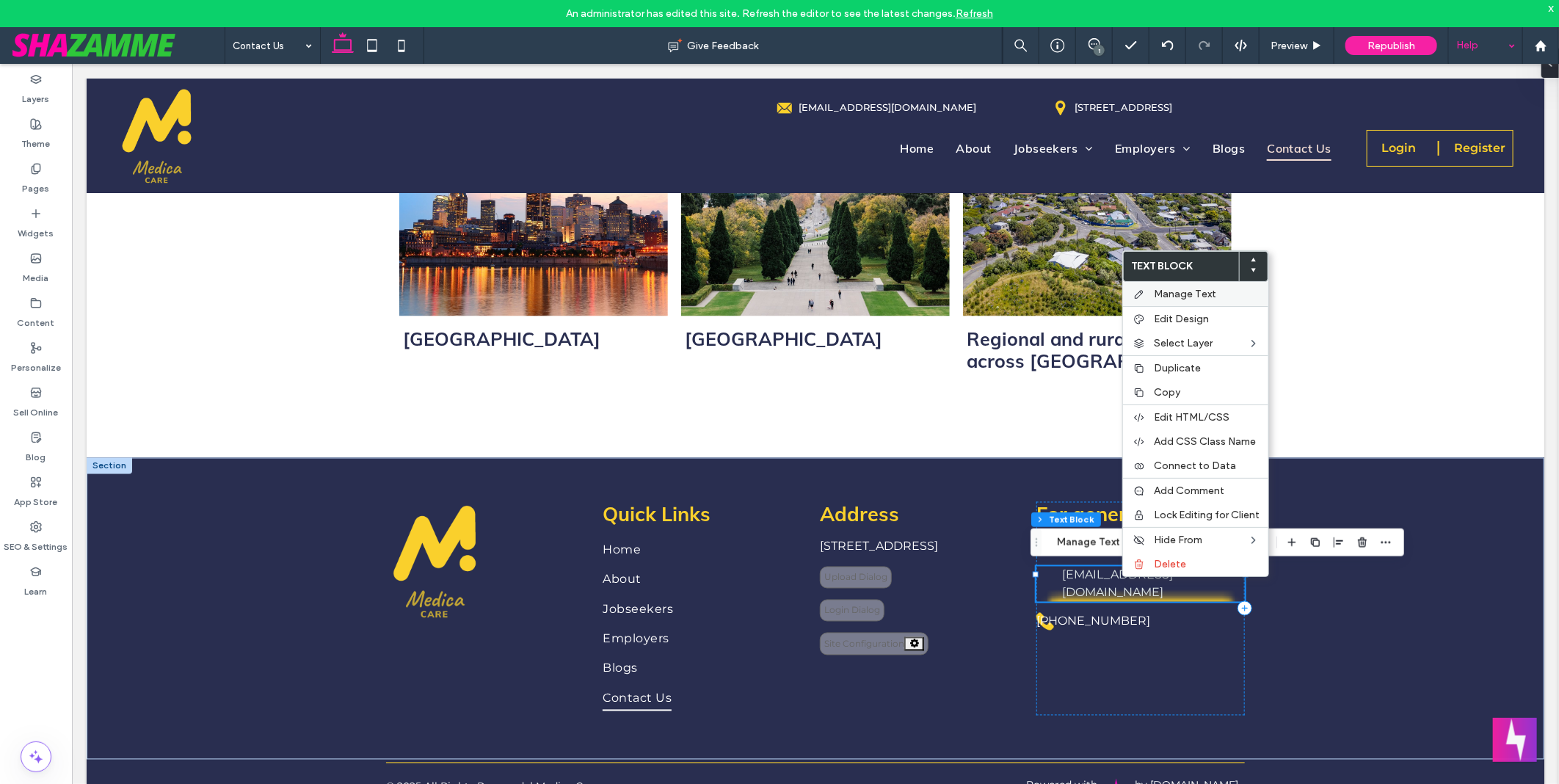
click at [1210, 298] on span "Manage Text" at bounding box center [1184, 294] width 62 height 12
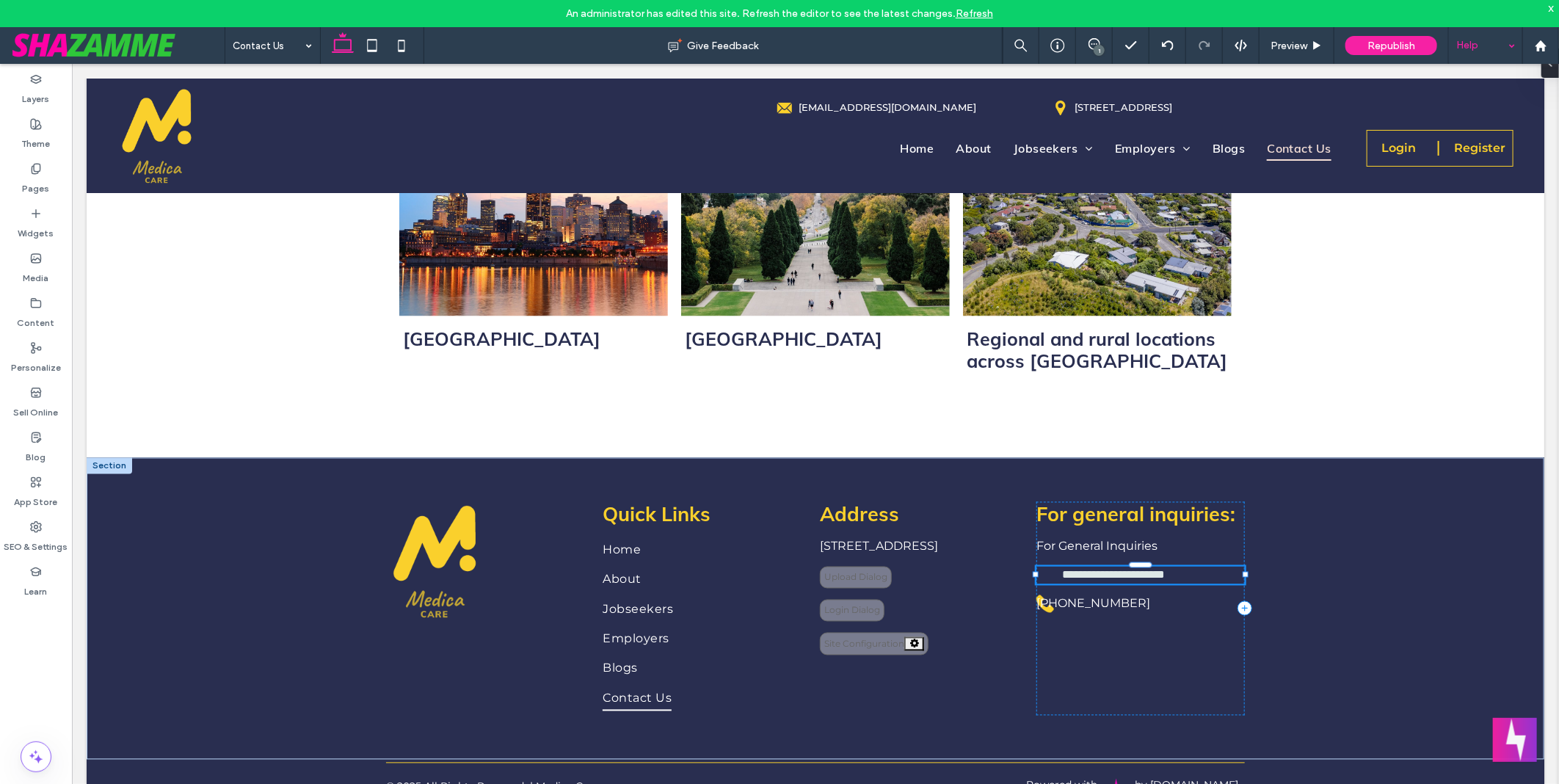
type input "**********"
type input "**"
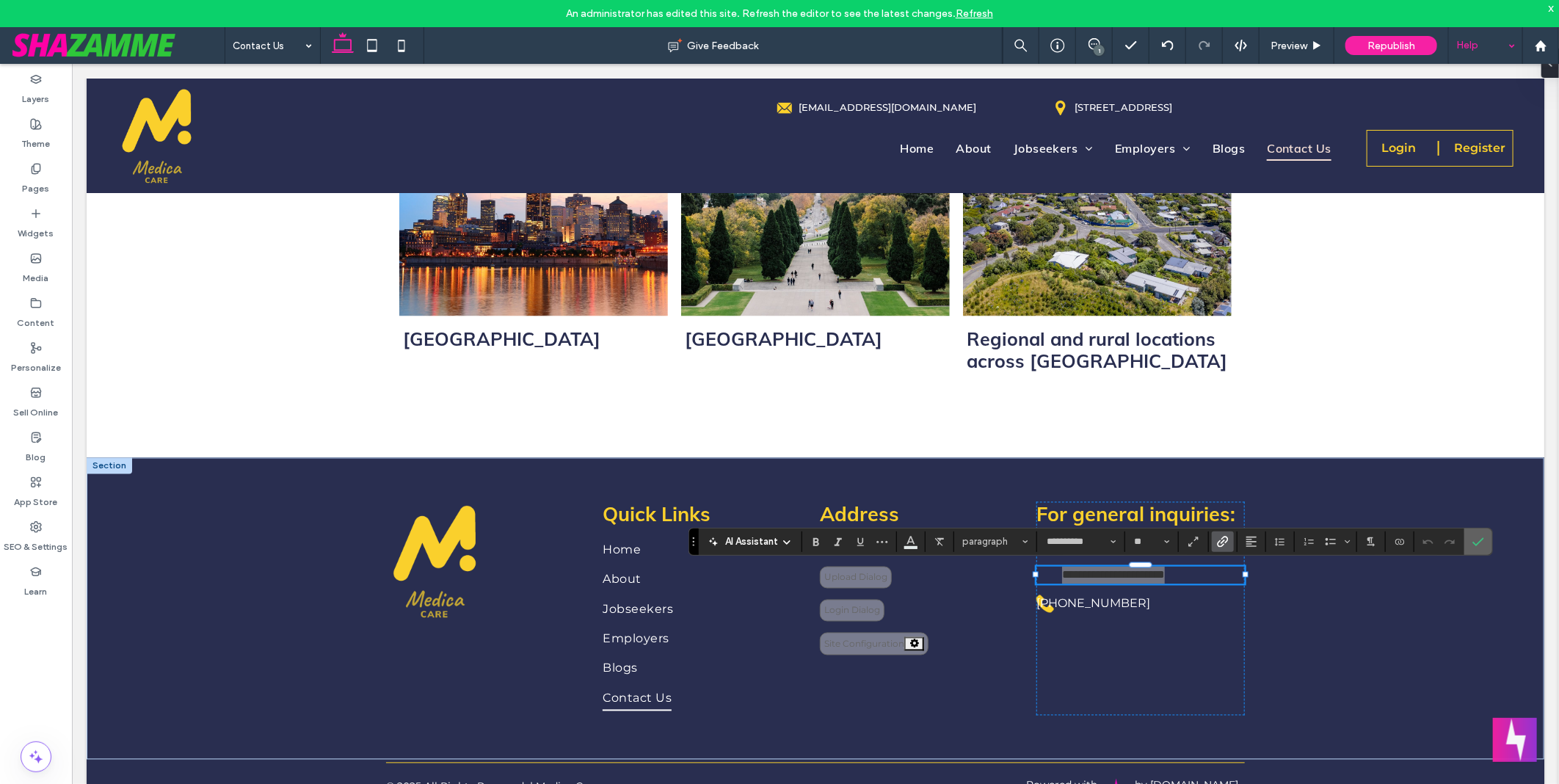
click at [1486, 546] on label "Confirm" at bounding box center [1478, 542] width 22 height 26
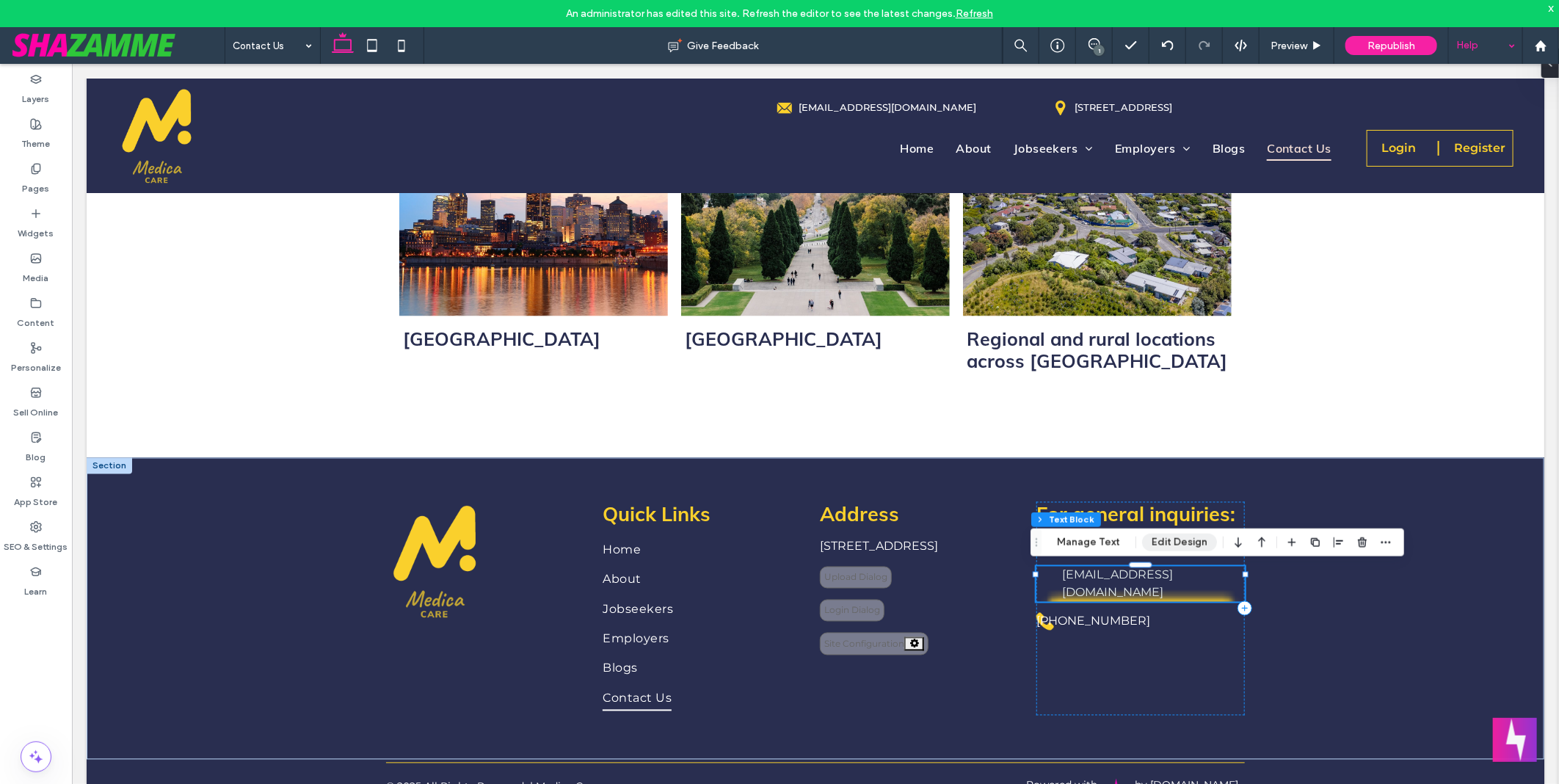
click at [1169, 539] on button "Edit Design" at bounding box center [1179, 542] width 75 height 18
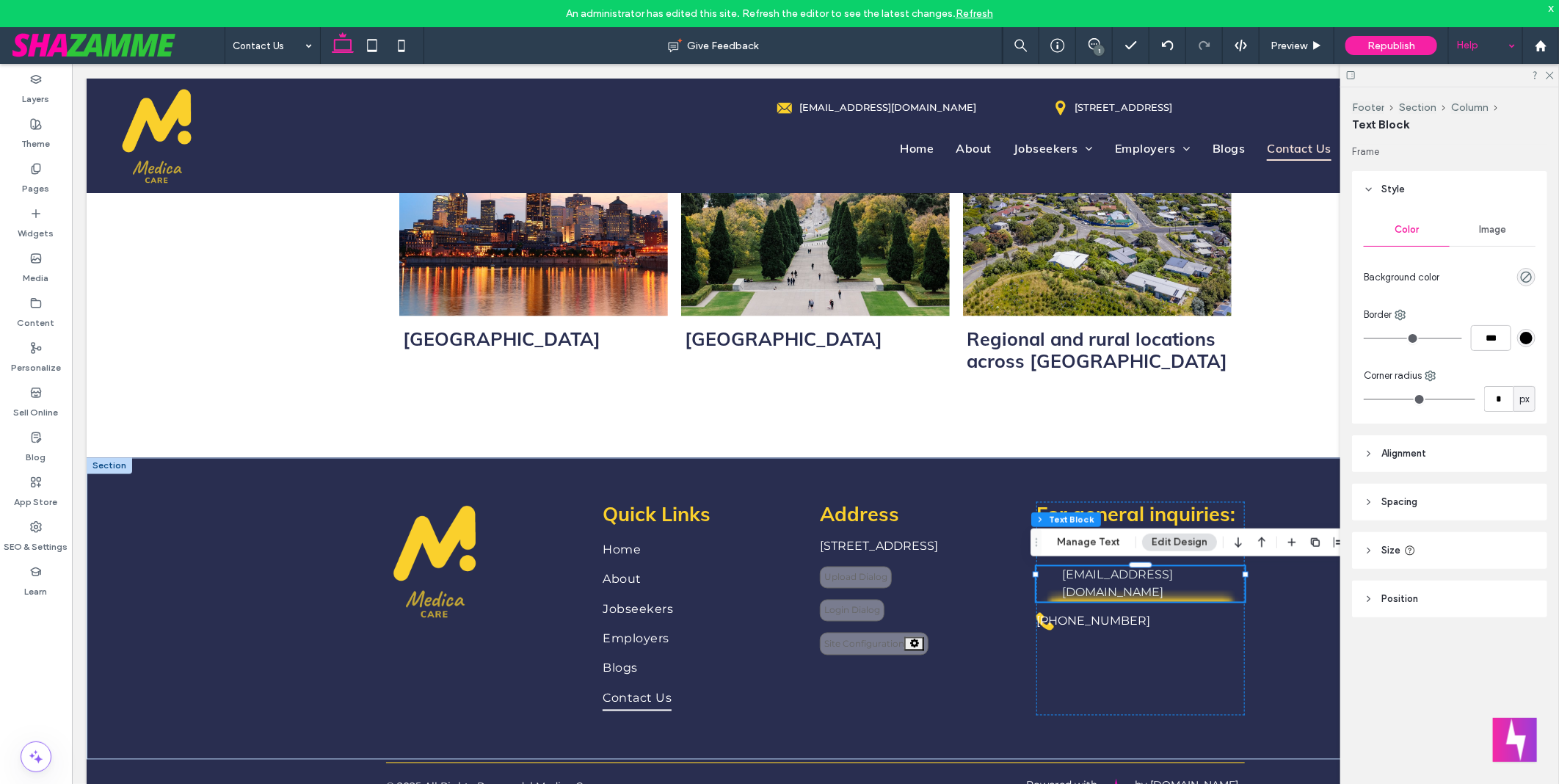
click at [1434, 504] on header "Spacing" at bounding box center [1450, 502] width 195 height 37
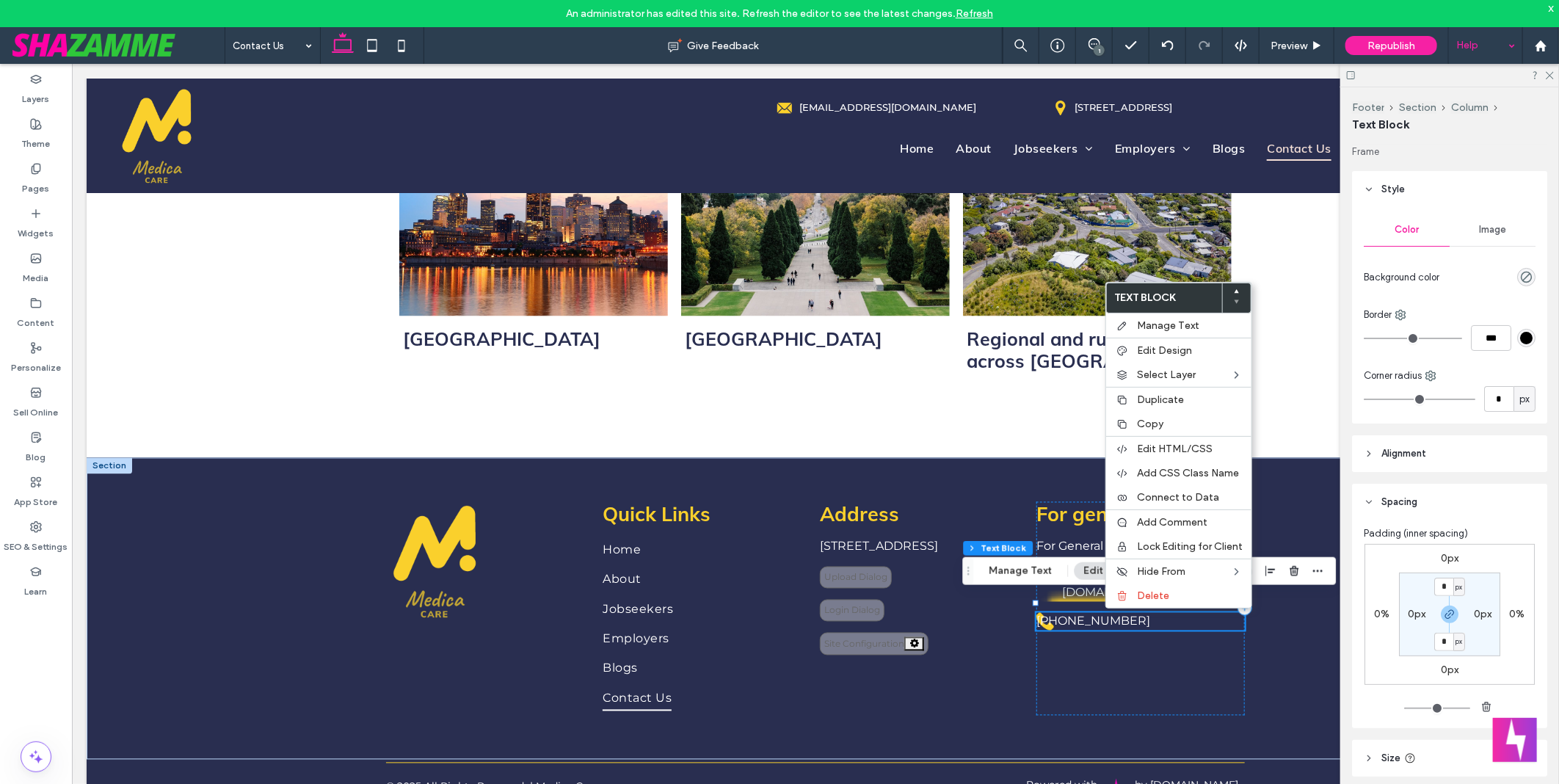
click at [1083, 613] on span "+61417162751‬" at bounding box center [1093, 620] width 114 height 14
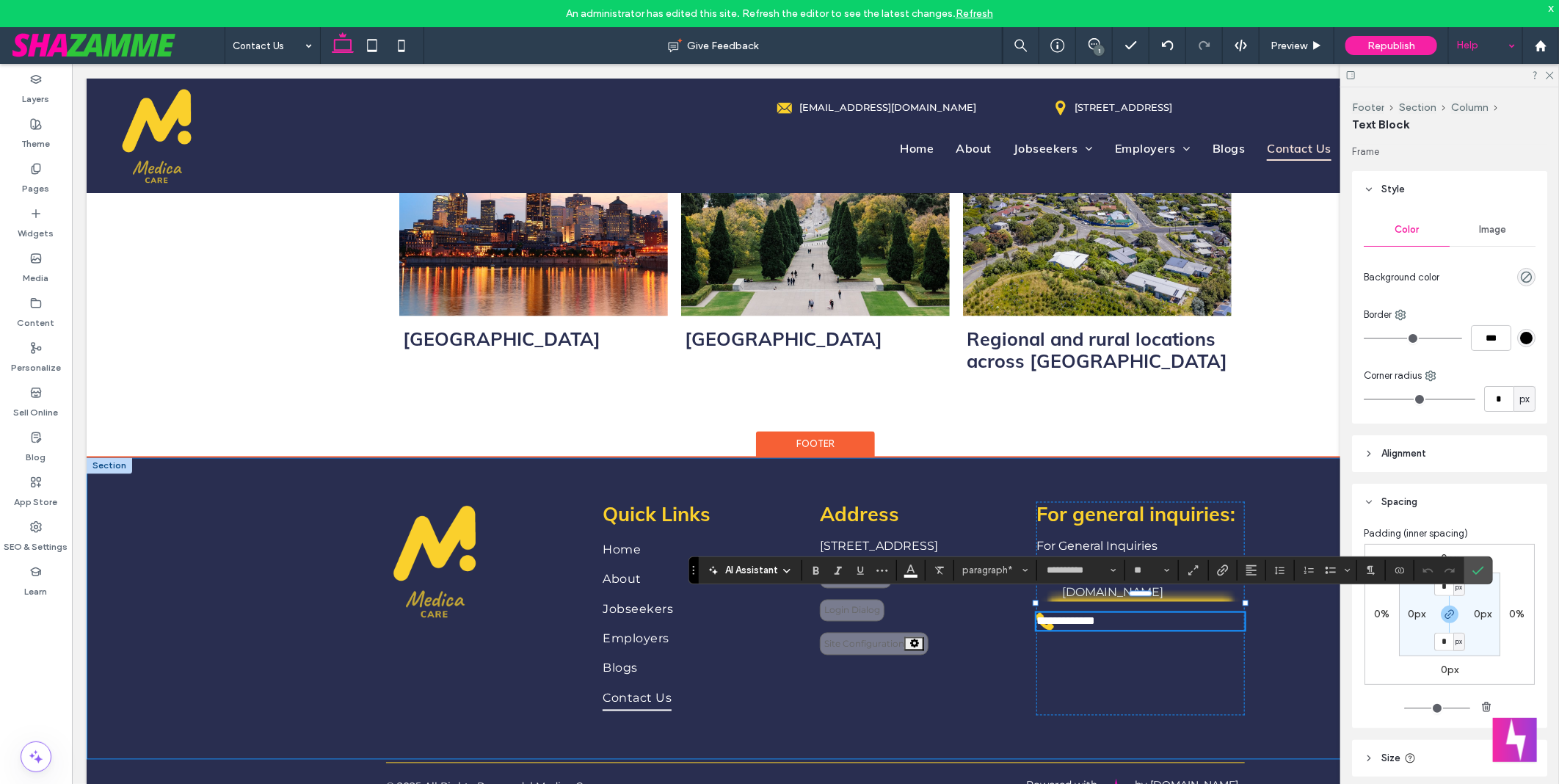
click at [1284, 619] on div "**********" at bounding box center [815, 608] width 1457 height 302
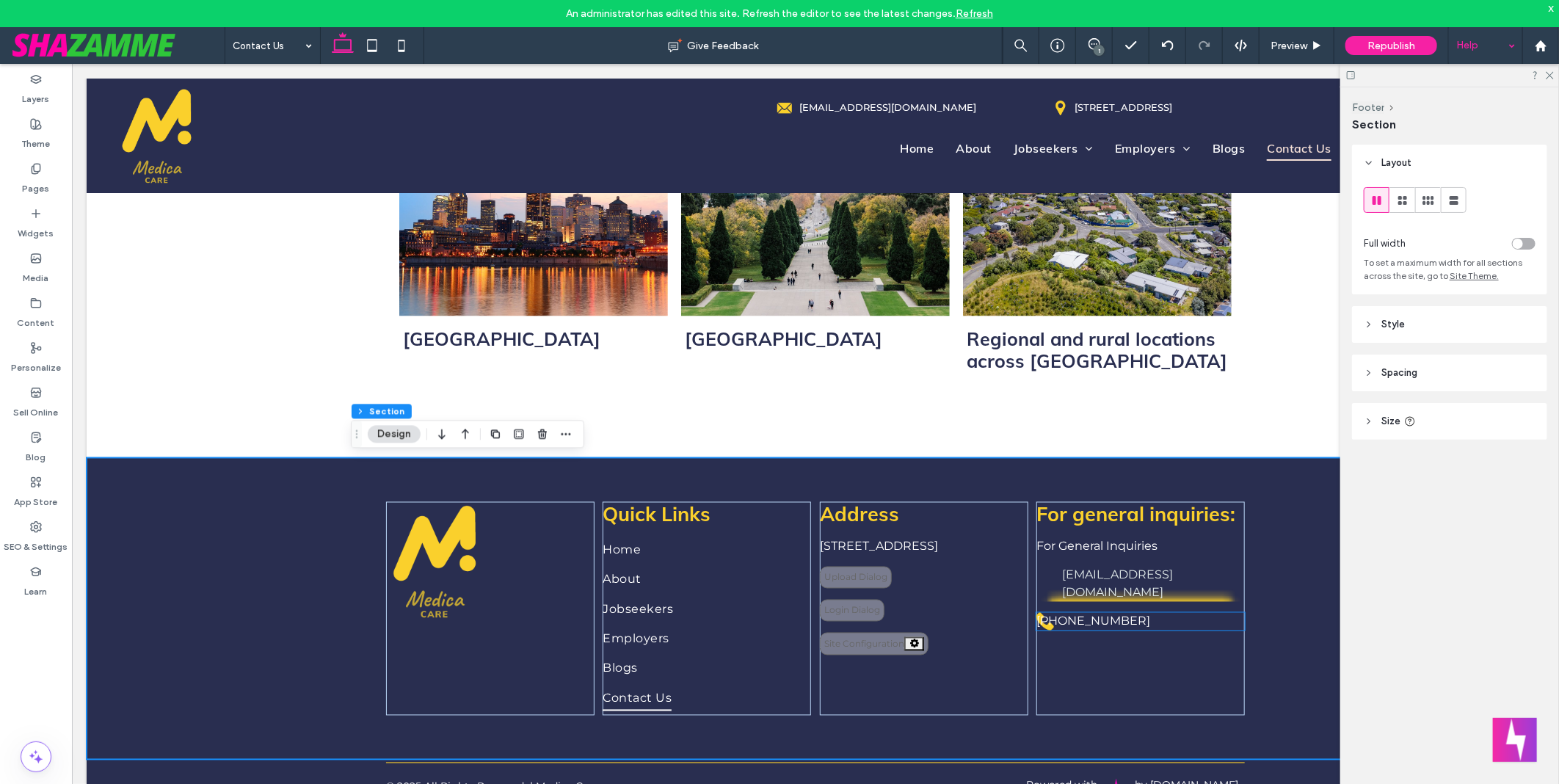
click at [1145, 612] on p "+61417162751‬" at bounding box center [1140, 620] width 209 height 18
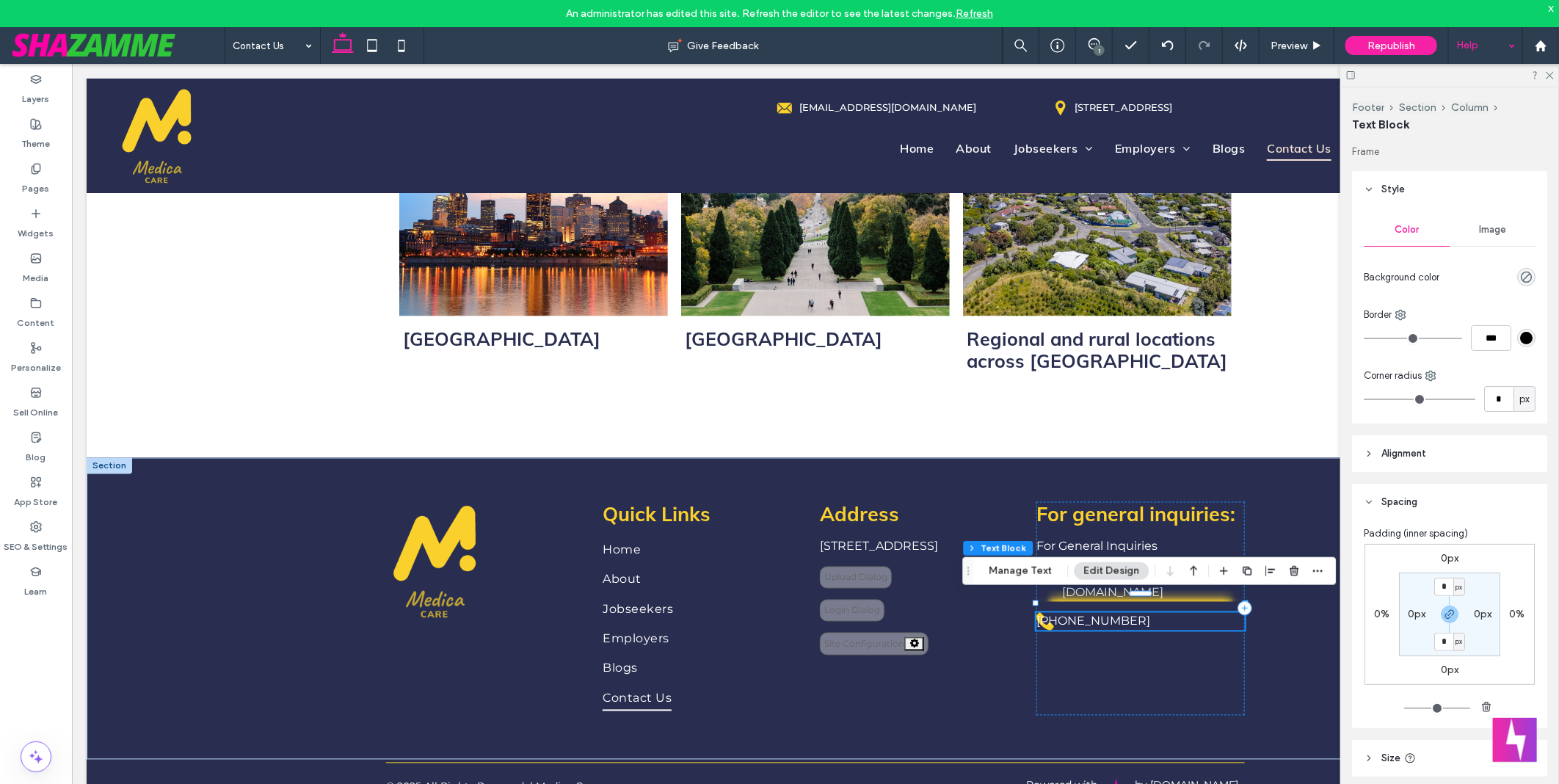
click at [1127, 576] on button "Edit Design" at bounding box center [1110, 571] width 75 height 18
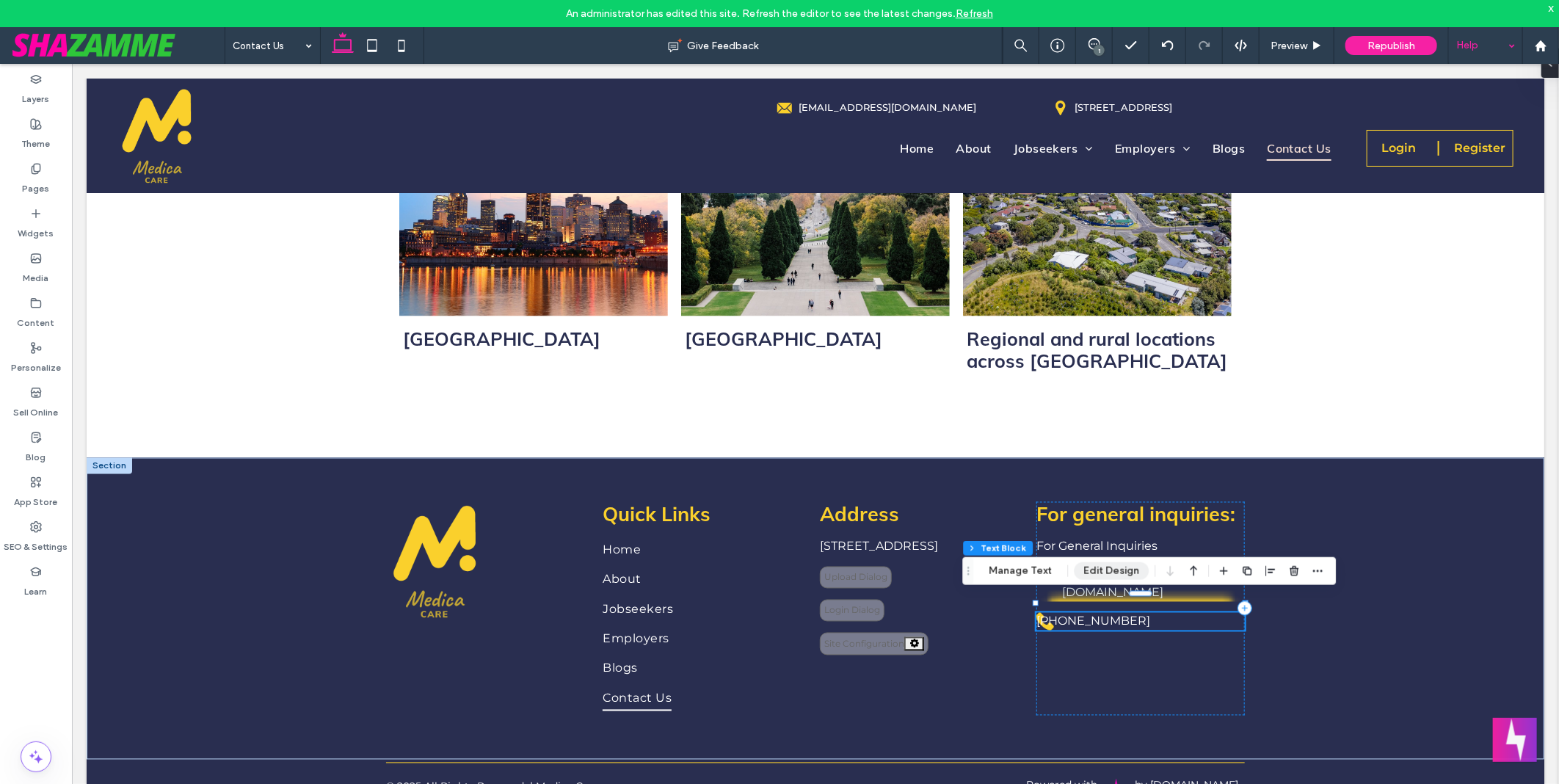
click at [1125, 569] on button "Edit Design" at bounding box center [1110, 571] width 75 height 18
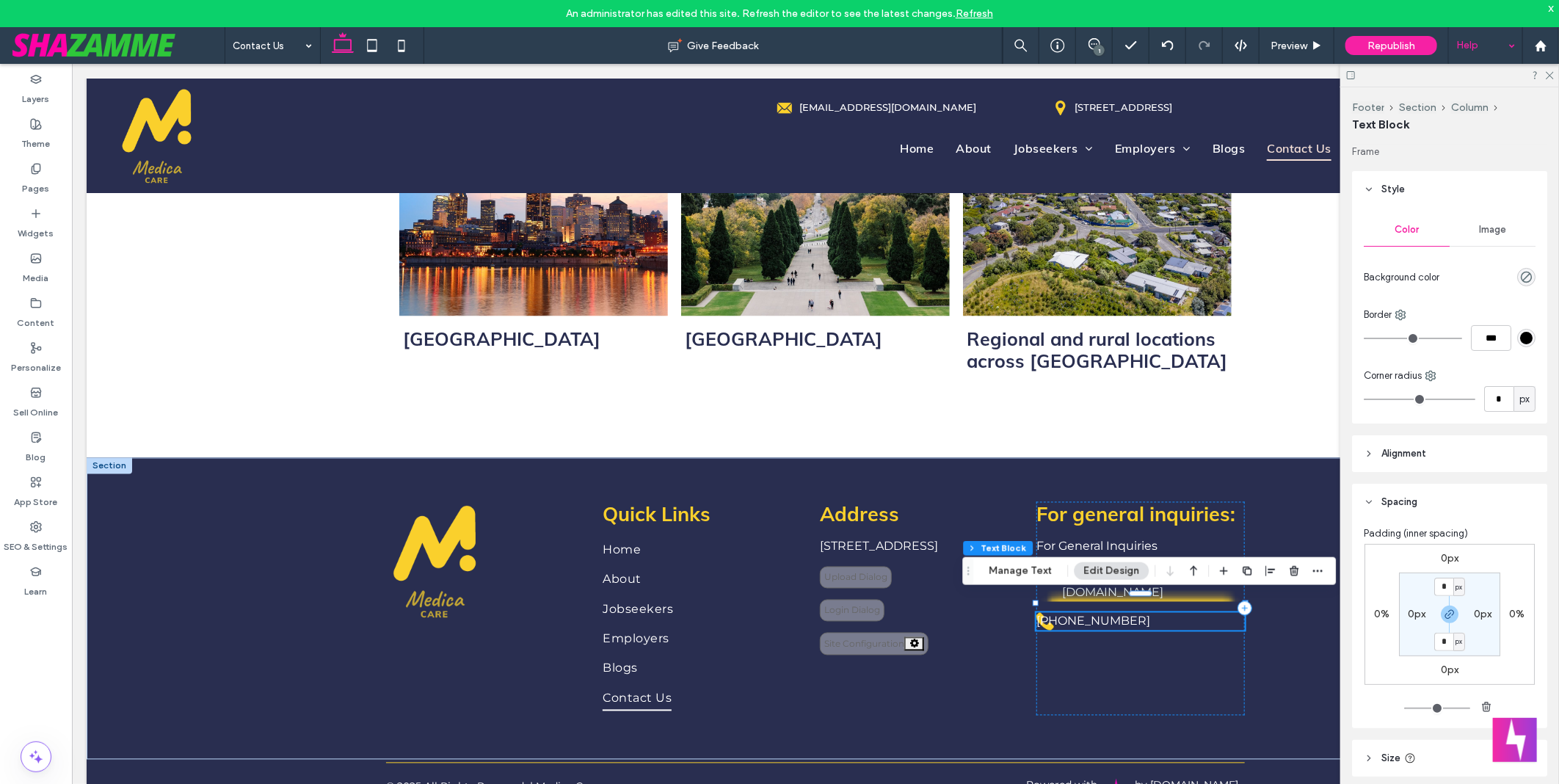
click at [1414, 612] on label "0px" at bounding box center [1416, 614] width 18 height 12
type input "**"
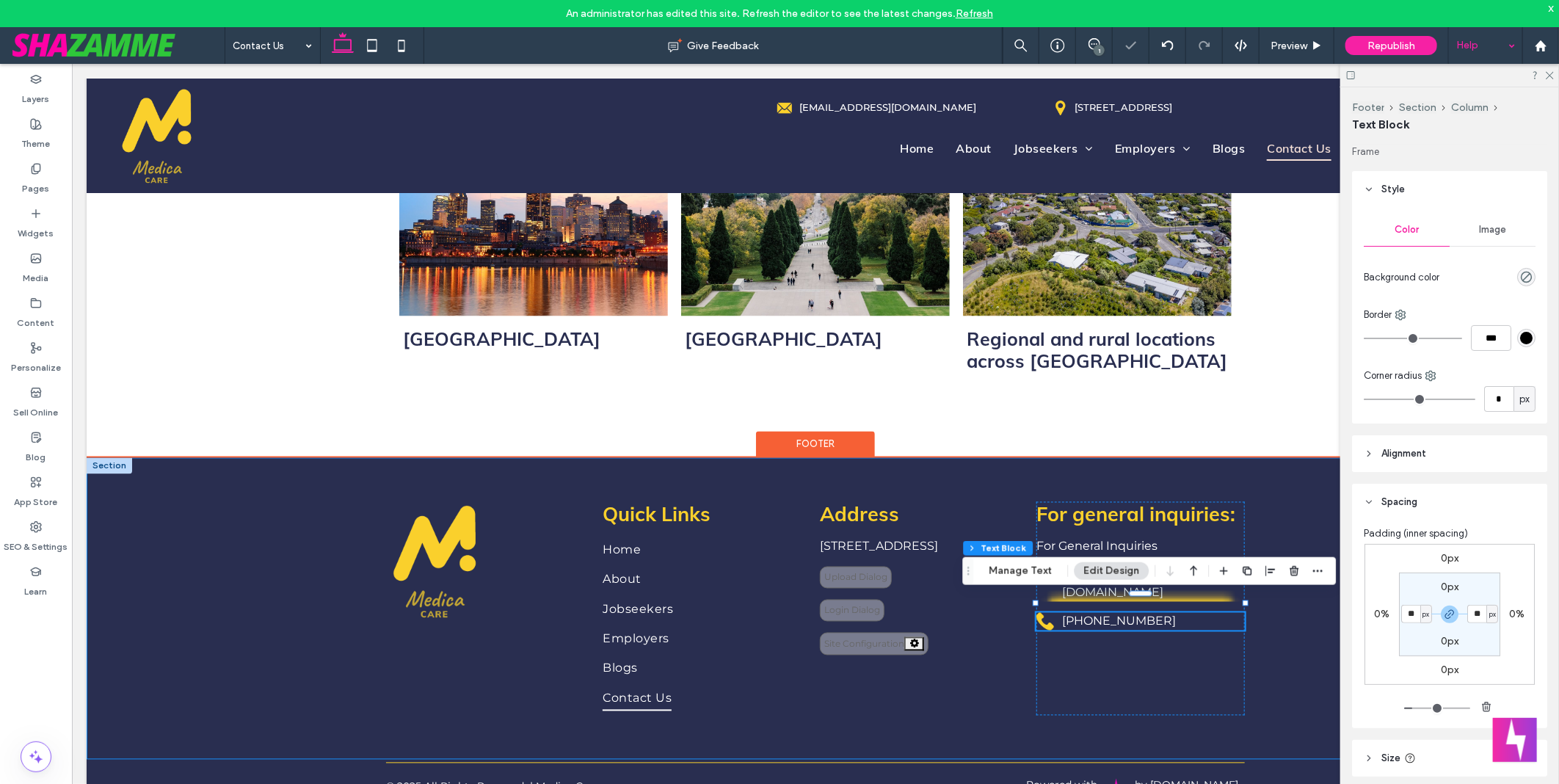
click at [1277, 651] on div "**********" at bounding box center [815, 608] width 1457 height 302
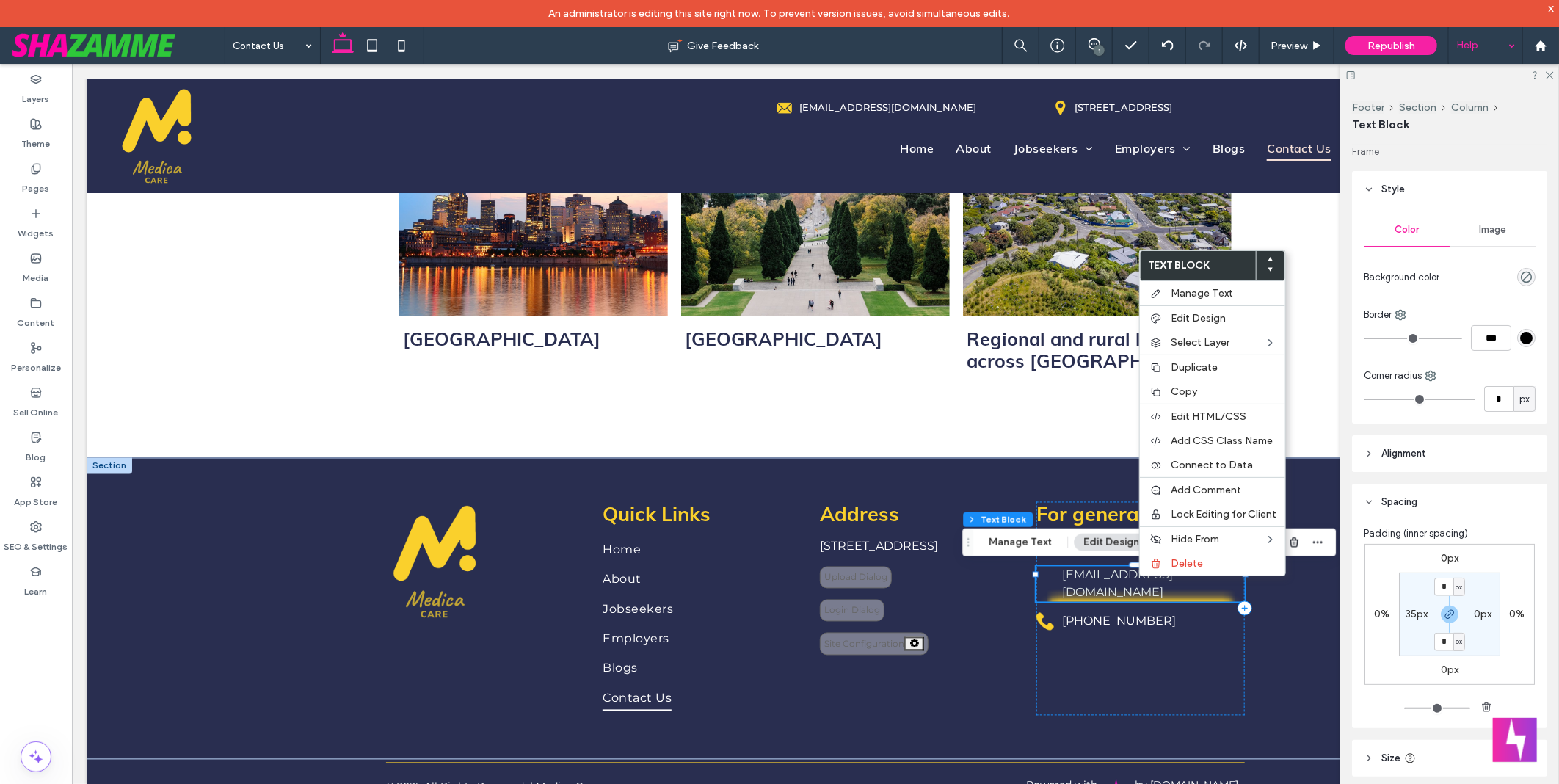
click at [1485, 42] on div "Help" at bounding box center [1485, 45] width 73 height 37
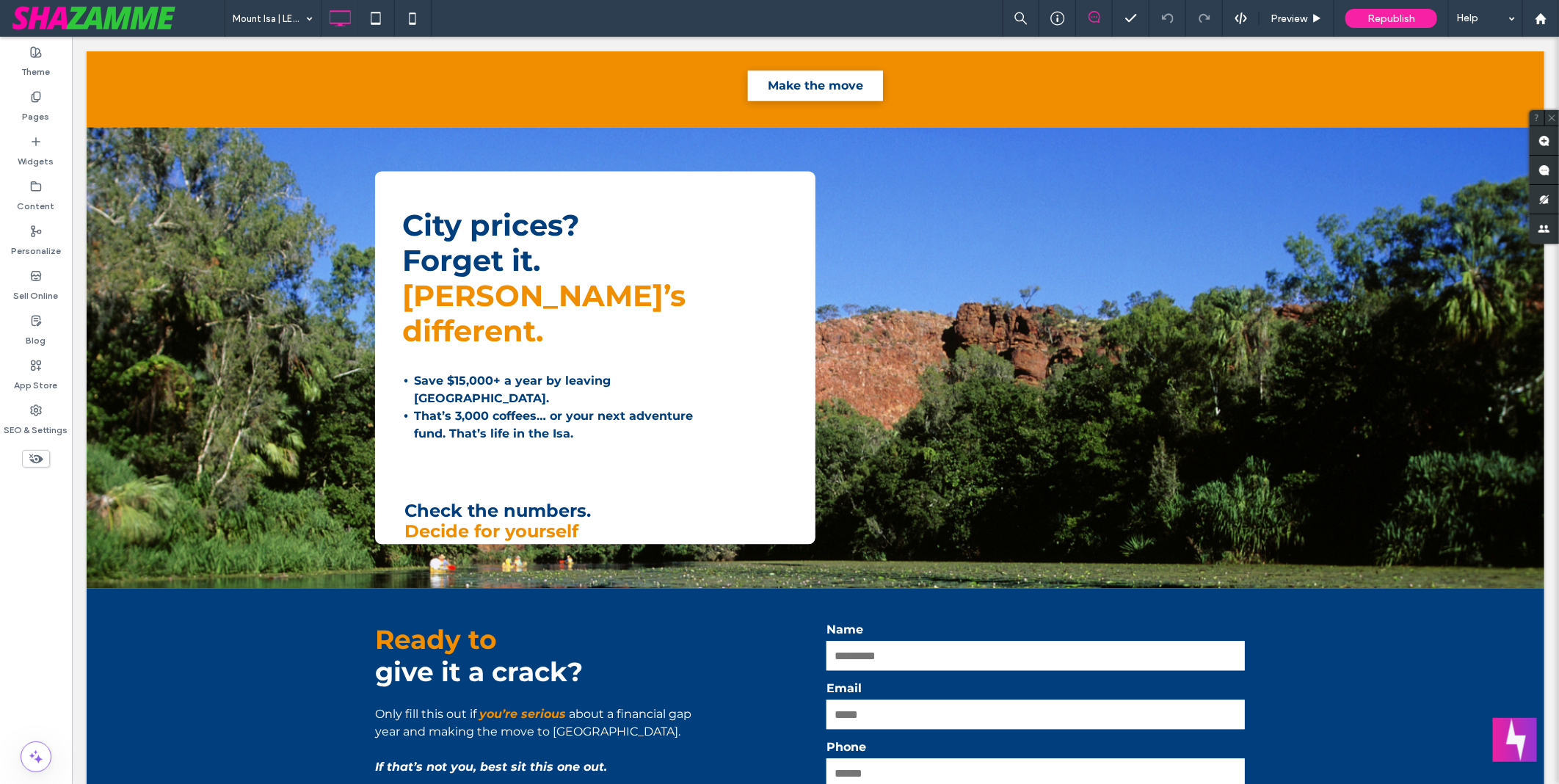
scroll to position [2038, 0]
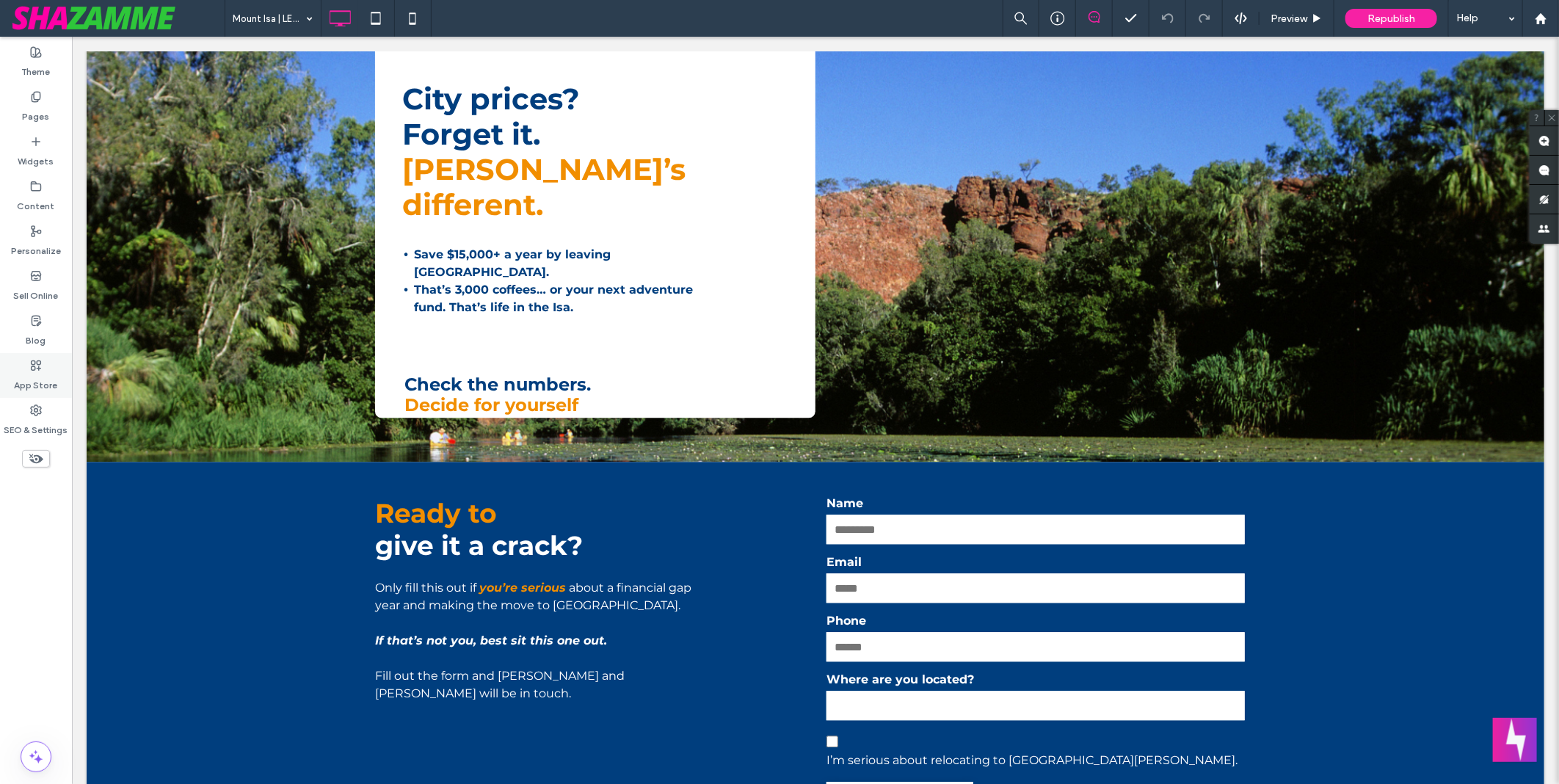
click at [55, 369] on div "App Store" at bounding box center [35, 375] width 72 height 45
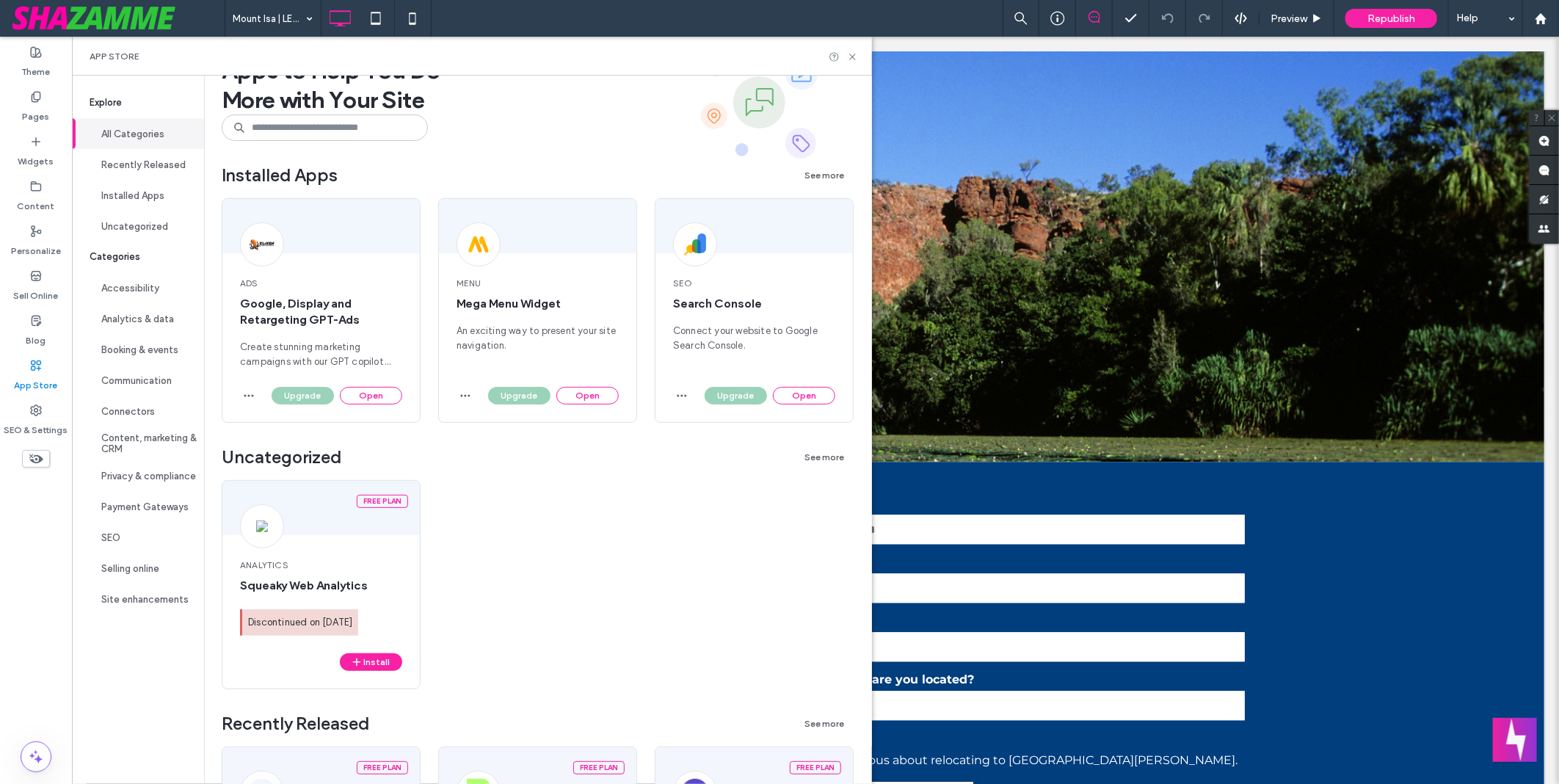
scroll to position [0, 0]
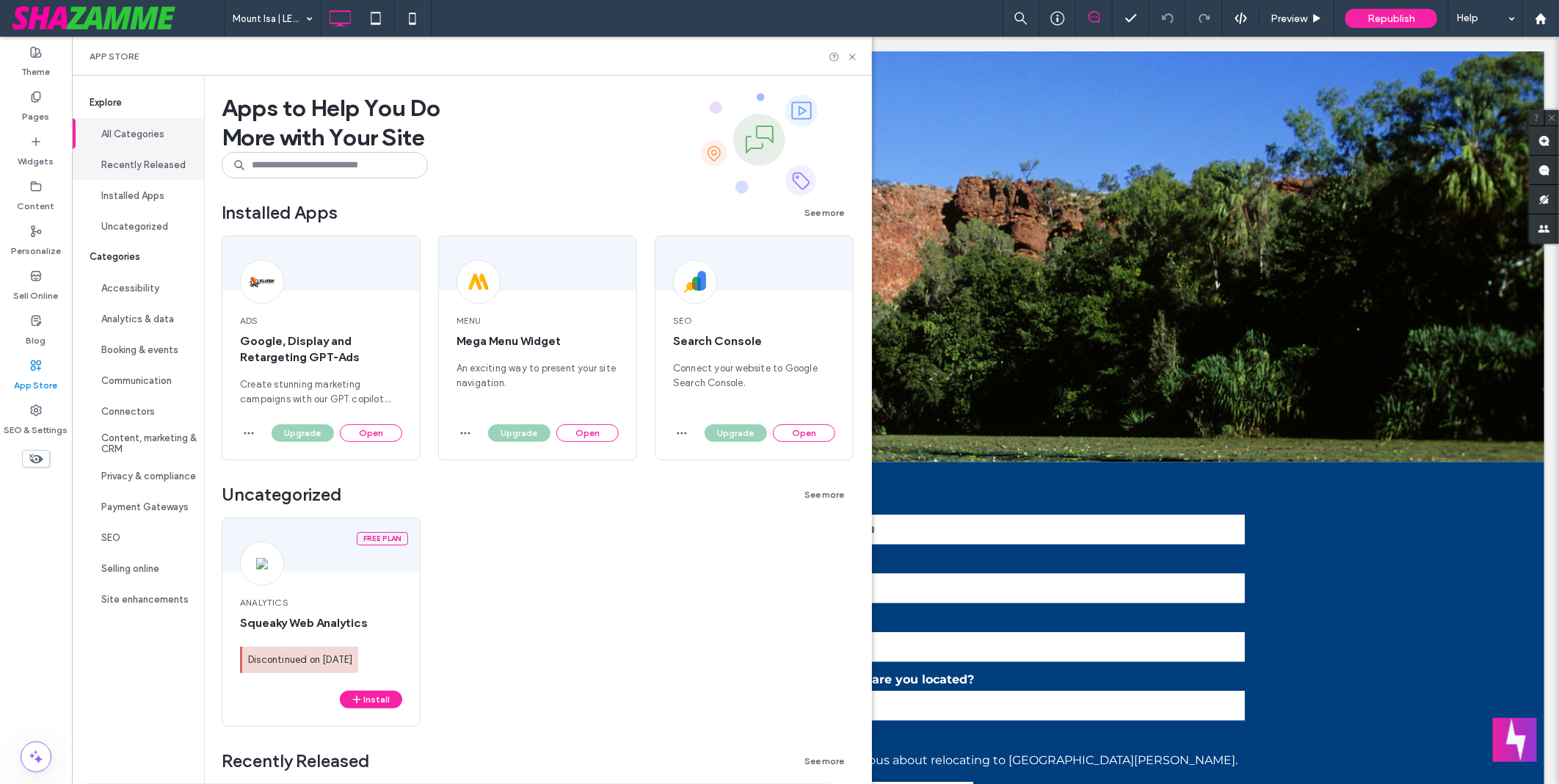
click at [140, 162] on button "Recently Released" at bounding box center [138, 165] width 132 height 31
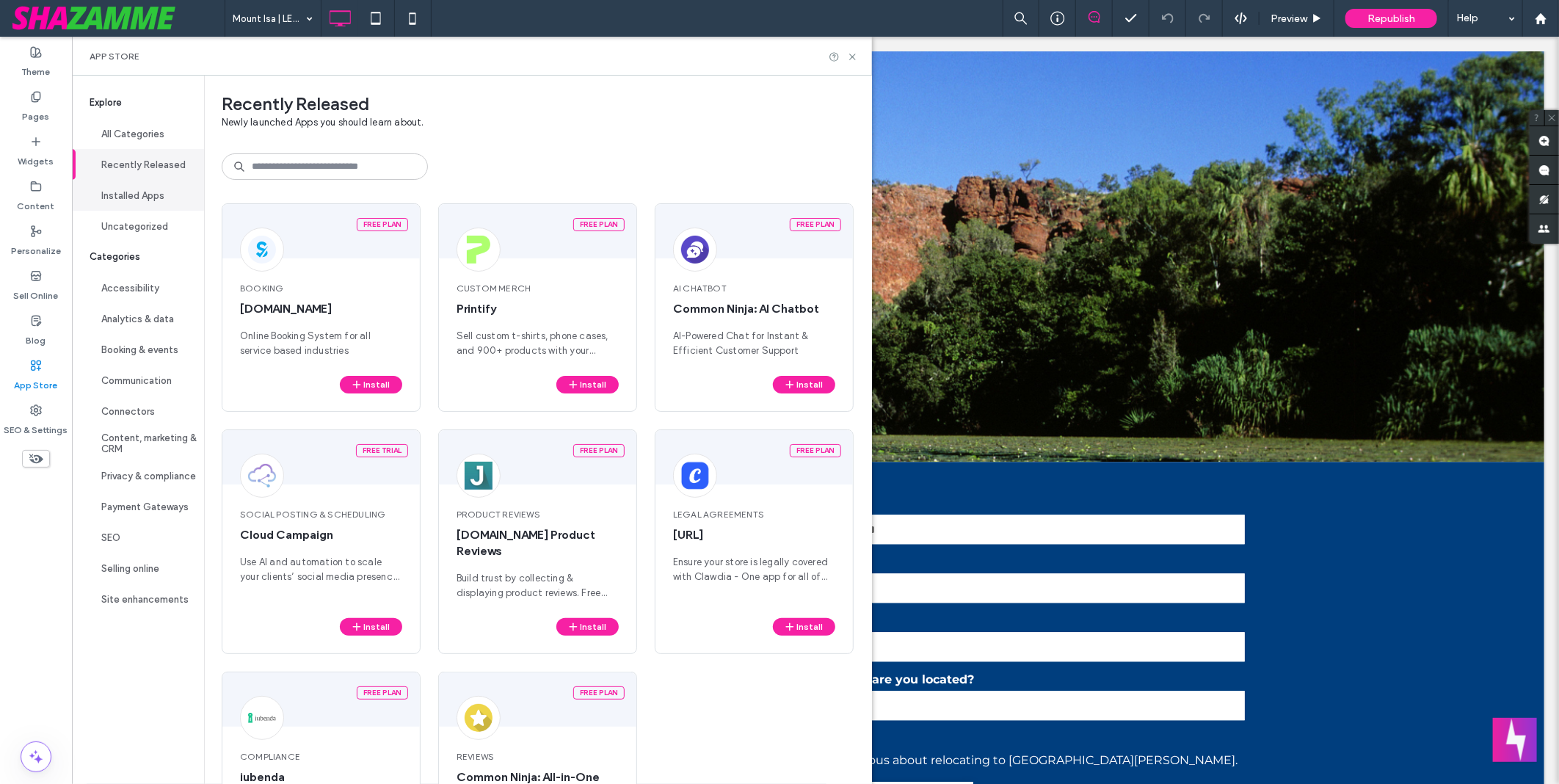
click at [138, 207] on button "Installed Apps" at bounding box center [138, 195] width 132 height 31
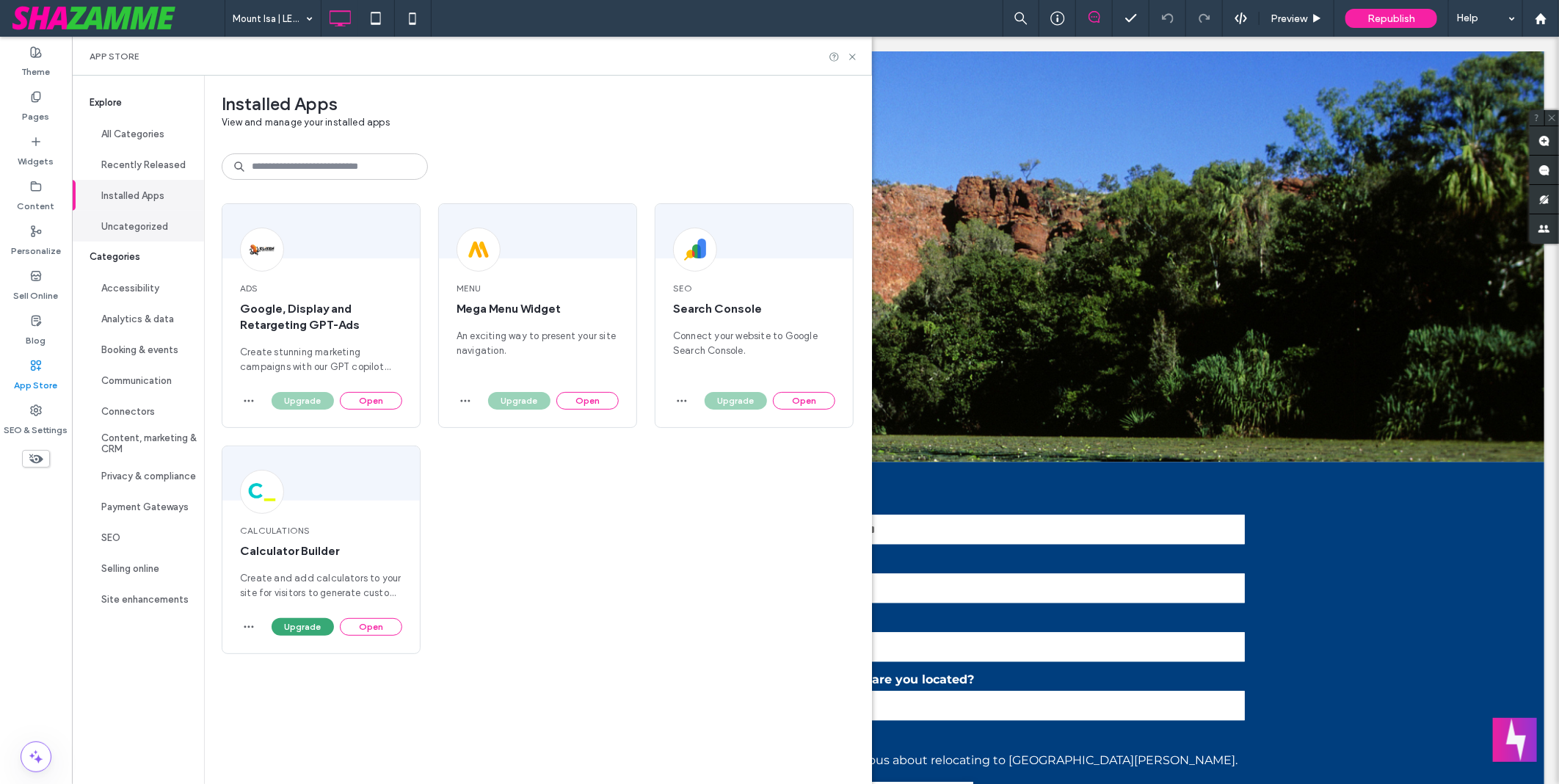
click at [142, 229] on button "Uncategorized" at bounding box center [138, 226] width 132 height 31
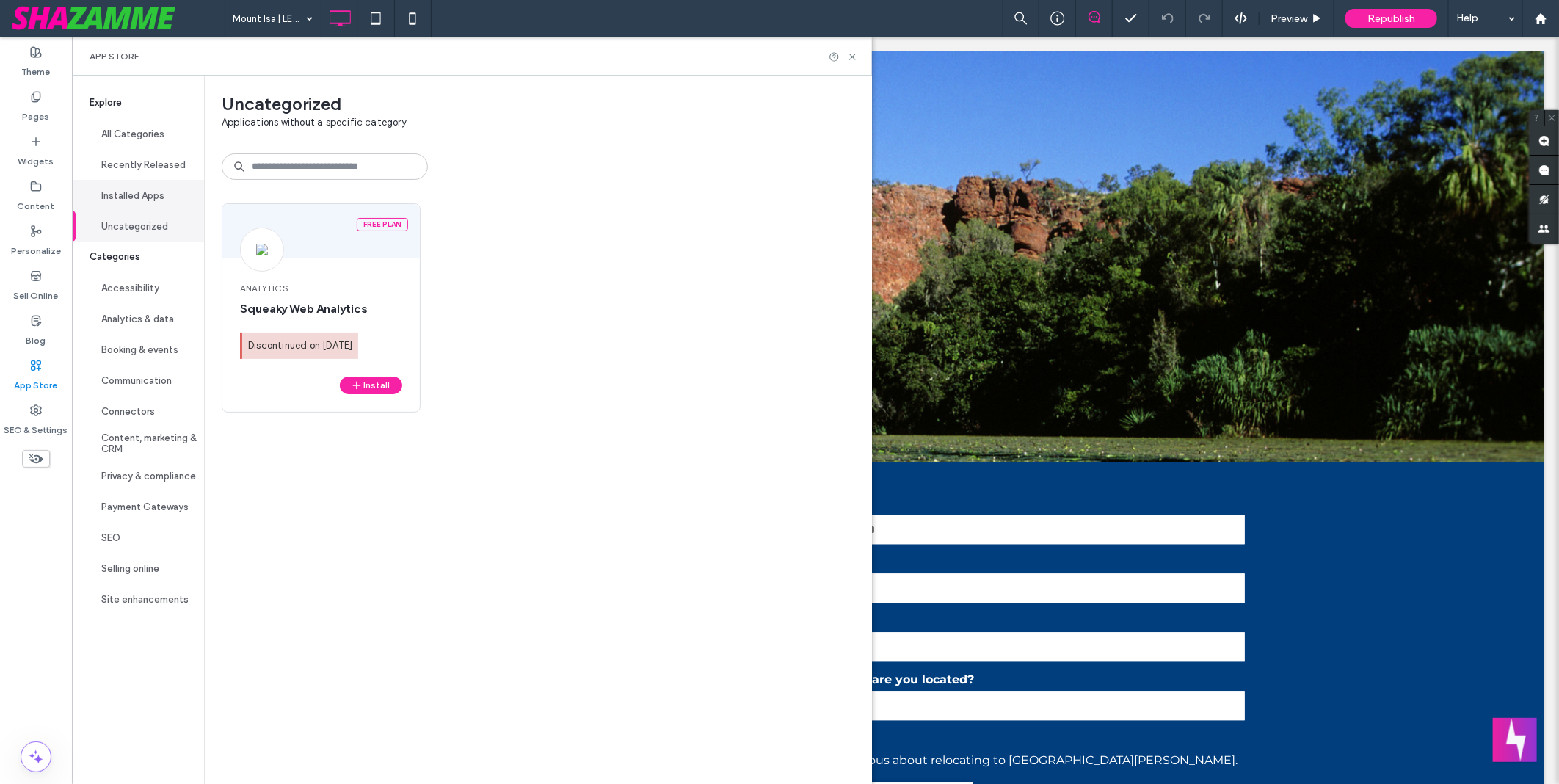
click at [156, 195] on button "Installed Apps" at bounding box center [138, 195] width 132 height 31
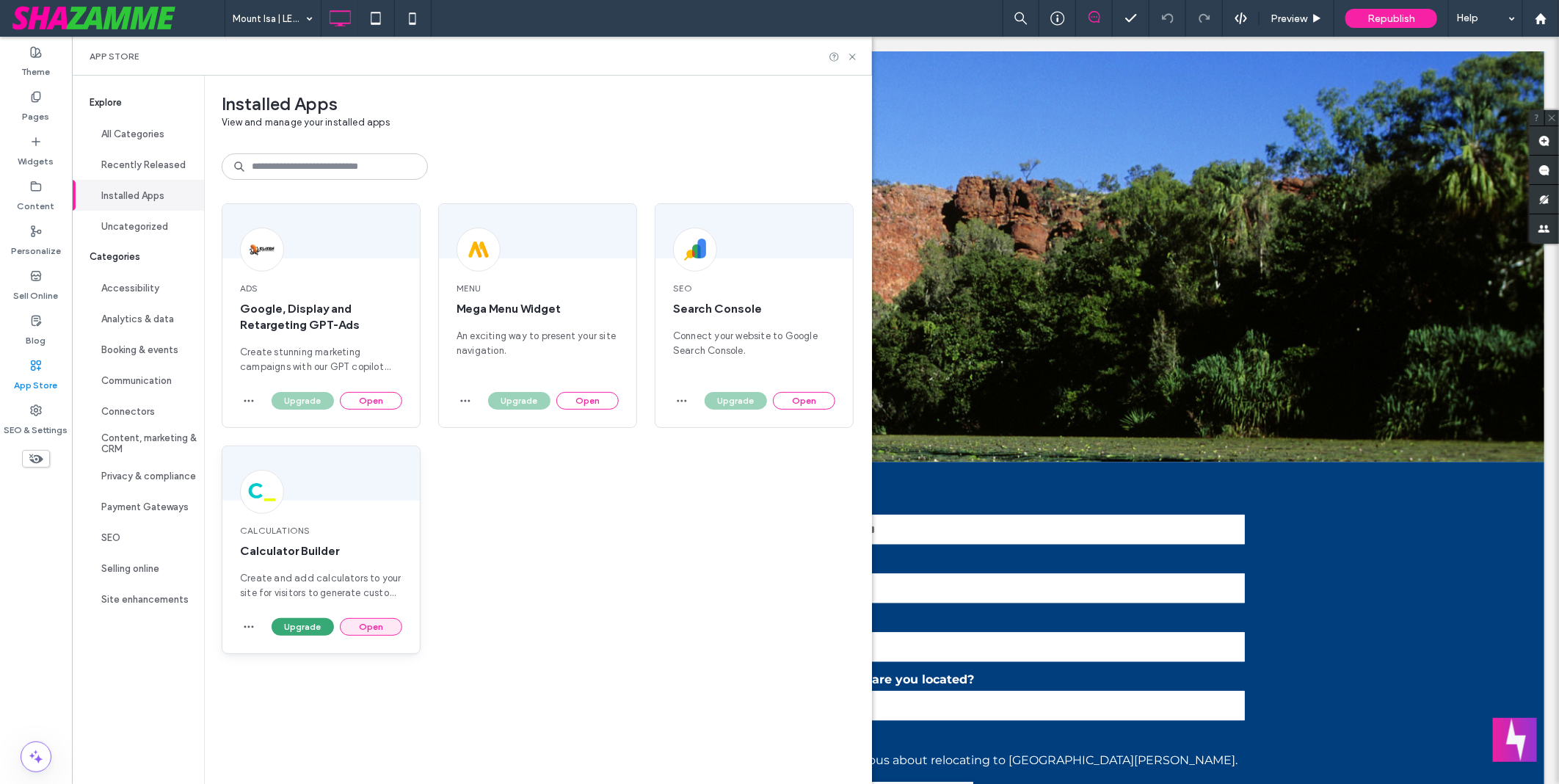
click at [379, 632] on button "Open" at bounding box center [371, 626] width 62 height 18
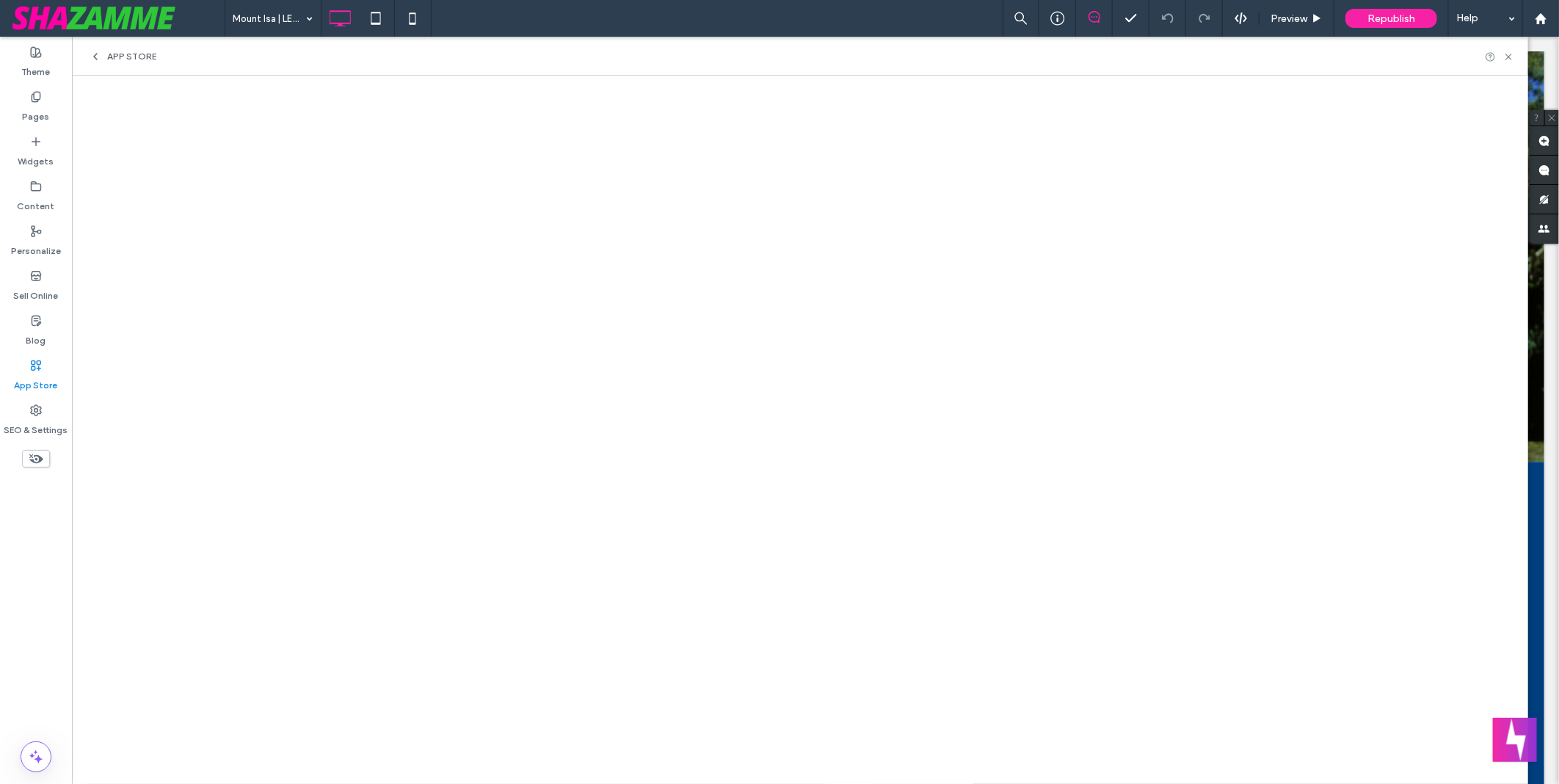
click at [101, 57] on icon at bounding box center [95, 56] width 12 height 12
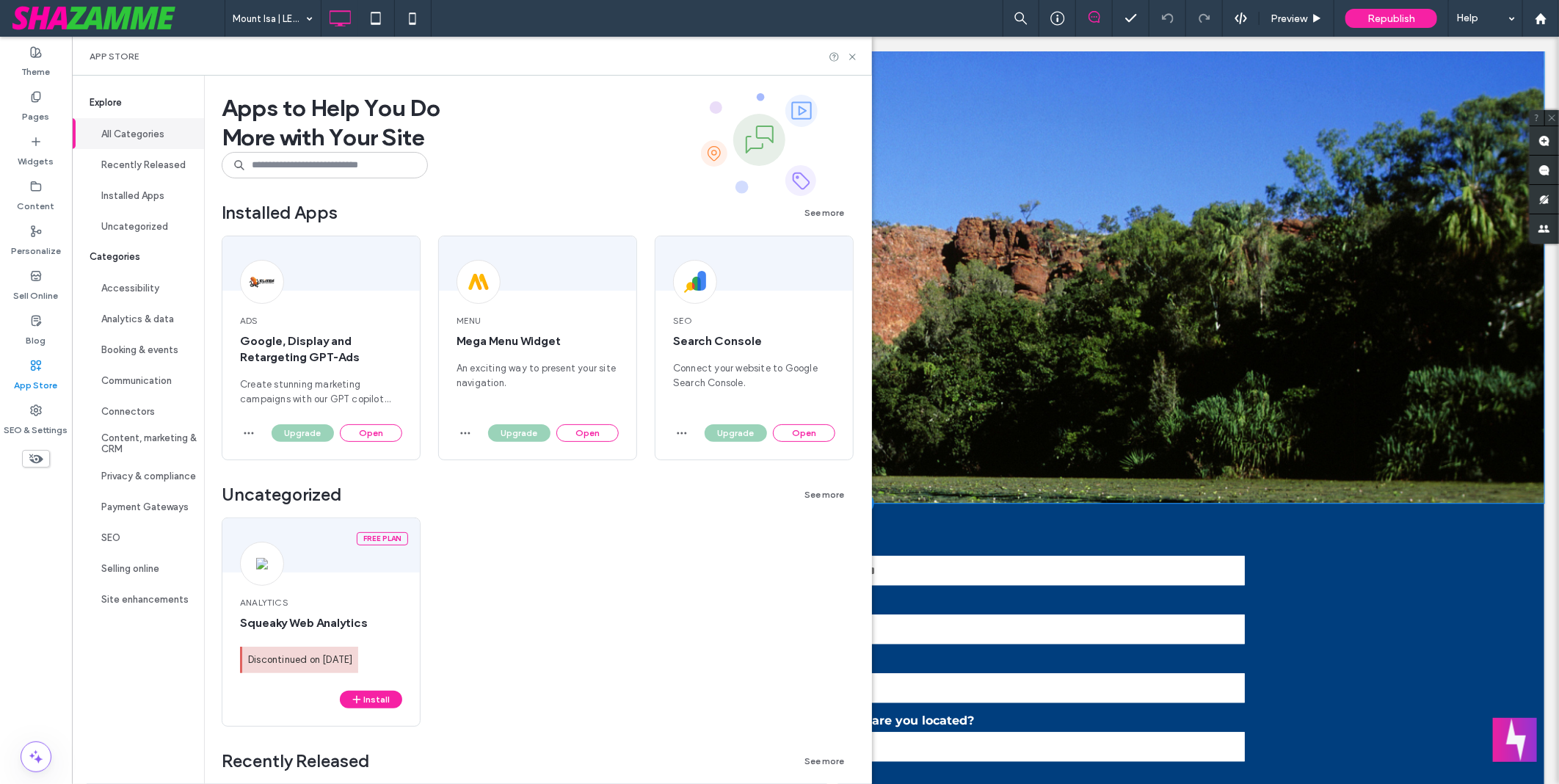
scroll to position [1957, 0]
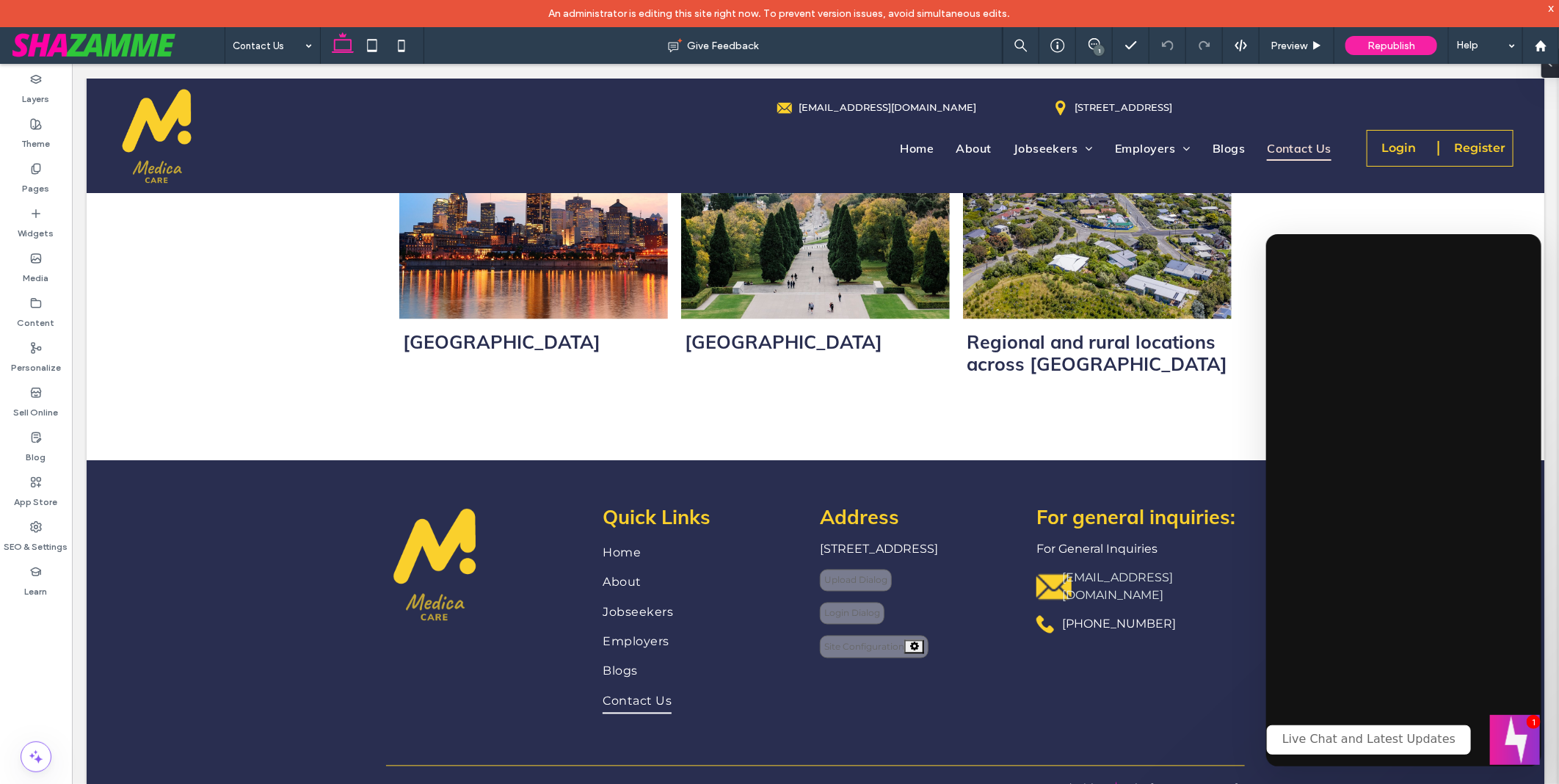
click at [1507, 746] on button "Welcome message" at bounding box center [1514, 739] width 50 height 50
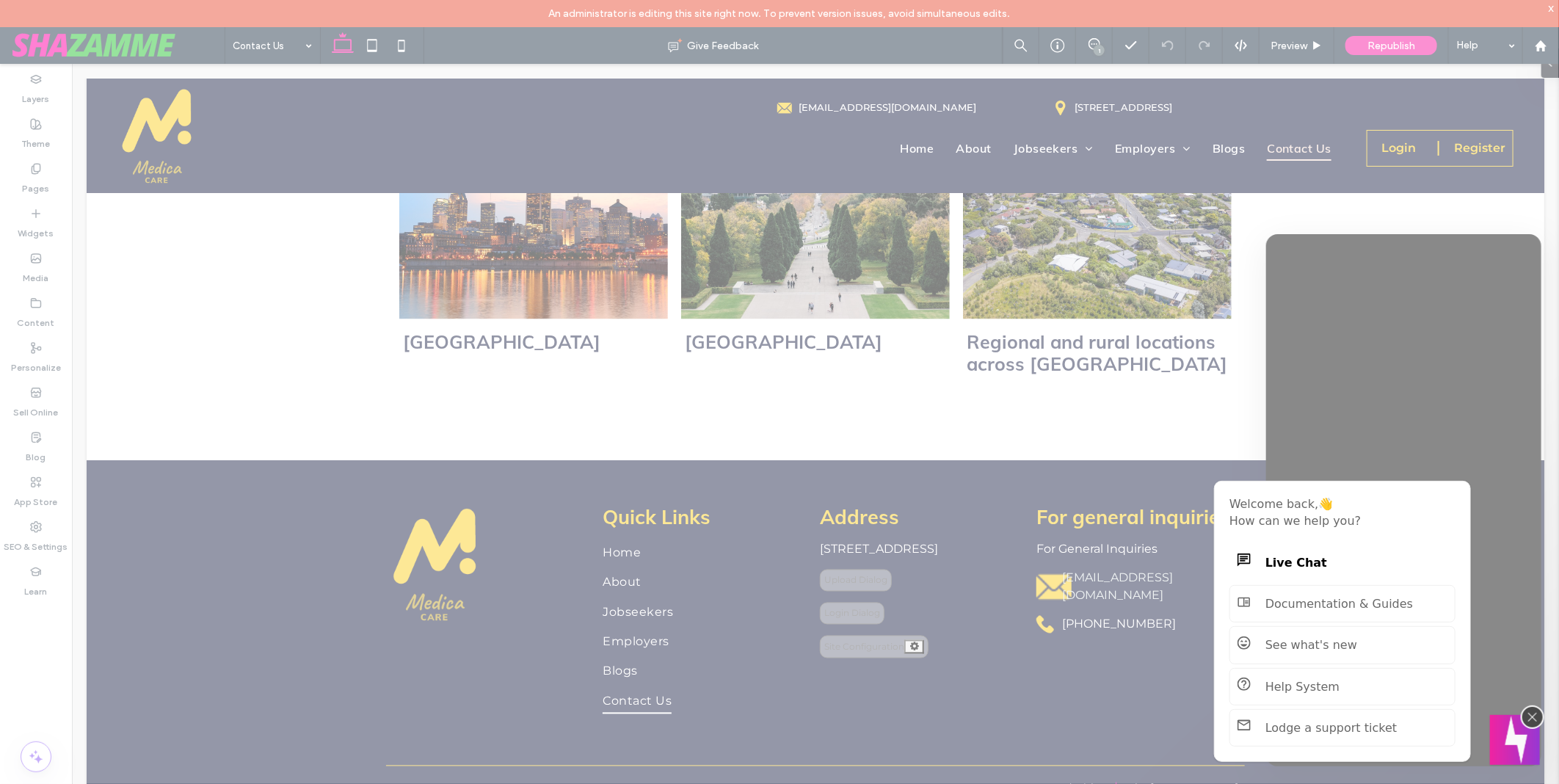
click at [1515, 743] on button "Welcome message" at bounding box center [1514, 739] width 50 height 50
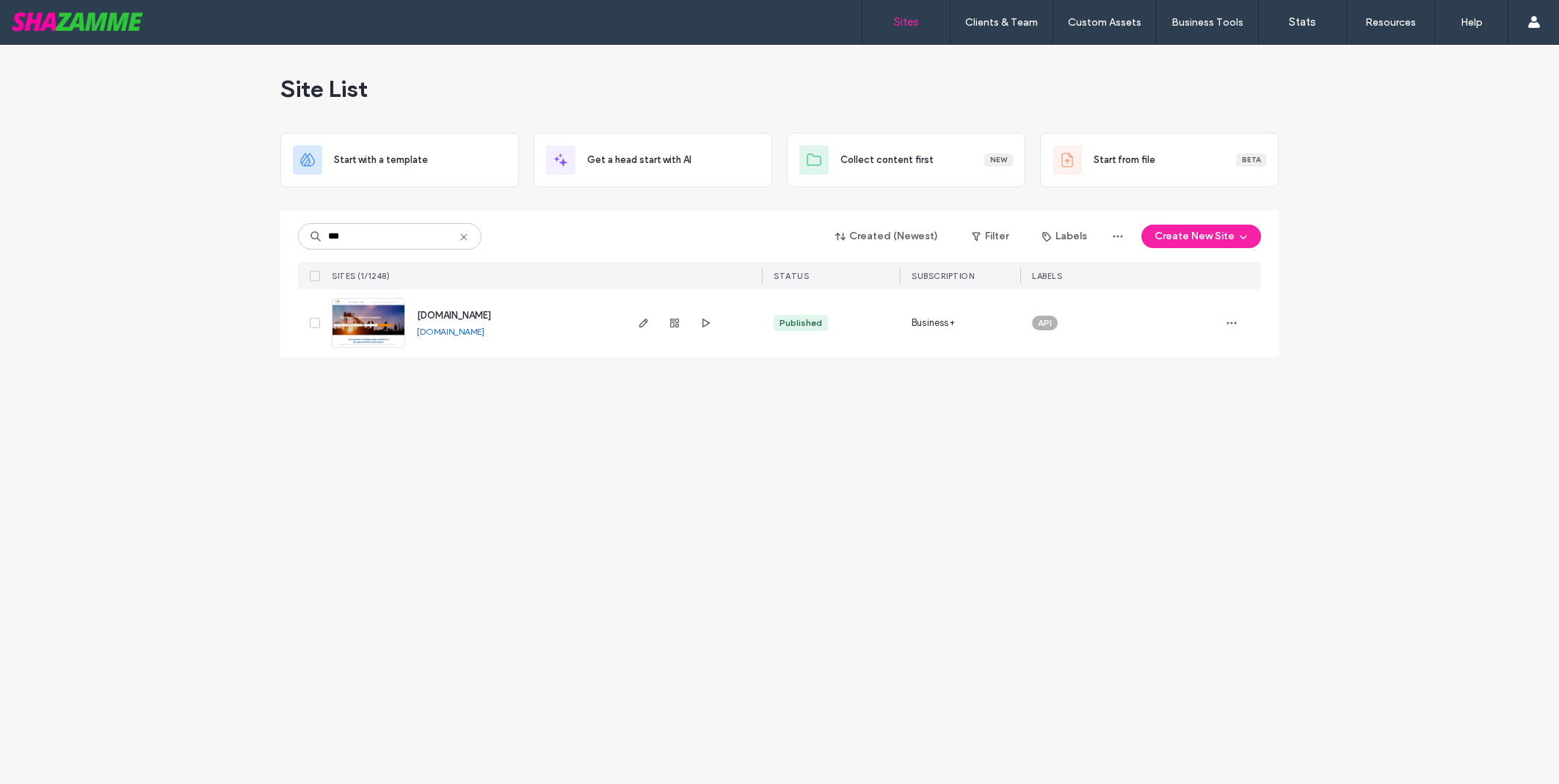
drag, startPoint x: 0, startPoint y: 0, endPoint x: 470, endPoint y: 331, distance: 574.9
click at [470, 331] on link "[DOMAIN_NAME]" at bounding box center [451, 331] width 68 height 11
